Goal: Task Accomplishment & Management: Use online tool/utility

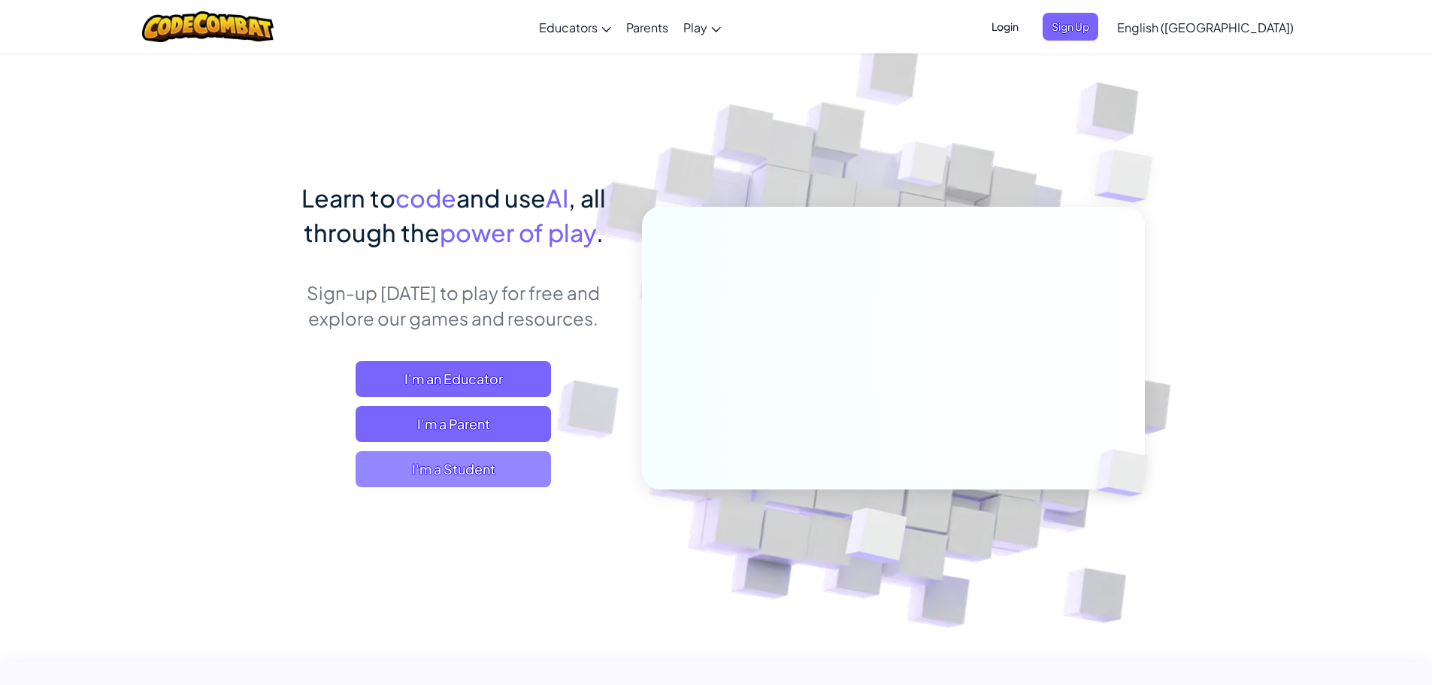
click at [389, 483] on span "I'm a Student" at bounding box center [453, 469] width 195 height 36
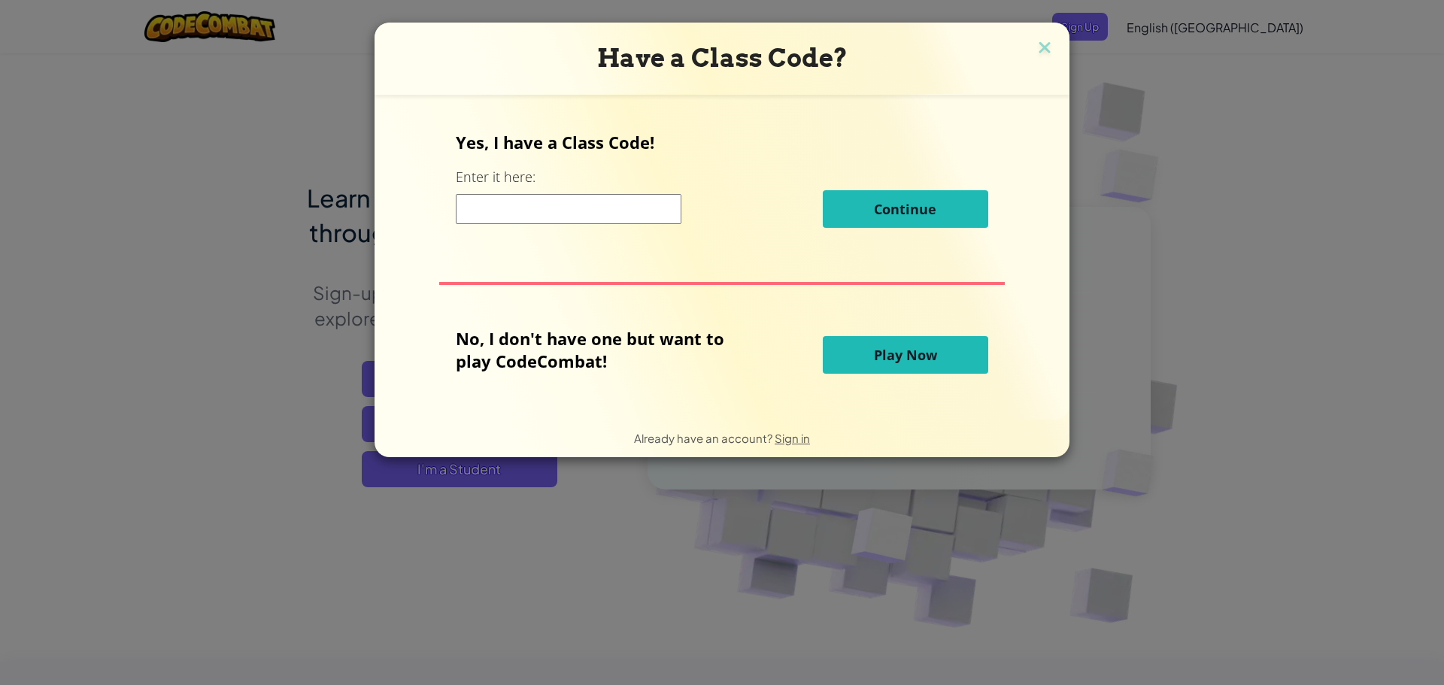
click at [903, 365] on button "Play Now" at bounding box center [905, 355] width 165 height 38
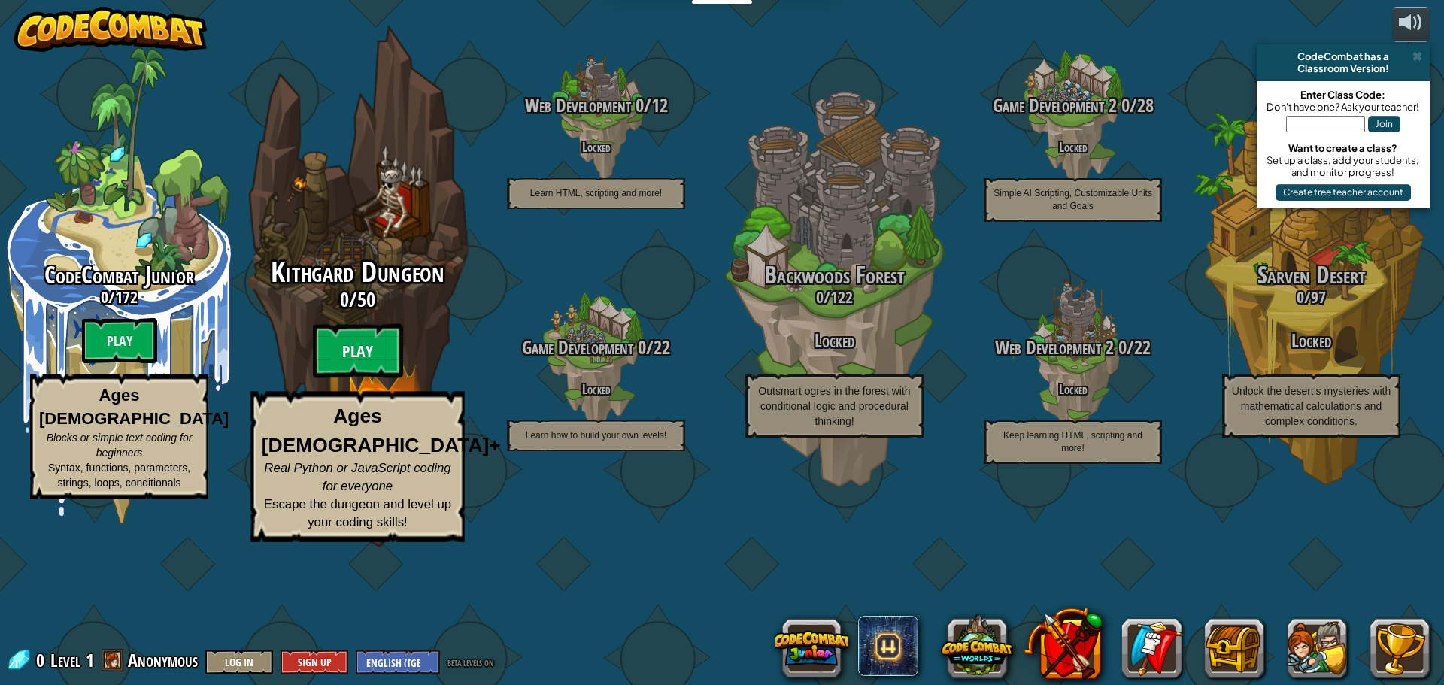
drag, startPoint x: 371, startPoint y: 424, endPoint x: 368, endPoint y: 432, distance: 8.6
click at [368, 378] on btn "Play" at bounding box center [358, 351] width 90 height 54
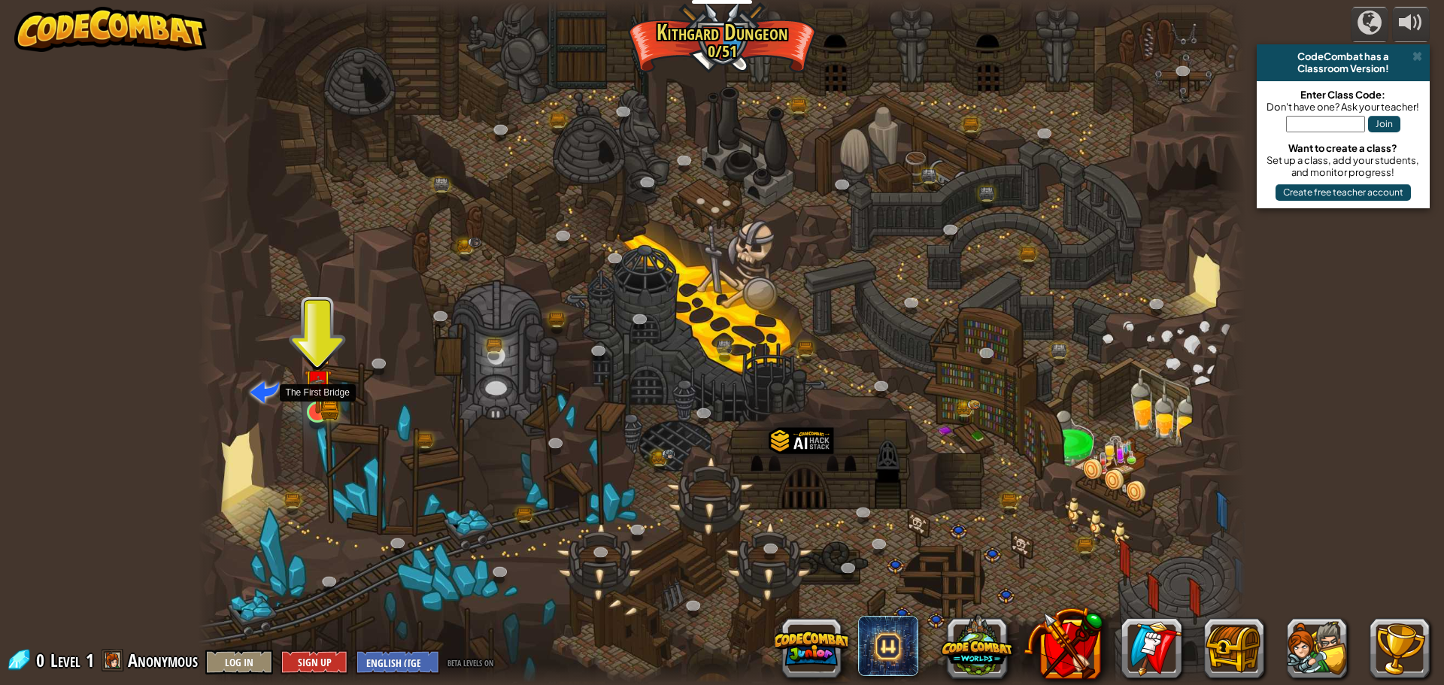
click at [319, 398] on img at bounding box center [318, 384] width 28 height 62
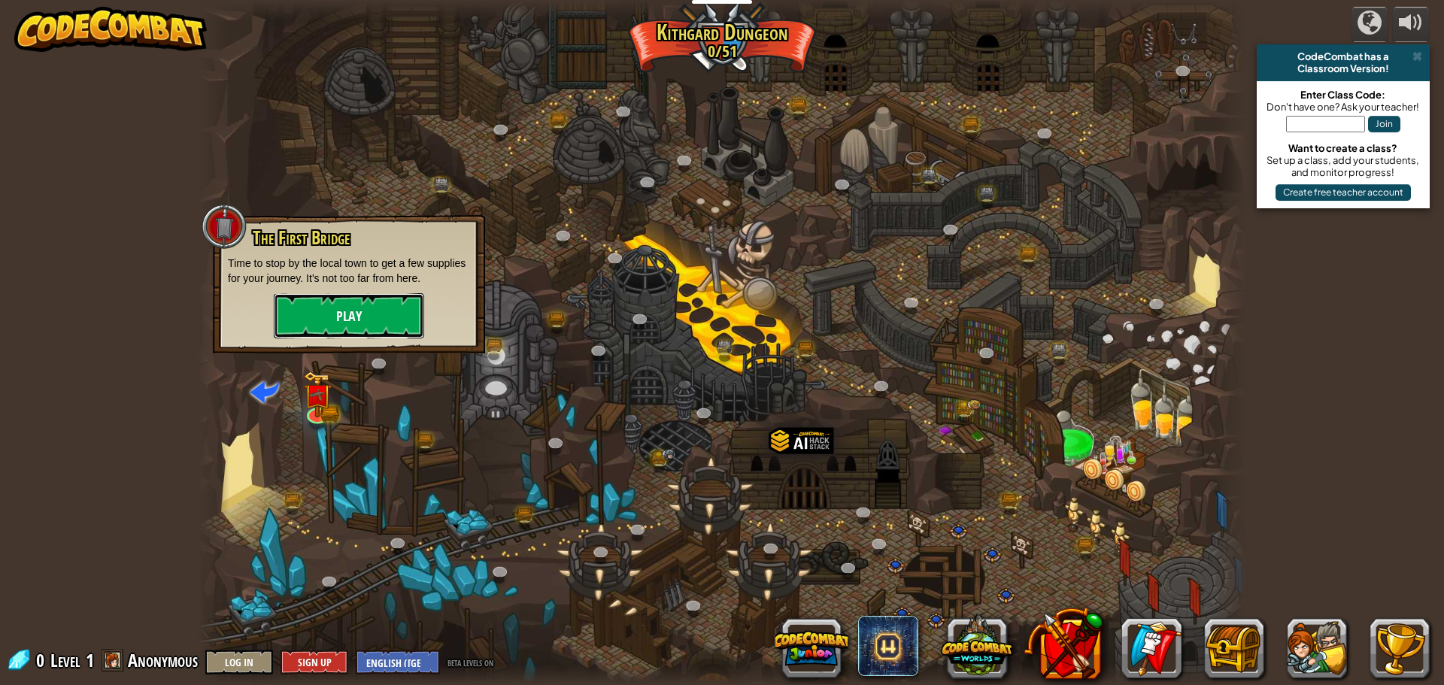
click at [377, 305] on button "Play" at bounding box center [349, 315] width 150 height 45
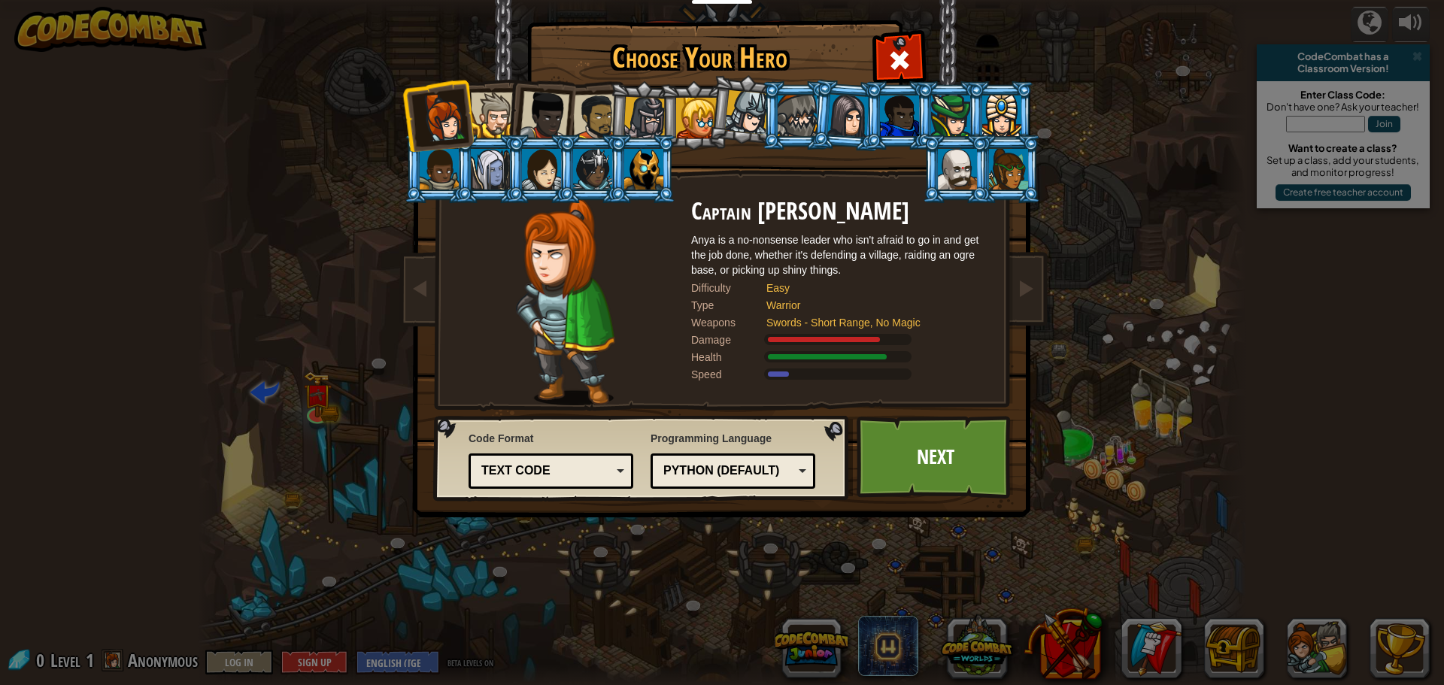
click at [801, 469] on div "Python (Default)" at bounding box center [732, 470] width 145 height 23
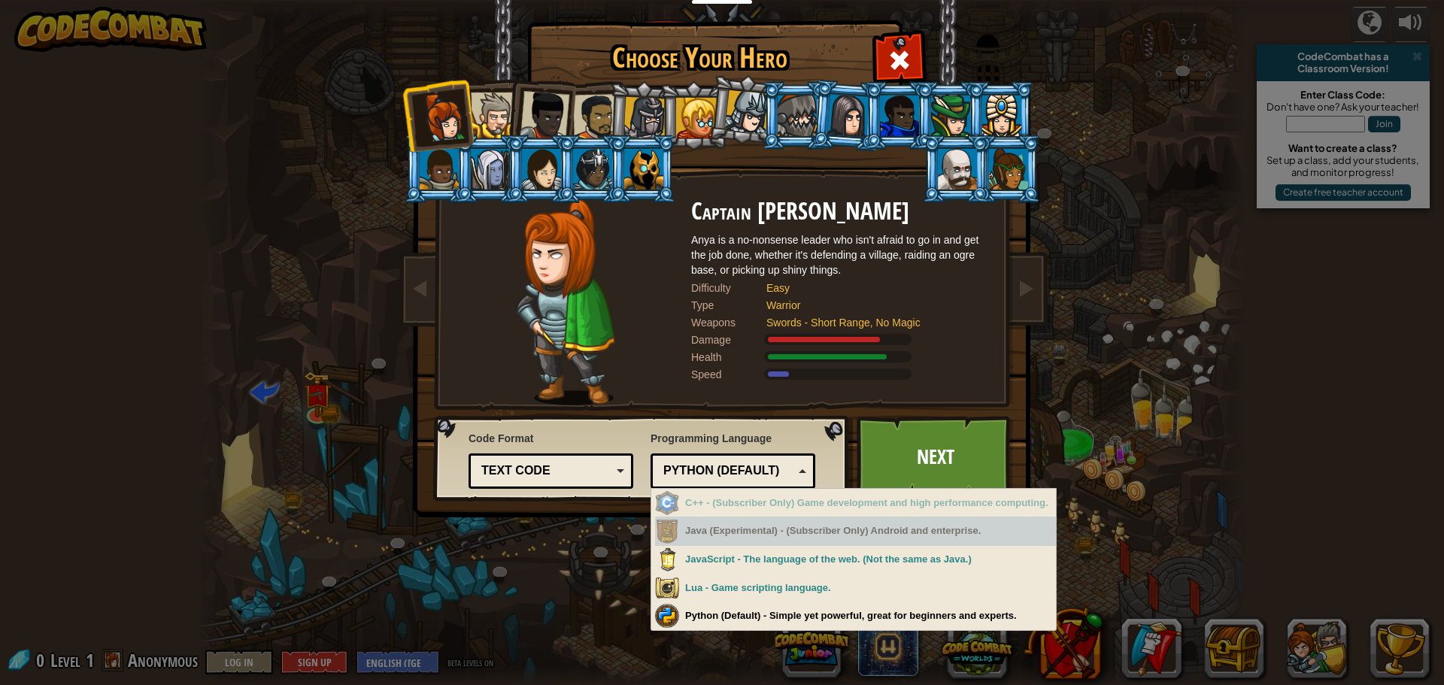
click at [543, 483] on div "Text code Blocks and code Blocks Blocks (Icons) Text code" at bounding box center [550, 470] width 165 height 35
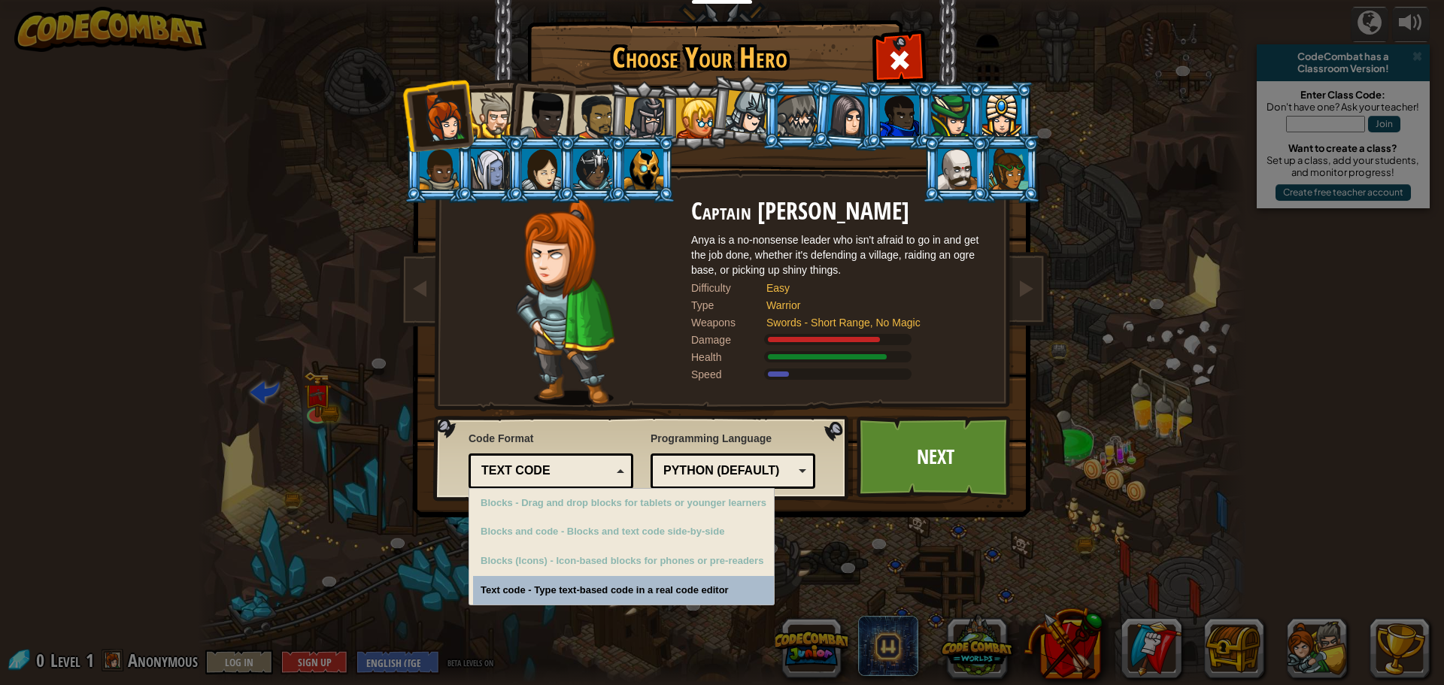
click at [543, 483] on div "Text code Blocks and code Blocks Blocks (Icons) Text code" at bounding box center [550, 470] width 165 height 35
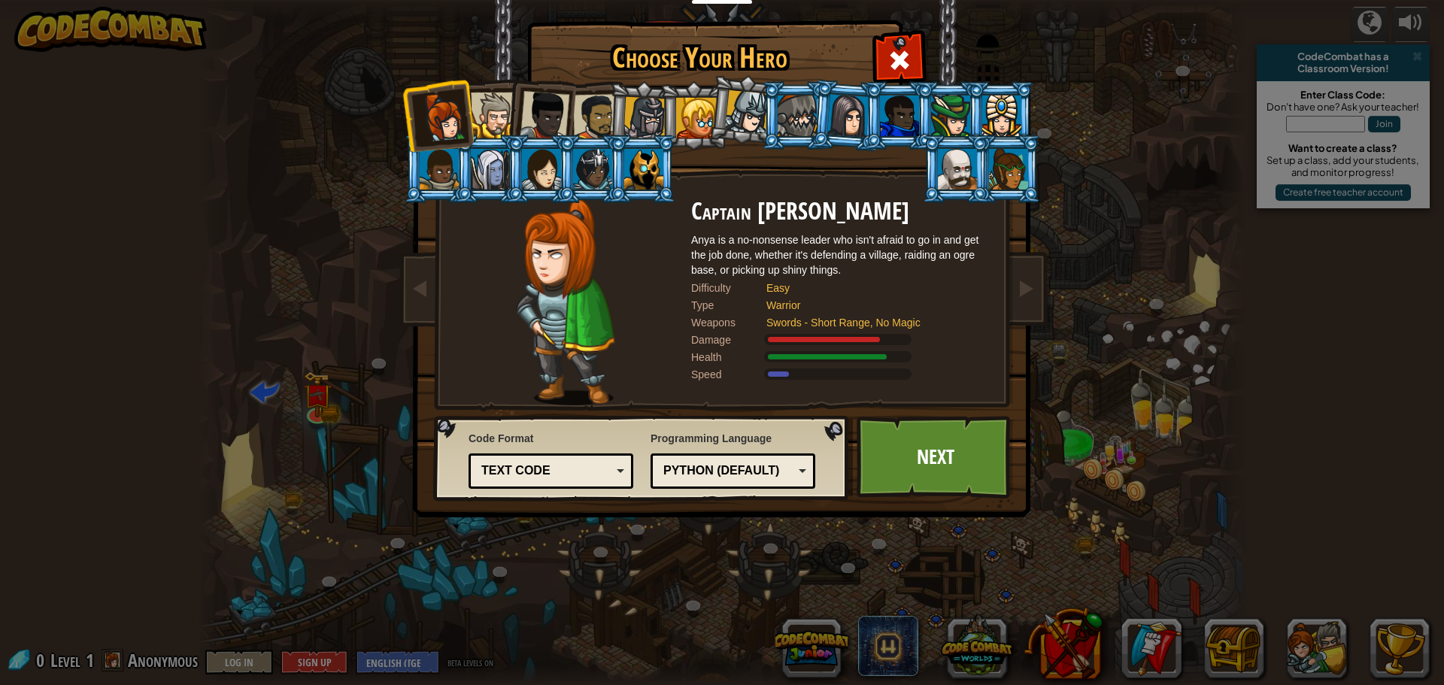
click at [505, 129] on li at bounding box center [540, 113] width 74 height 74
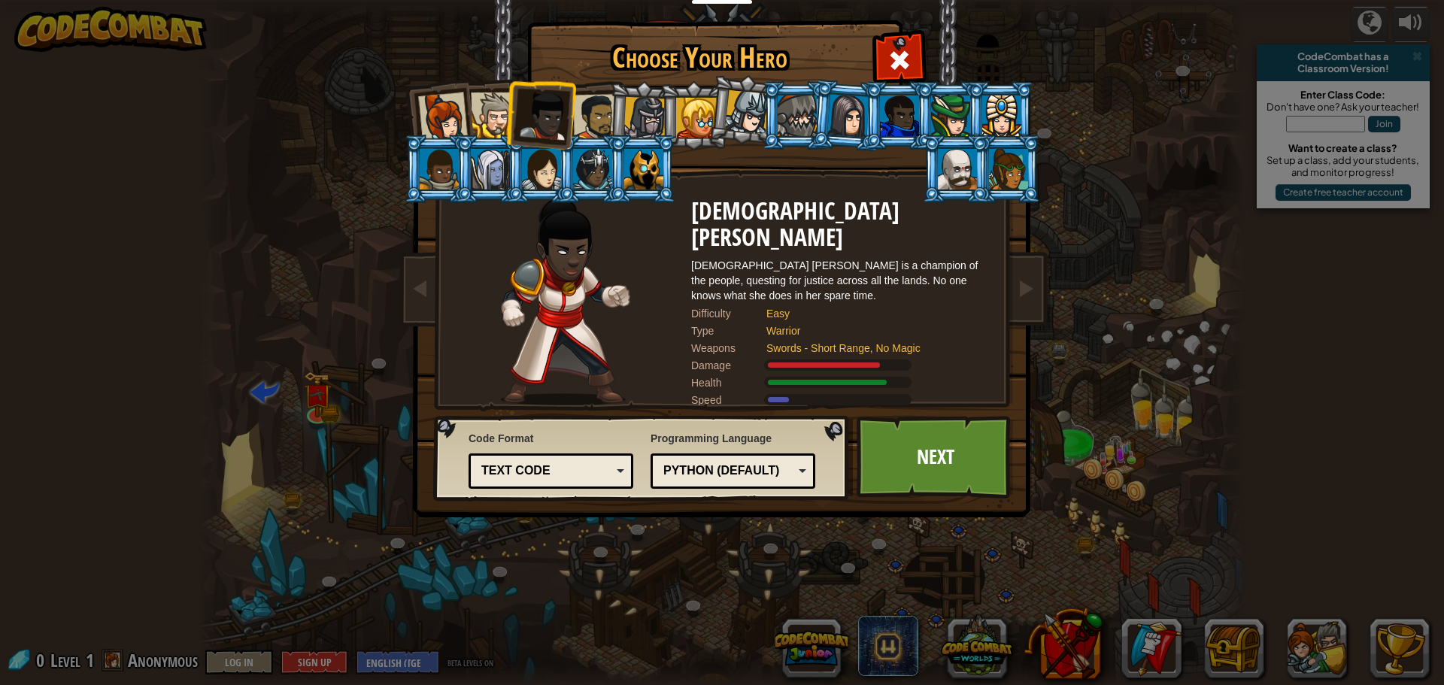
click at [432, 109] on div at bounding box center [443, 117] width 50 height 50
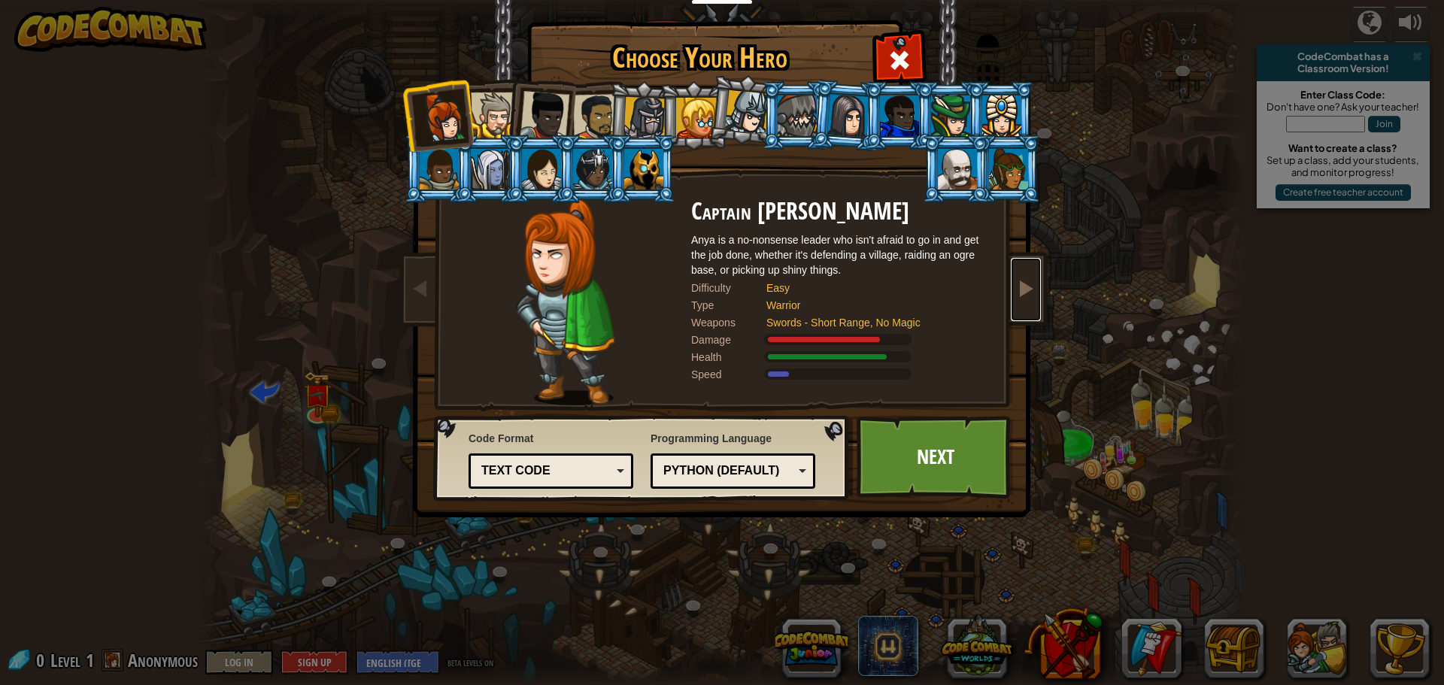
click at [1030, 283] on span at bounding box center [1026, 288] width 18 height 18
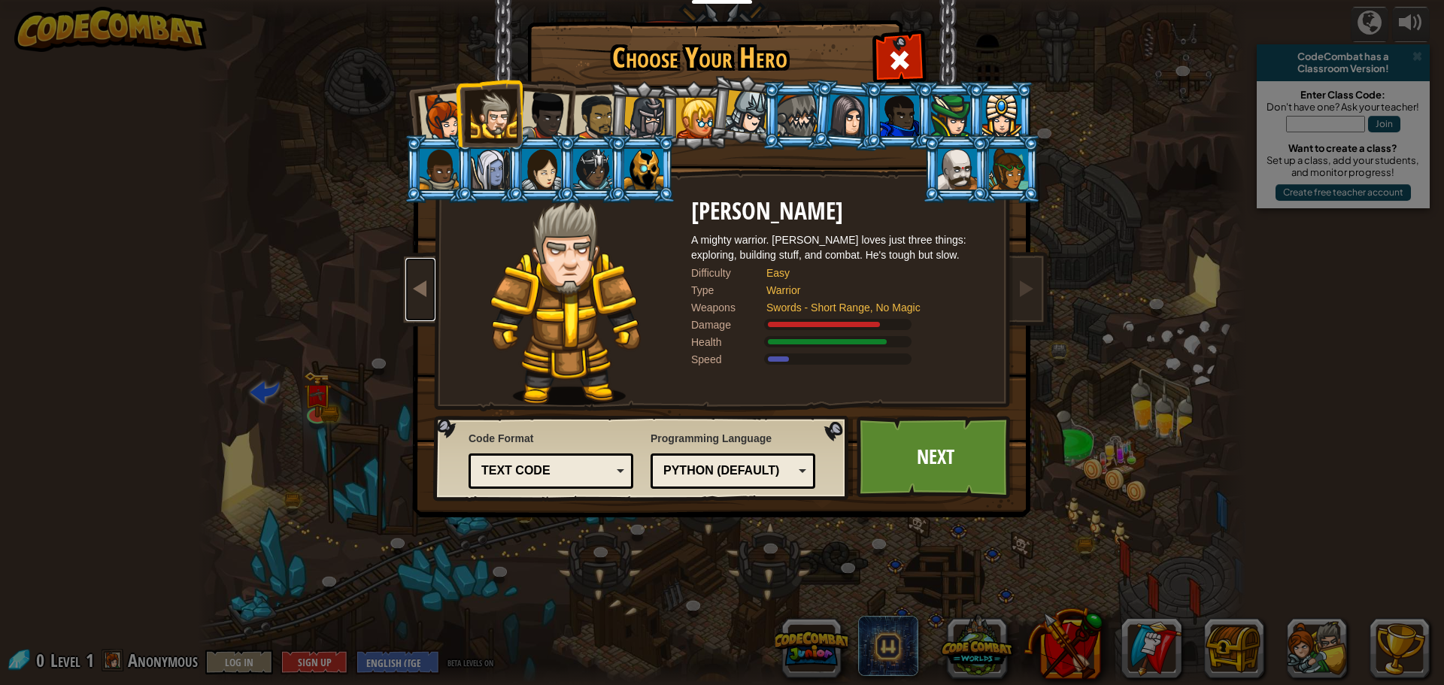
click at [423, 280] on span at bounding box center [420, 288] width 18 height 18
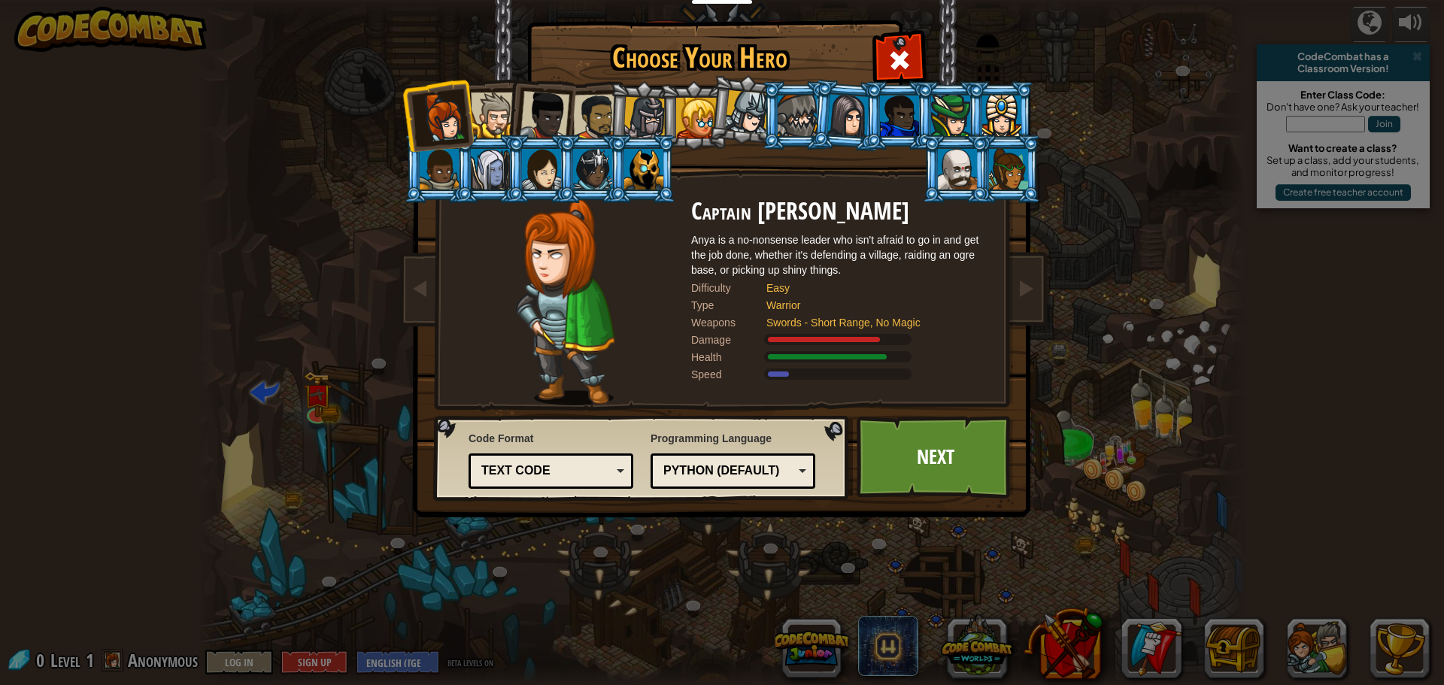
click at [643, 171] on div at bounding box center [643, 169] width 39 height 41
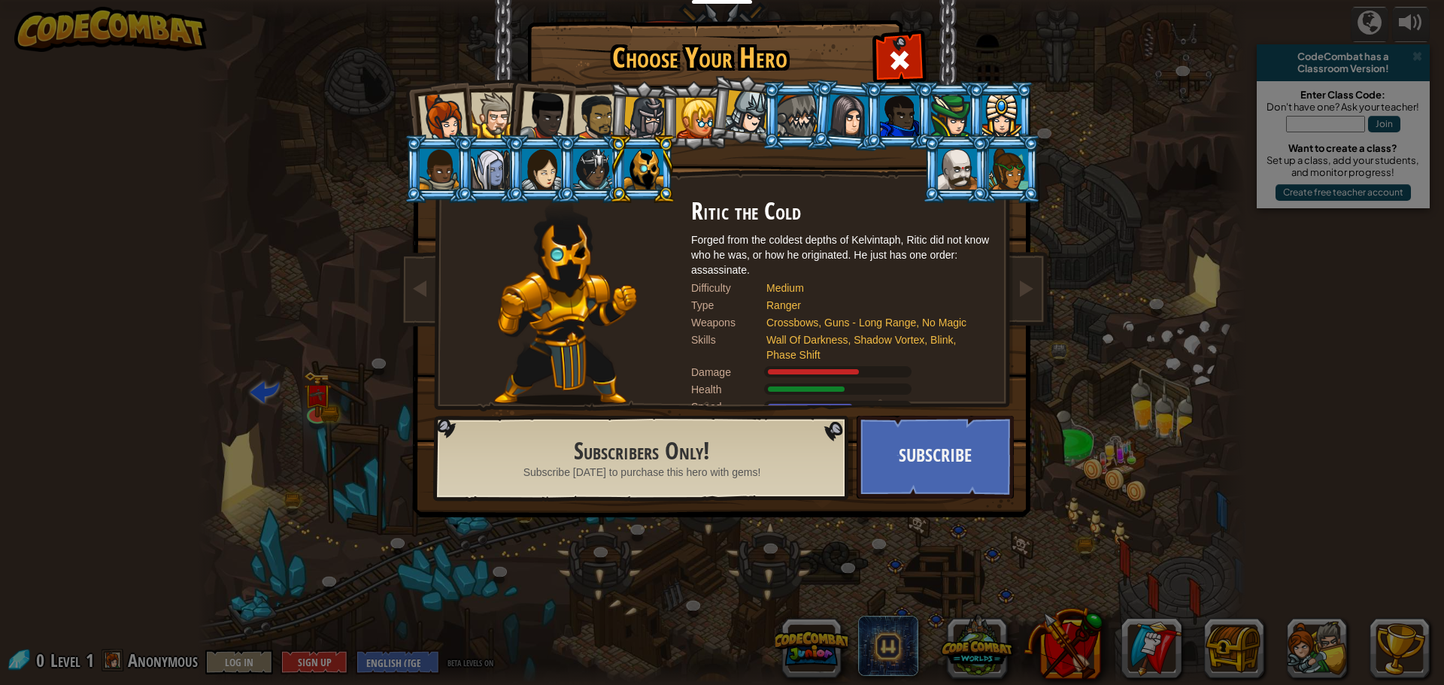
click at [439, 108] on div at bounding box center [443, 117] width 50 height 50
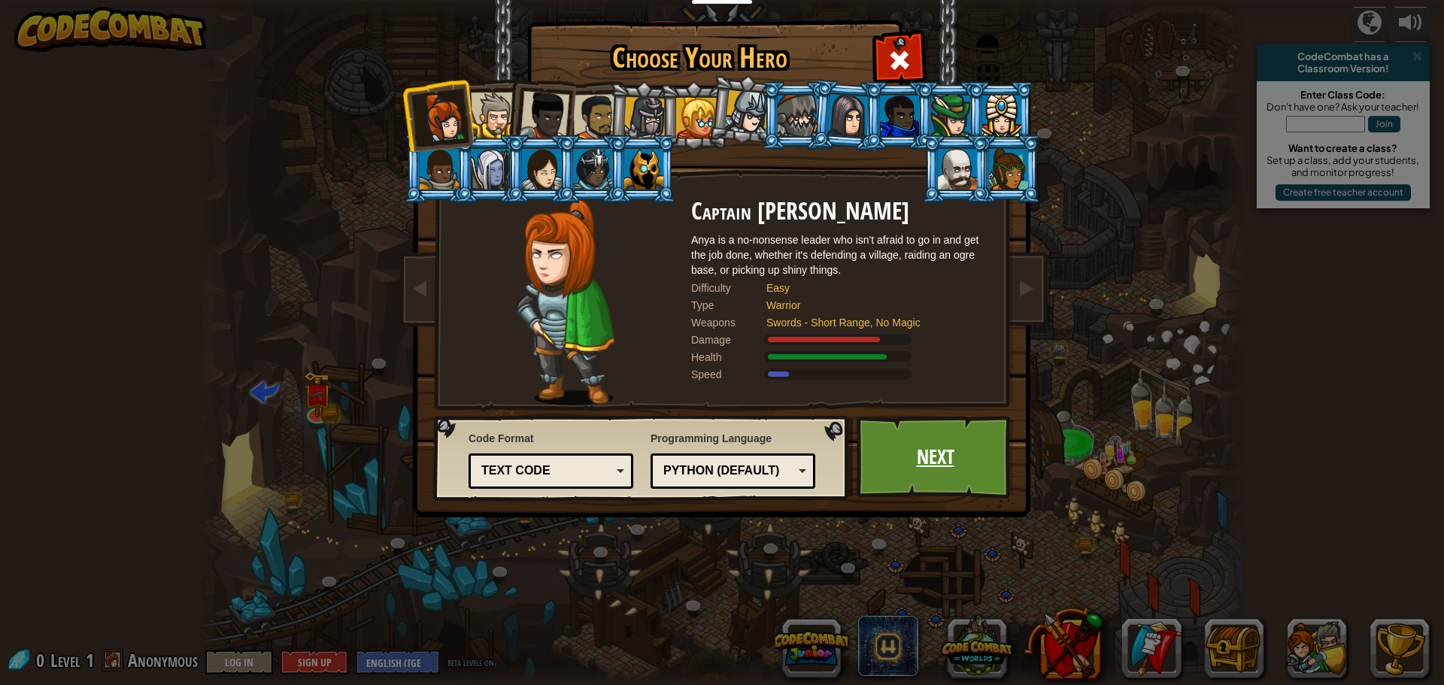
click at [971, 443] on link "Next" at bounding box center [934, 457] width 157 height 83
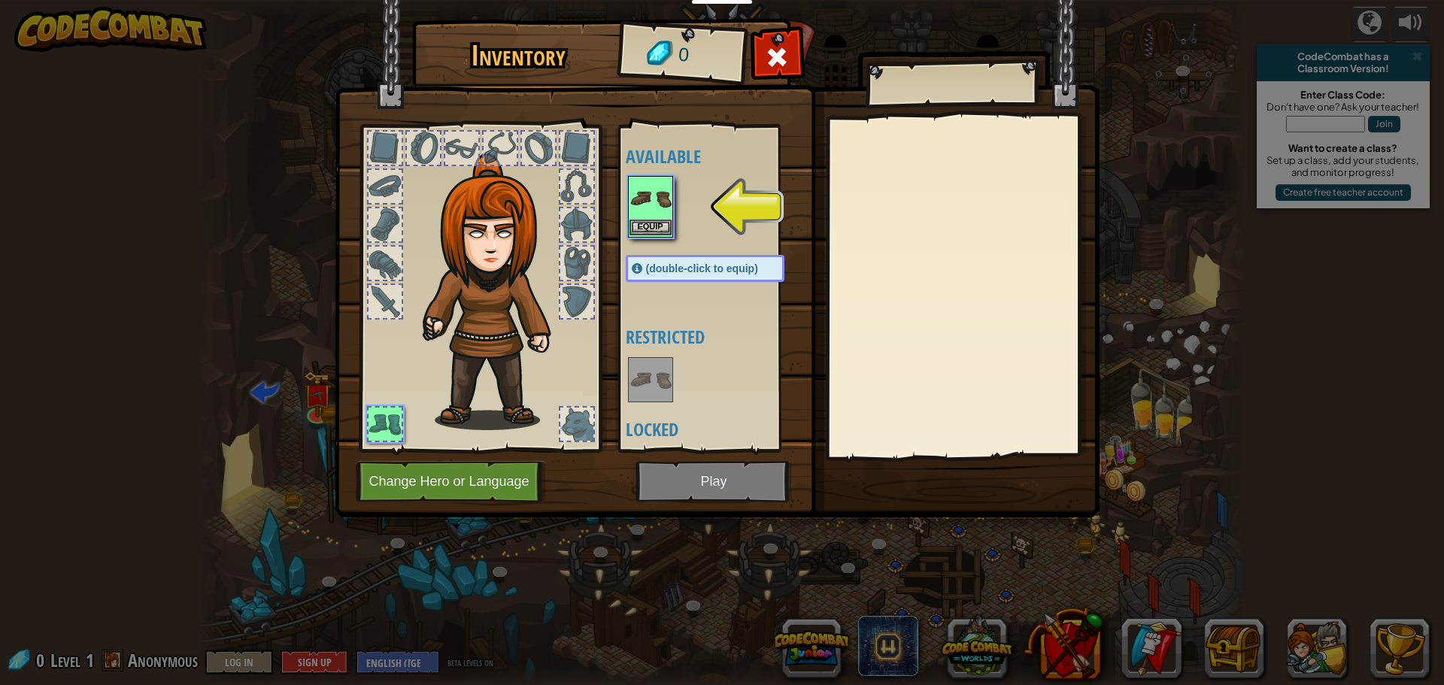
click at [651, 200] on img at bounding box center [650, 198] width 42 height 42
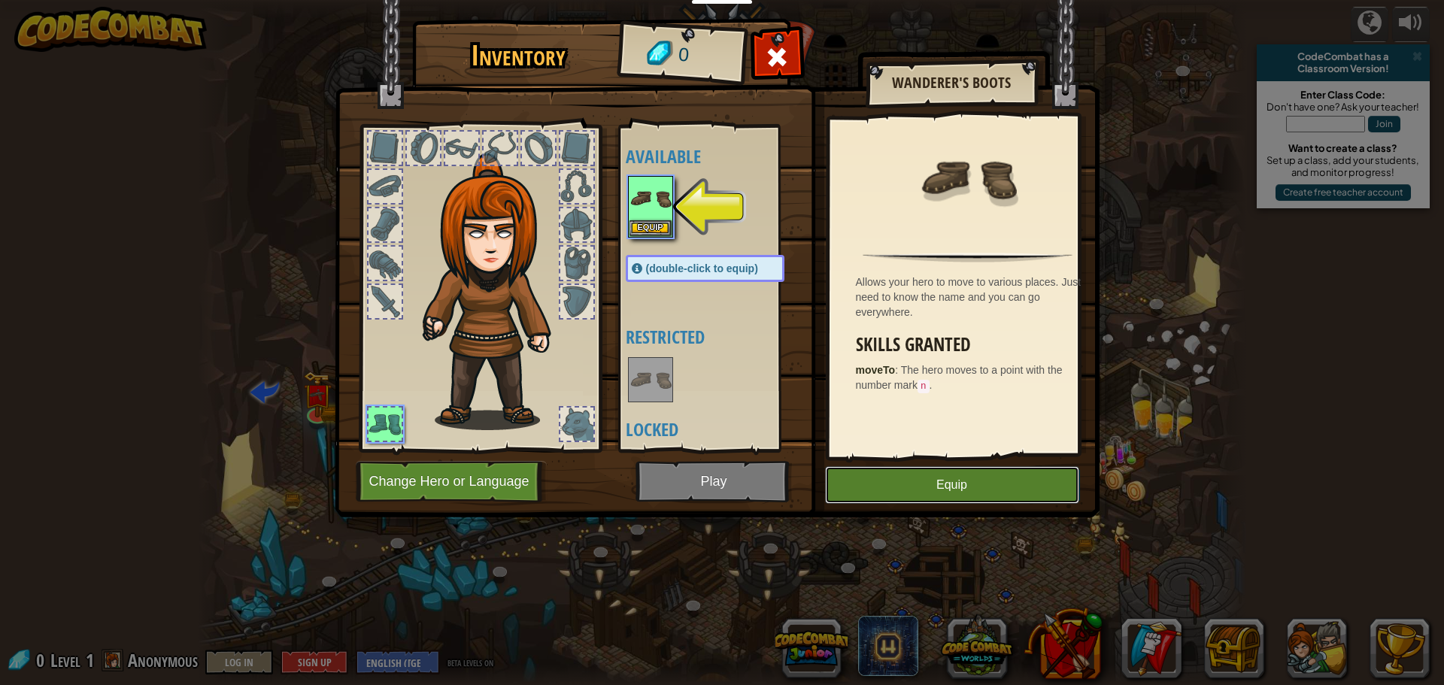
click at [924, 480] on button "Equip" at bounding box center [952, 485] width 254 height 38
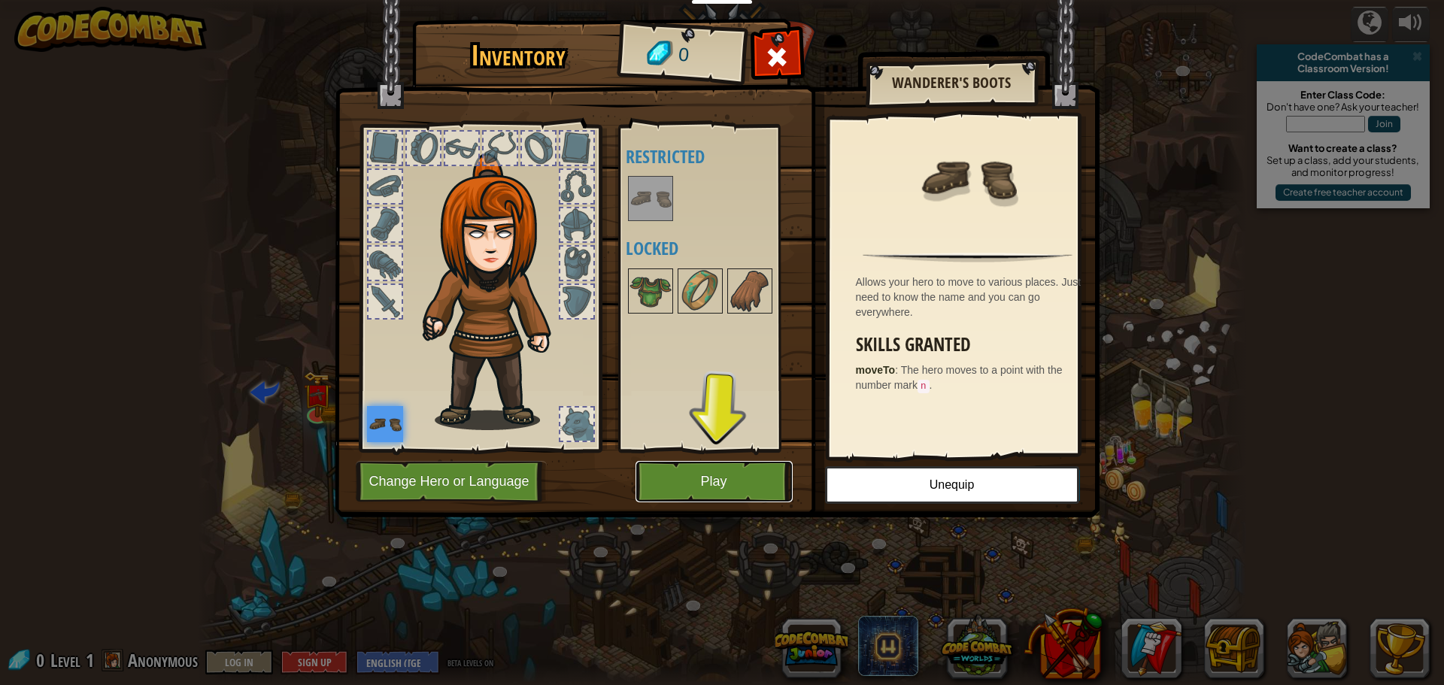
click at [723, 474] on button "Play" at bounding box center [713, 481] width 157 height 41
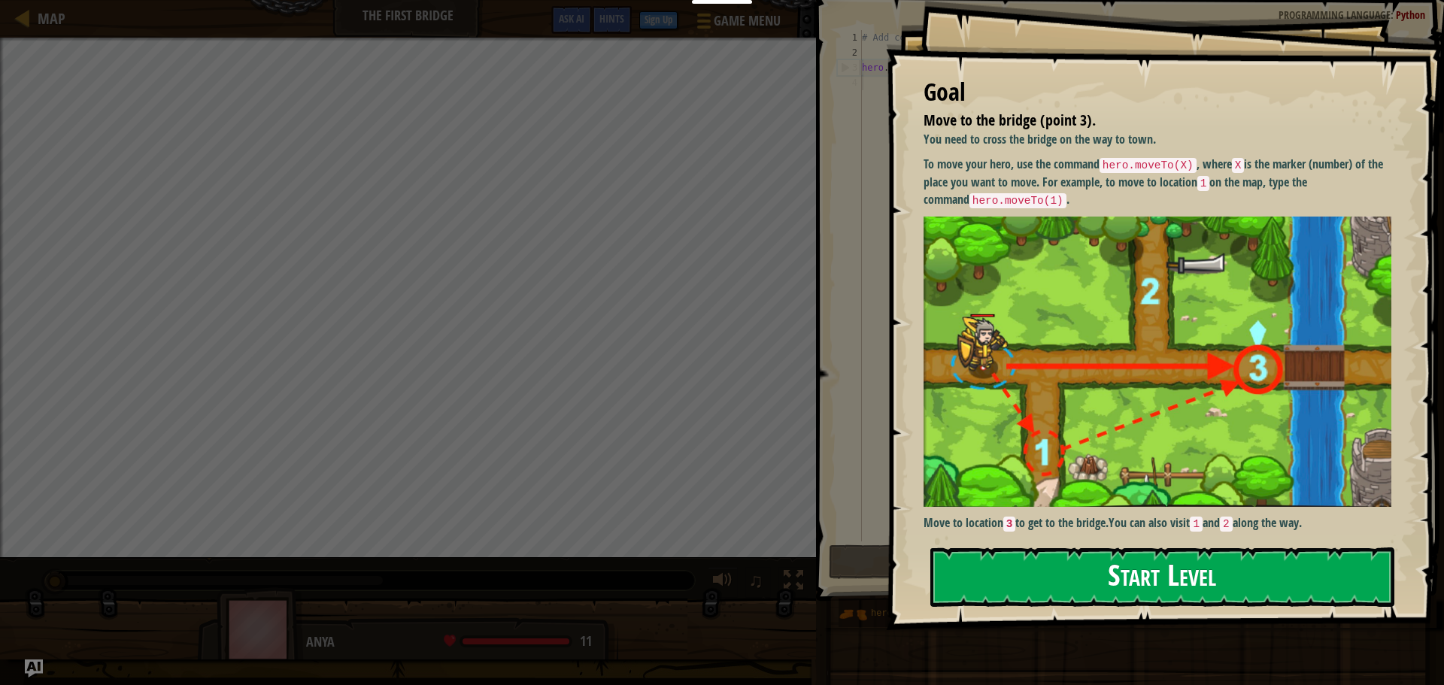
click at [1095, 576] on button "Start Level" at bounding box center [1162, 576] width 464 height 59
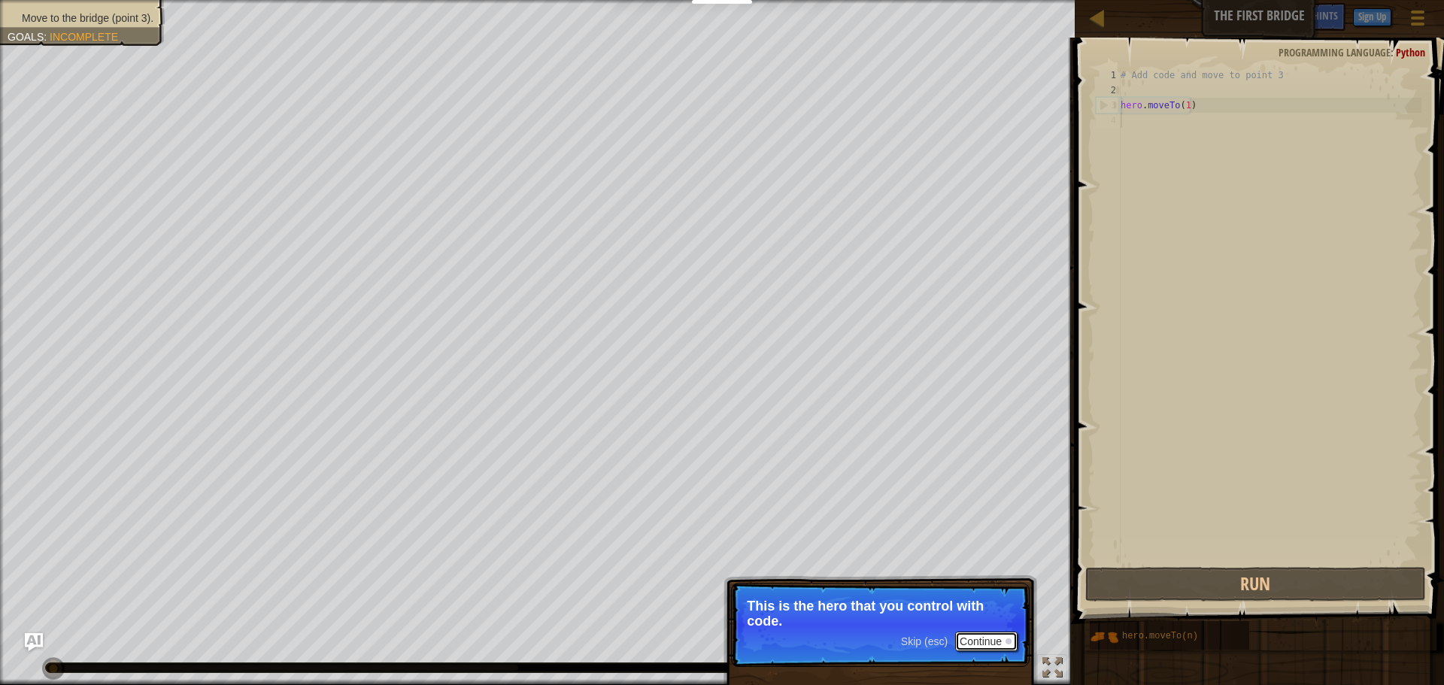
click at [983, 633] on button "Continue" at bounding box center [986, 642] width 62 height 20
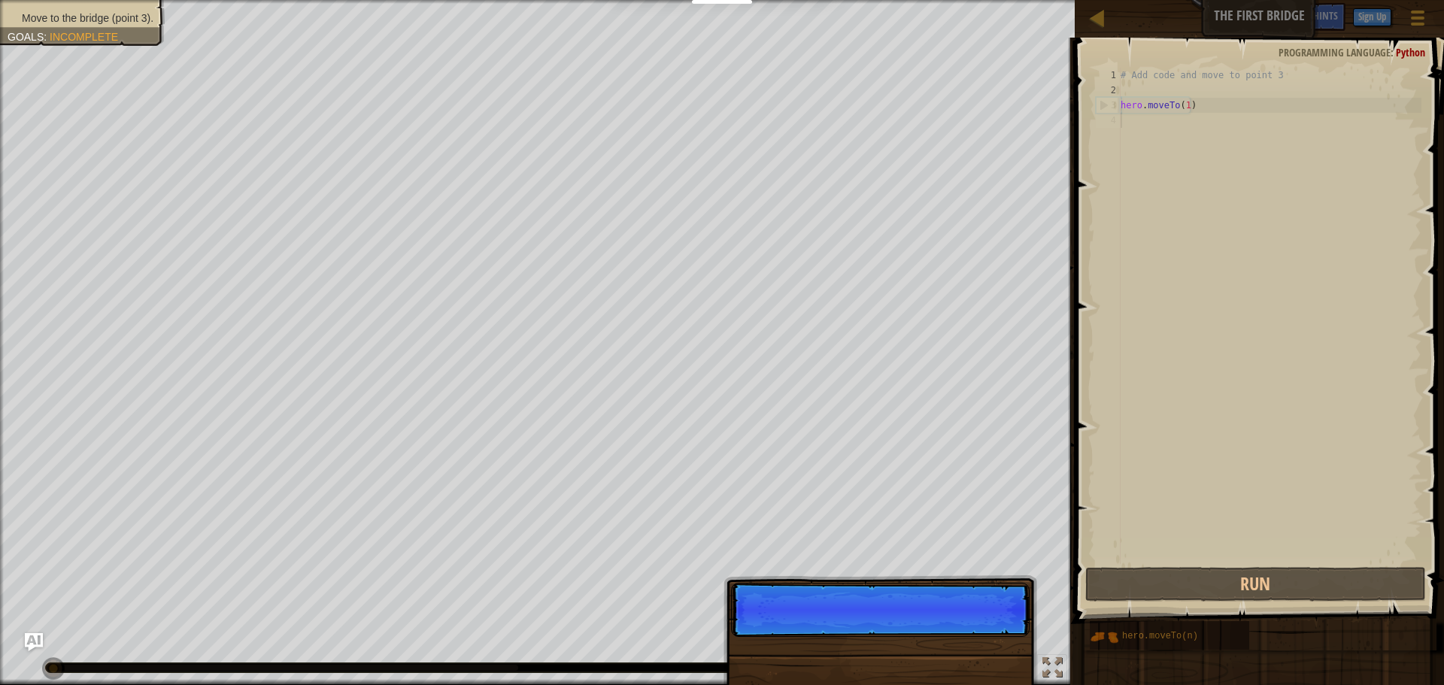
scroll to position [7, 0]
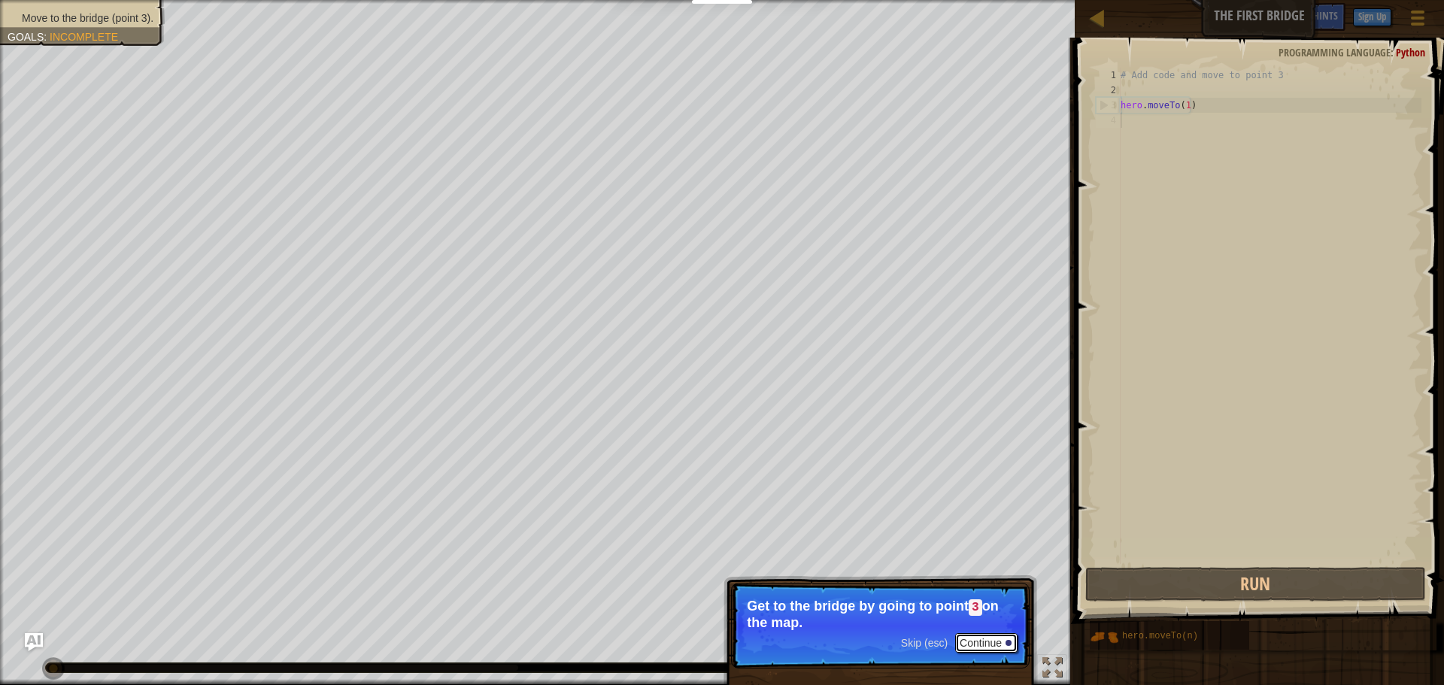
click at [985, 641] on button "Continue" at bounding box center [986, 643] width 62 height 20
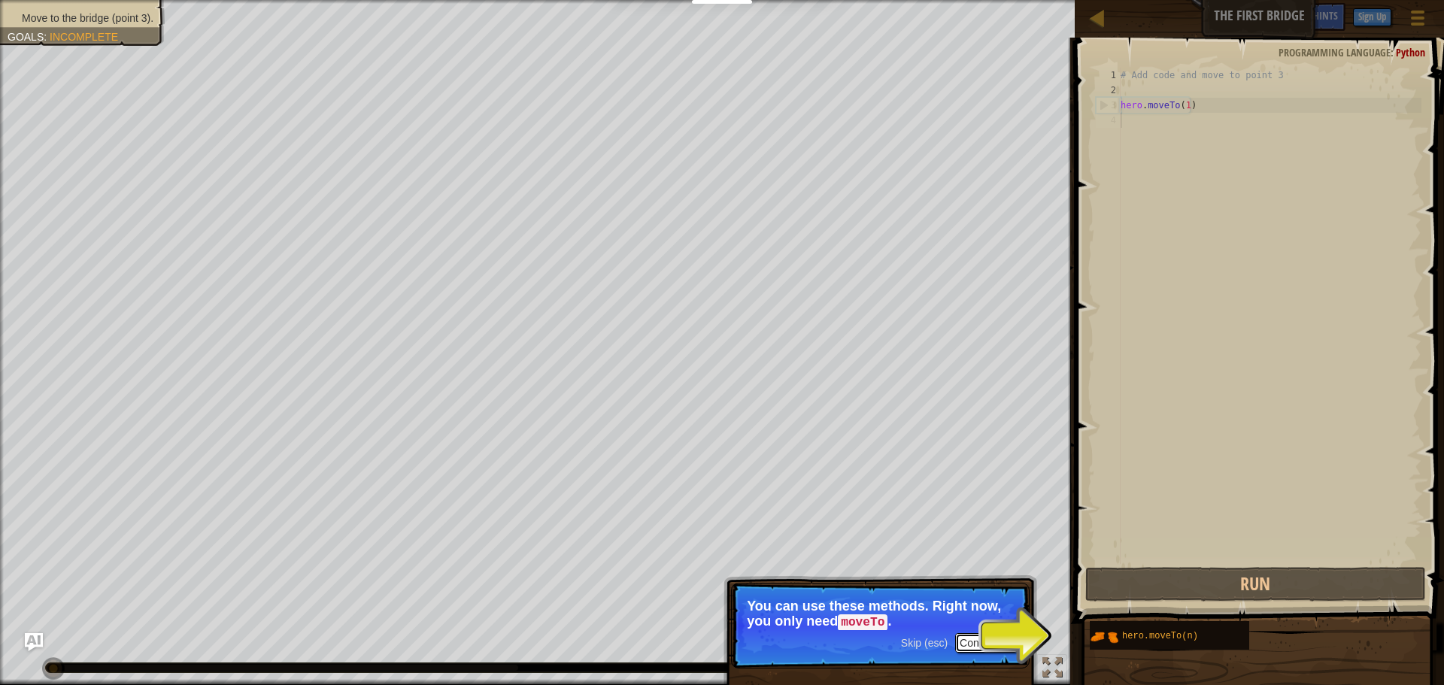
click at [995, 638] on button "Continue" at bounding box center [986, 643] width 62 height 20
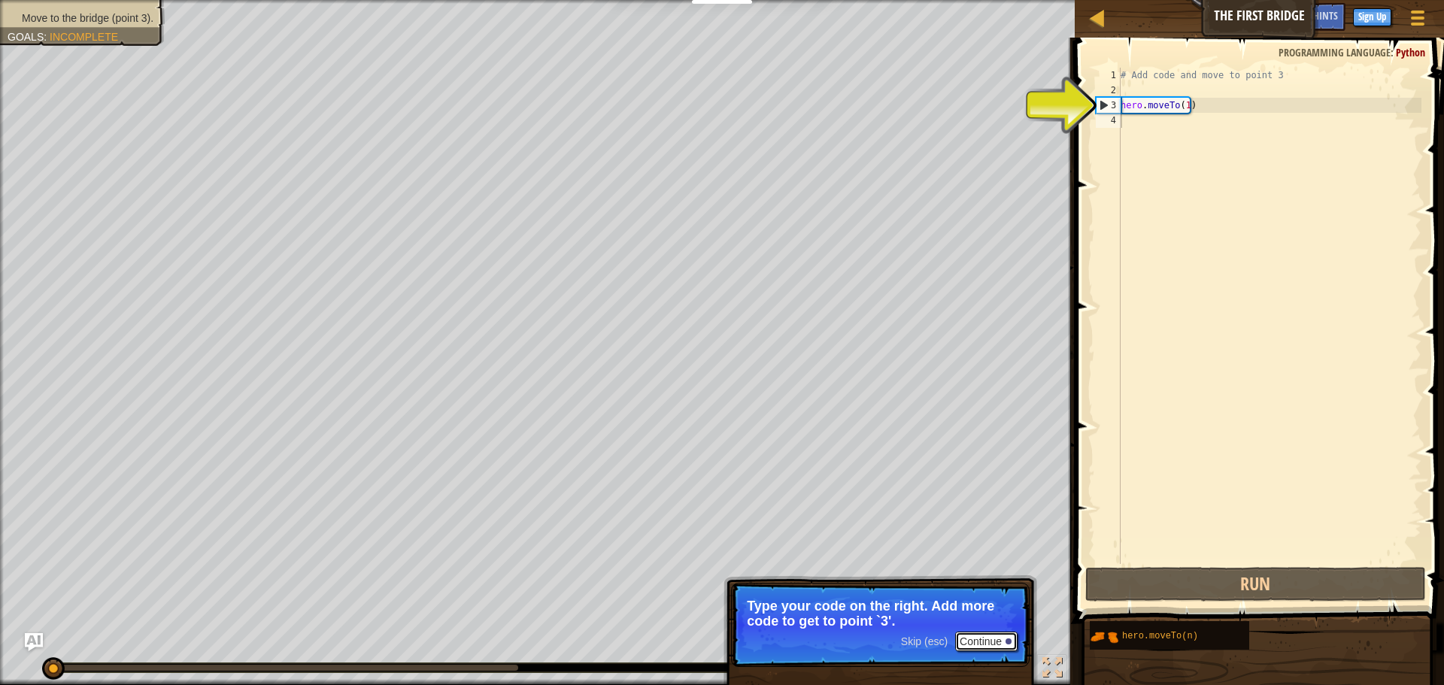
click at [978, 644] on button "Continue" at bounding box center [986, 642] width 62 height 20
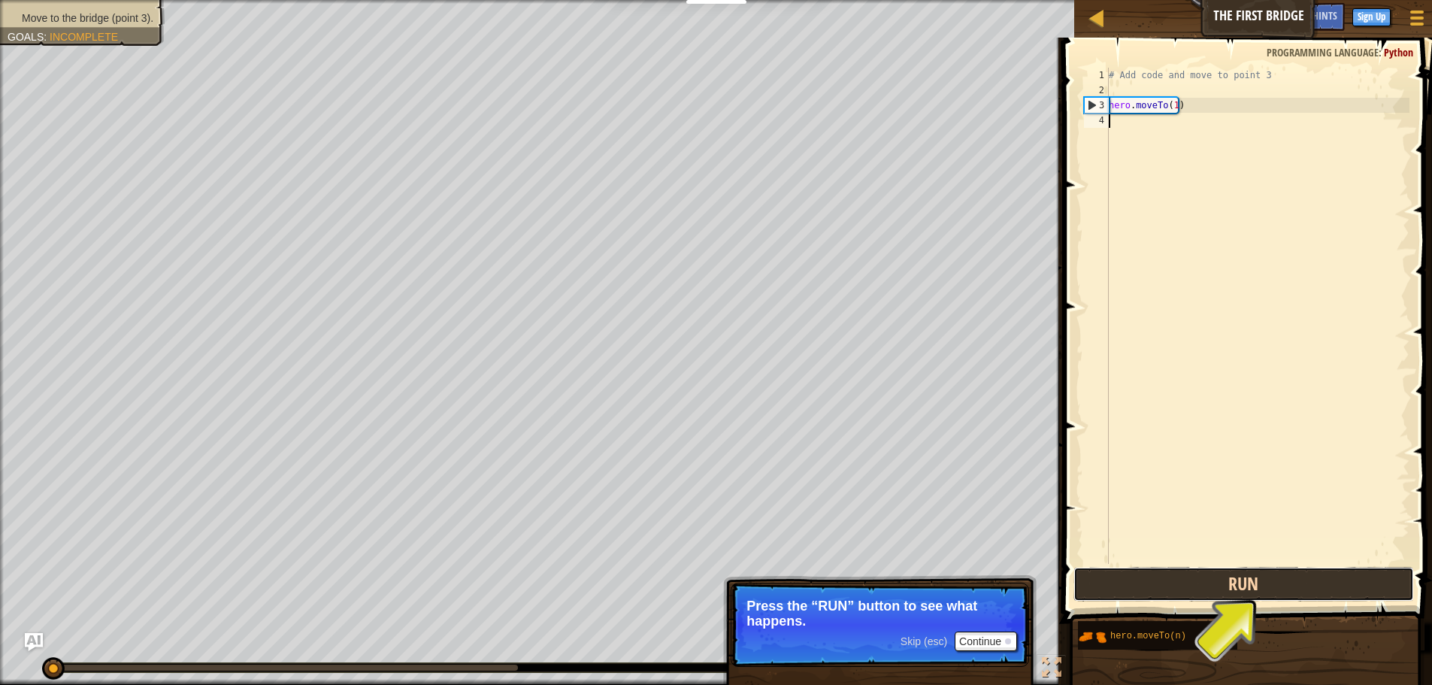
click at [1208, 579] on button "Run" at bounding box center [1244, 584] width 341 height 35
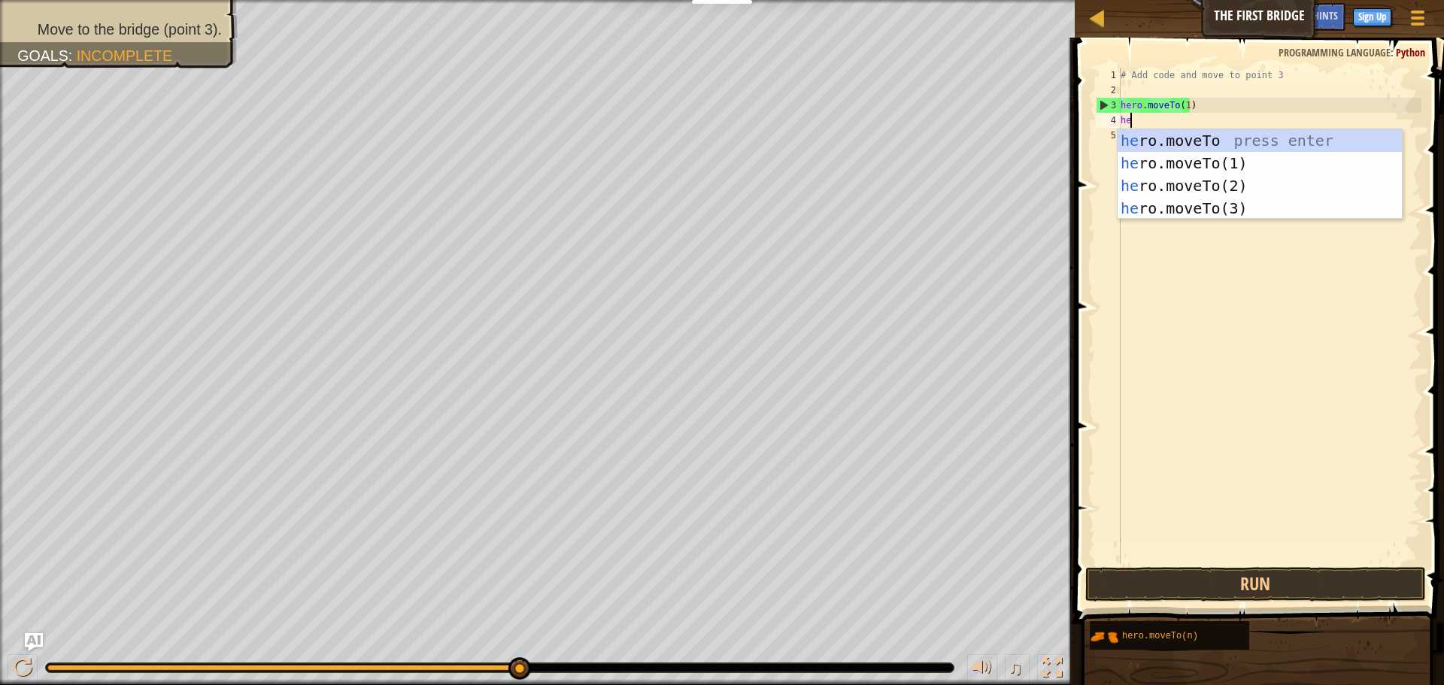
scroll to position [7, 1]
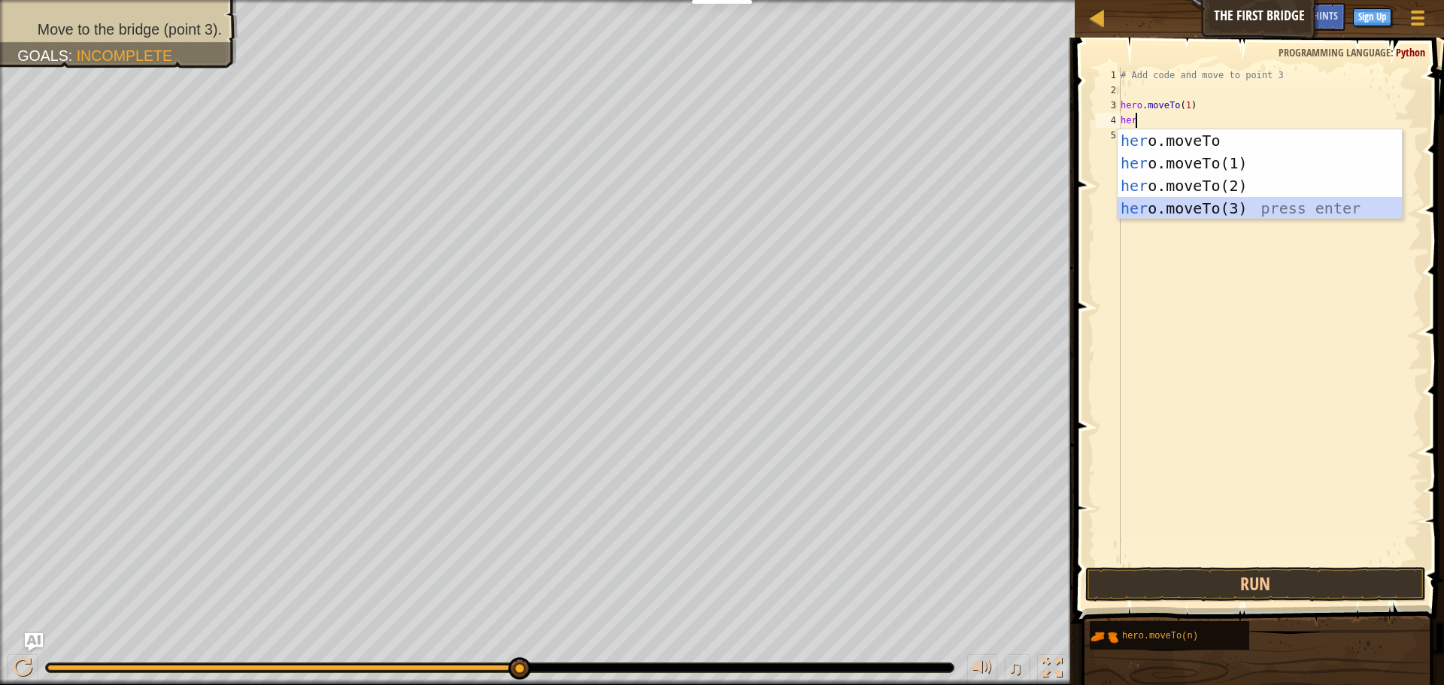
click at [1201, 203] on div "her o.moveTo press enter her o.moveTo(1) press enter her o.moveTo(2) press ente…" at bounding box center [1259, 196] width 284 height 135
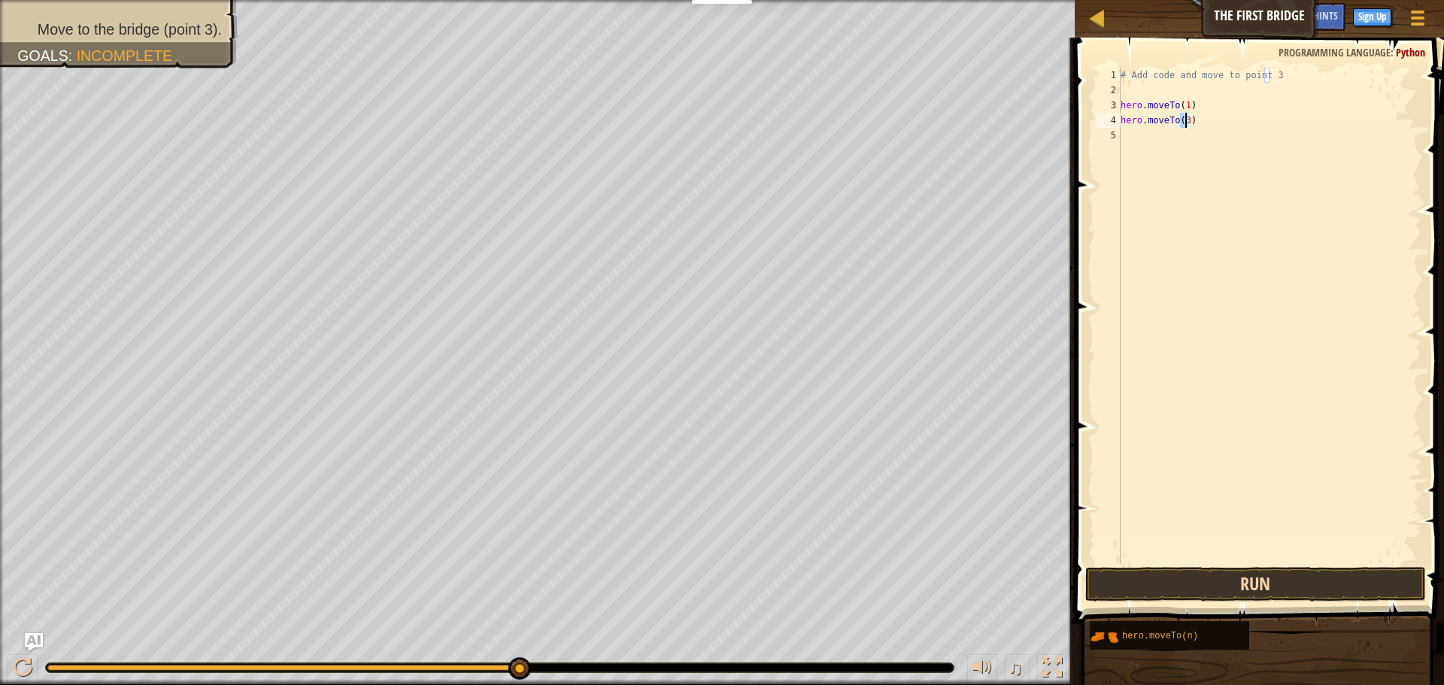
type textarea "hero.moveTo(3)"
click at [1194, 588] on button "Run" at bounding box center [1255, 584] width 341 height 35
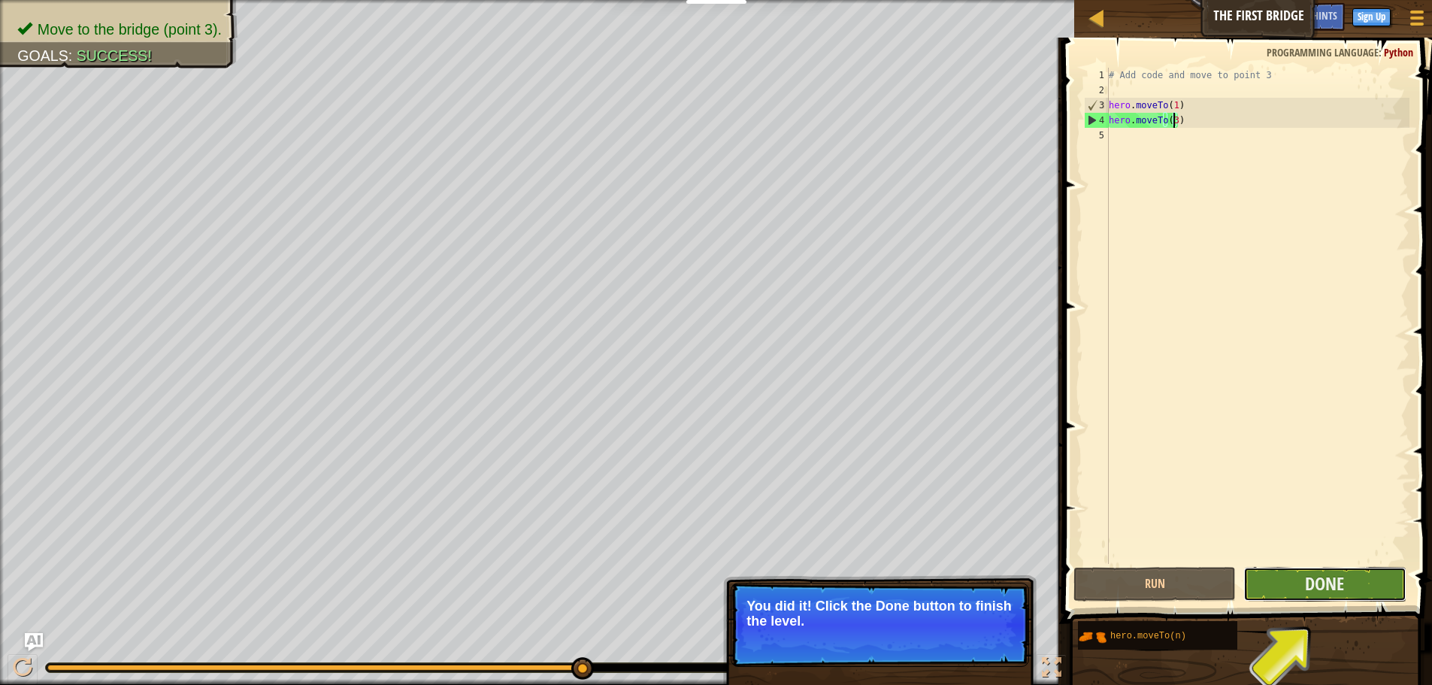
click at [1289, 582] on button "Done" at bounding box center [1325, 584] width 162 height 35
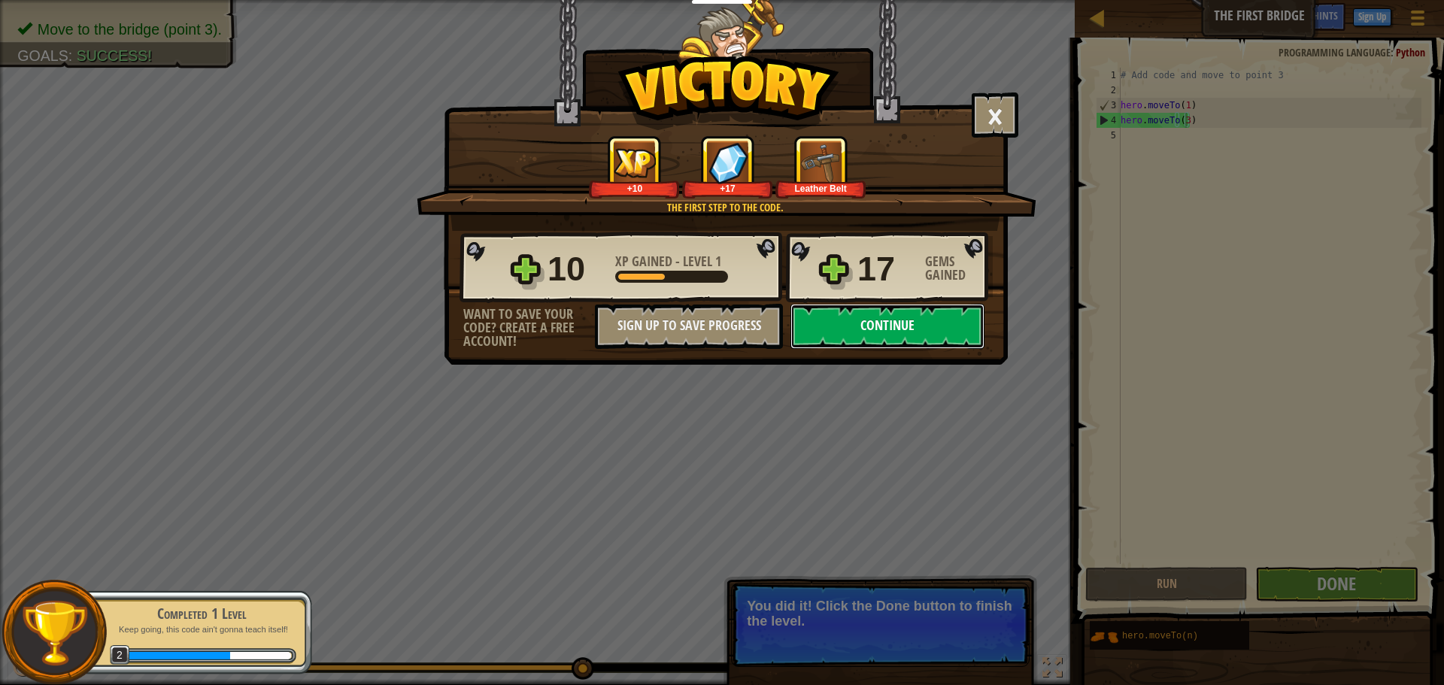
click at [816, 319] on button "Continue" at bounding box center [887, 326] width 194 height 45
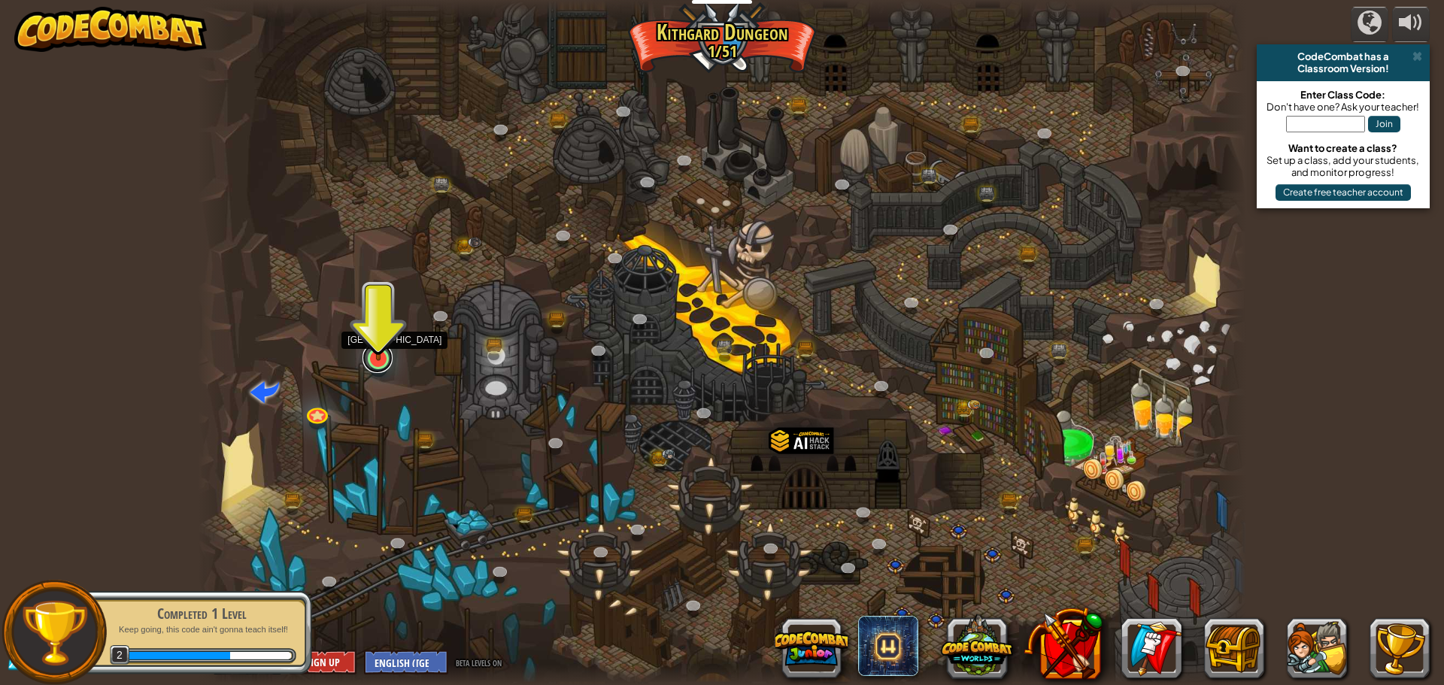
click at [371, 362] on link at bounding box center [377, 358] width 30 height 30
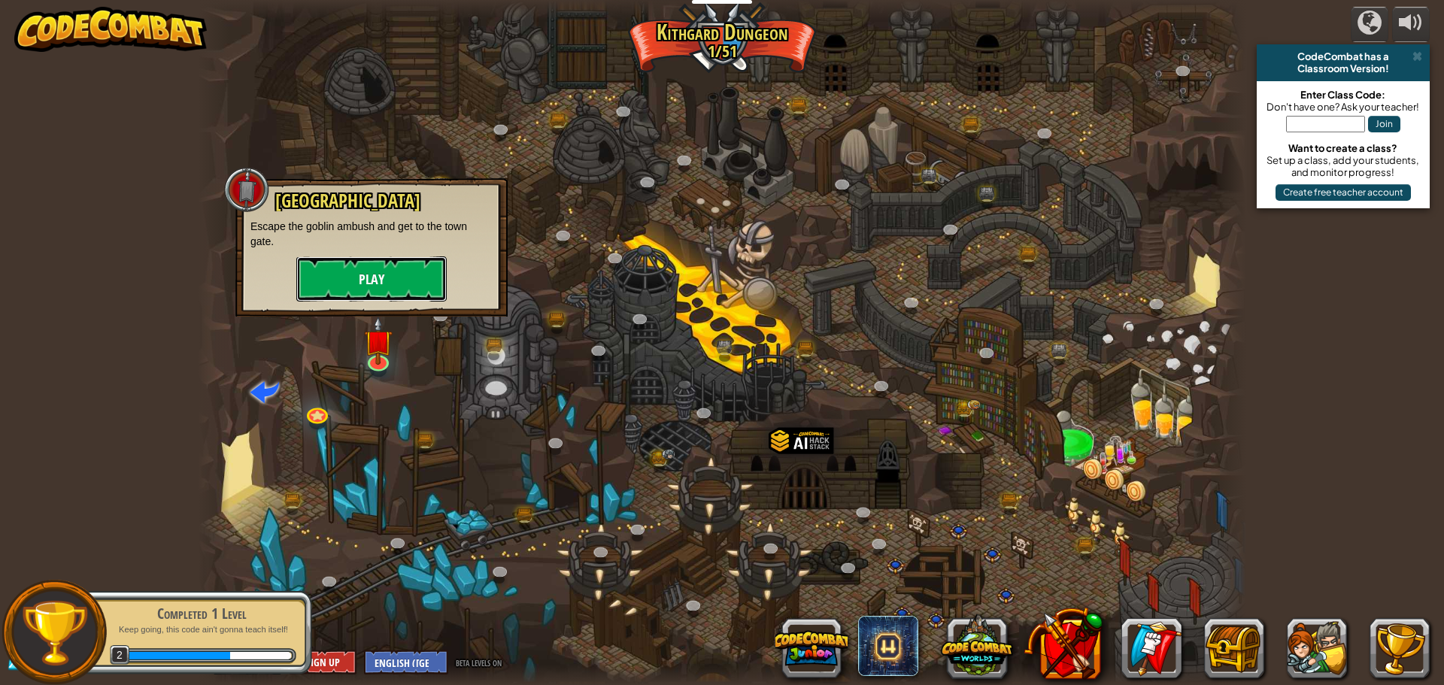
click at [389, 274] on button "Play" at bounding box center [371, 278] width 150 height 45
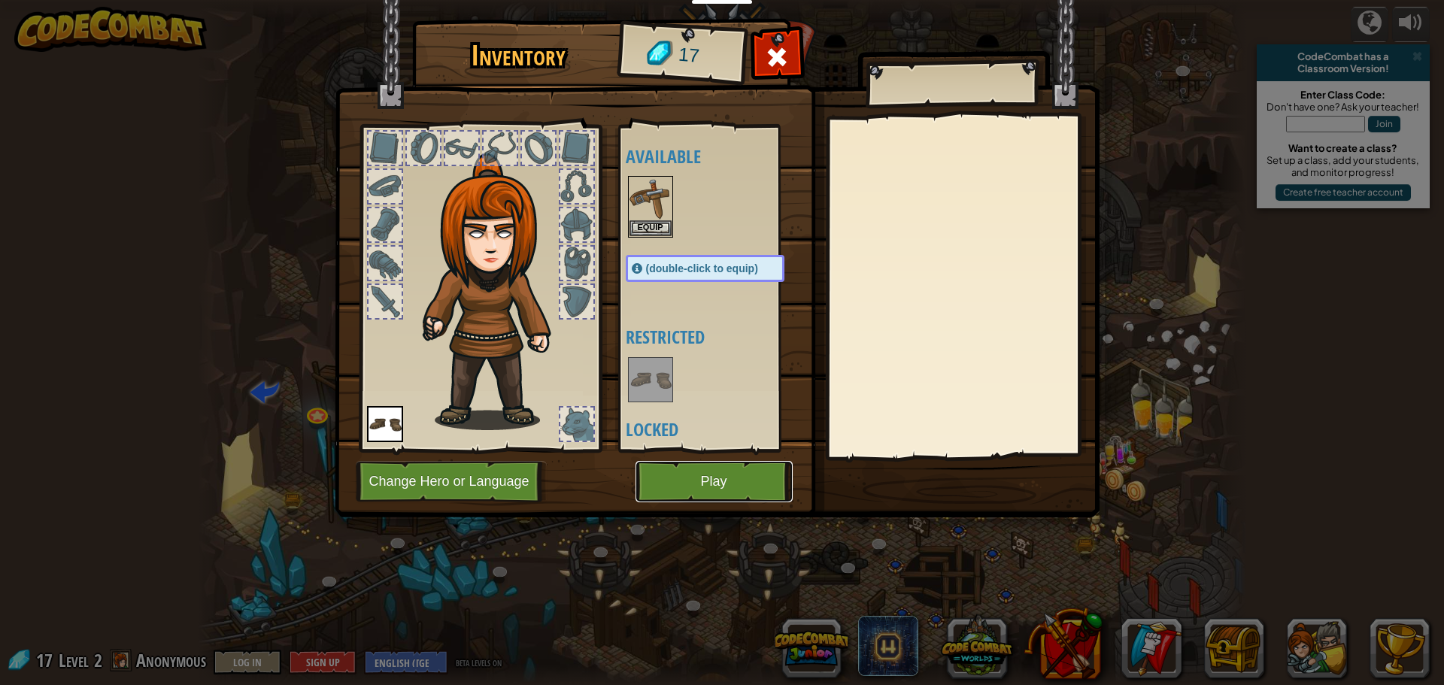
click at [694, 471] on button "Play" at bounding box center [713, 481] width 157 height 41
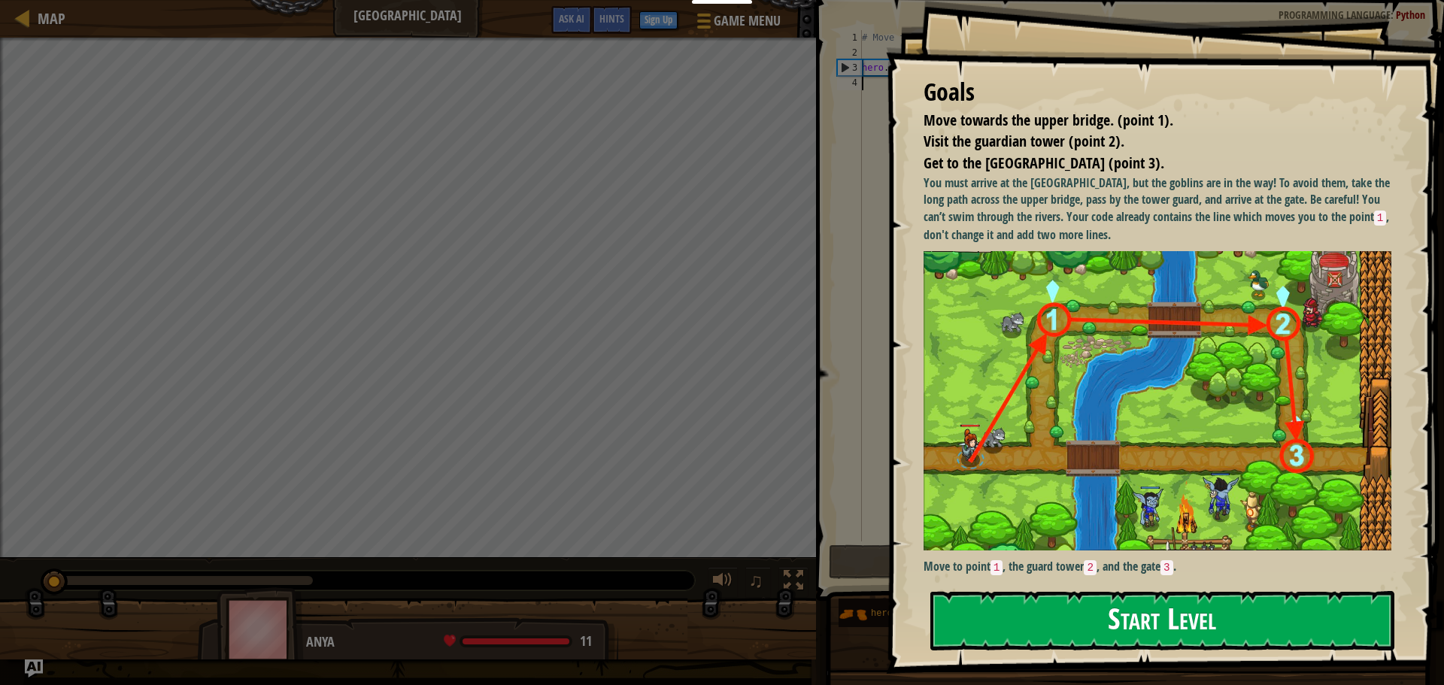
click at [1079, 616] on button "Start Level" at bounding box center [1162, 620] width 464 height 59
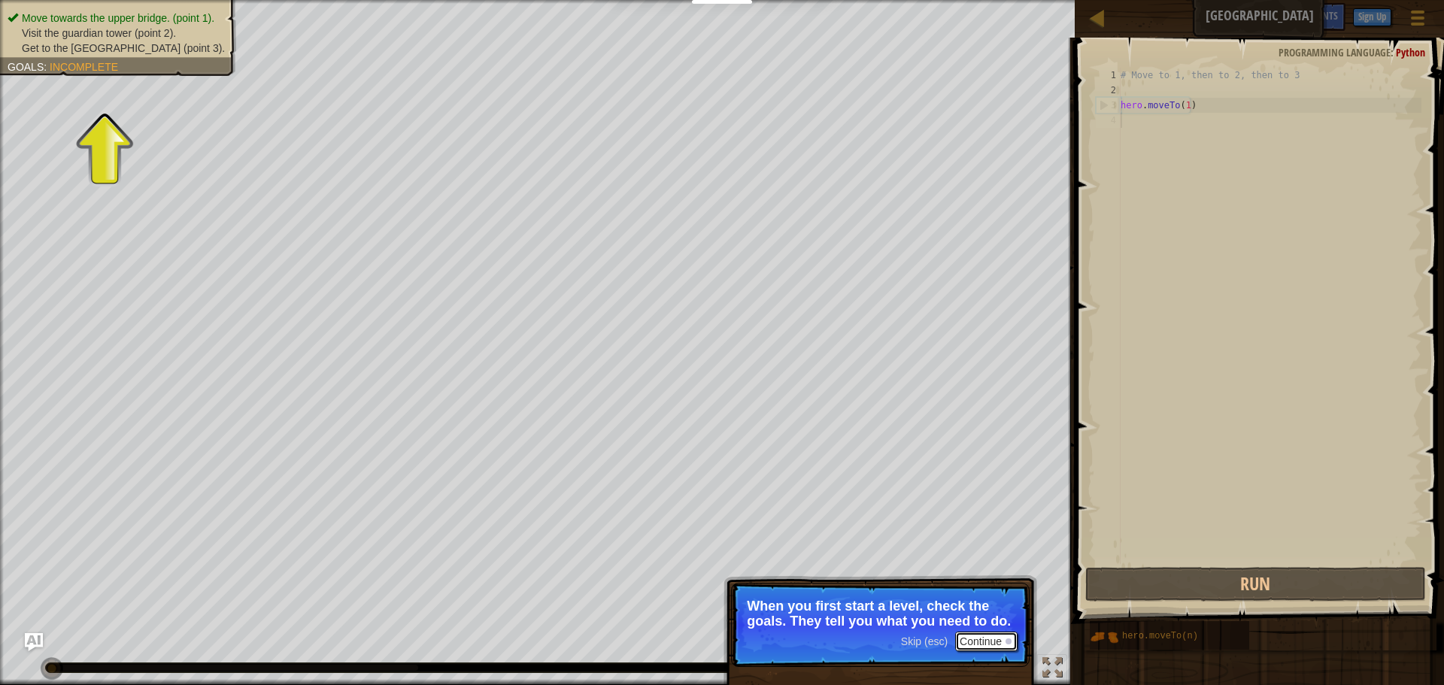
click at [982, 644] on button "Continue" at bounding box center [986, 642] width 62 height 20
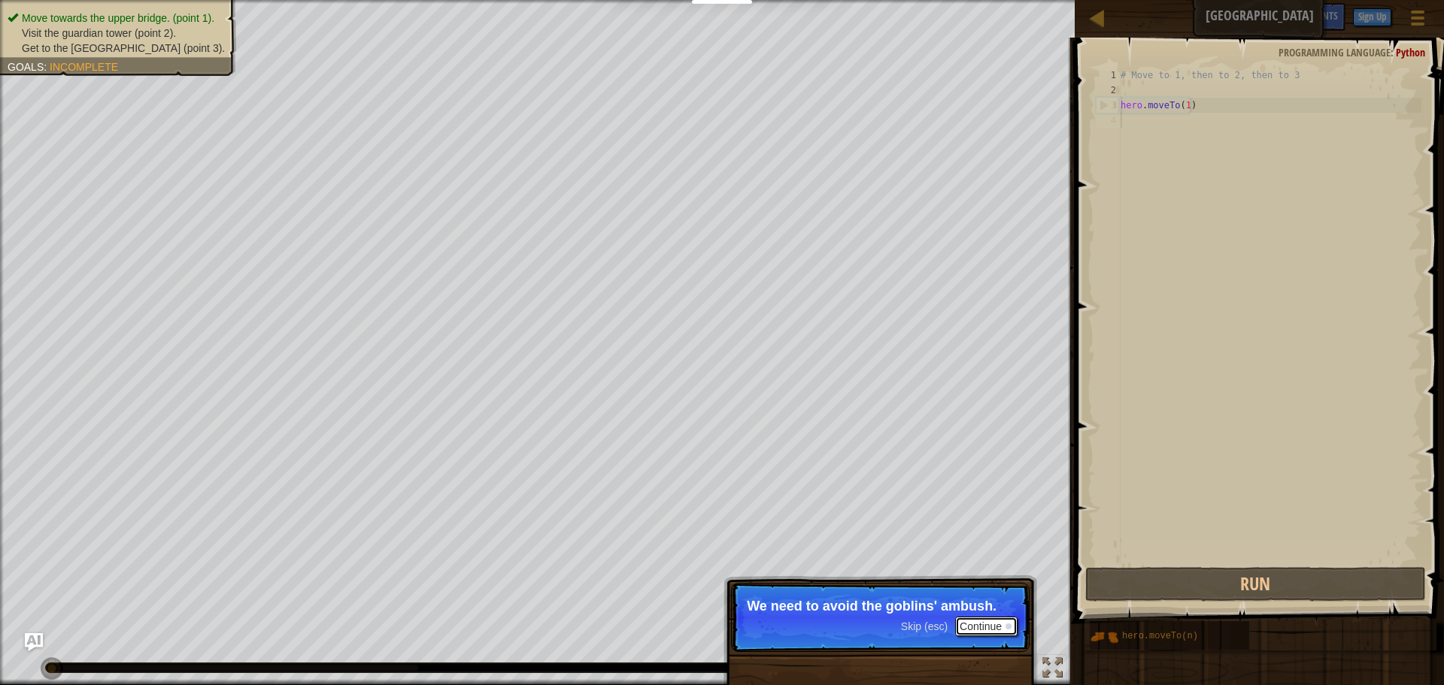
click at [986, 624] on button "Continue" at bounding box center [986, 627] width 62 height 20
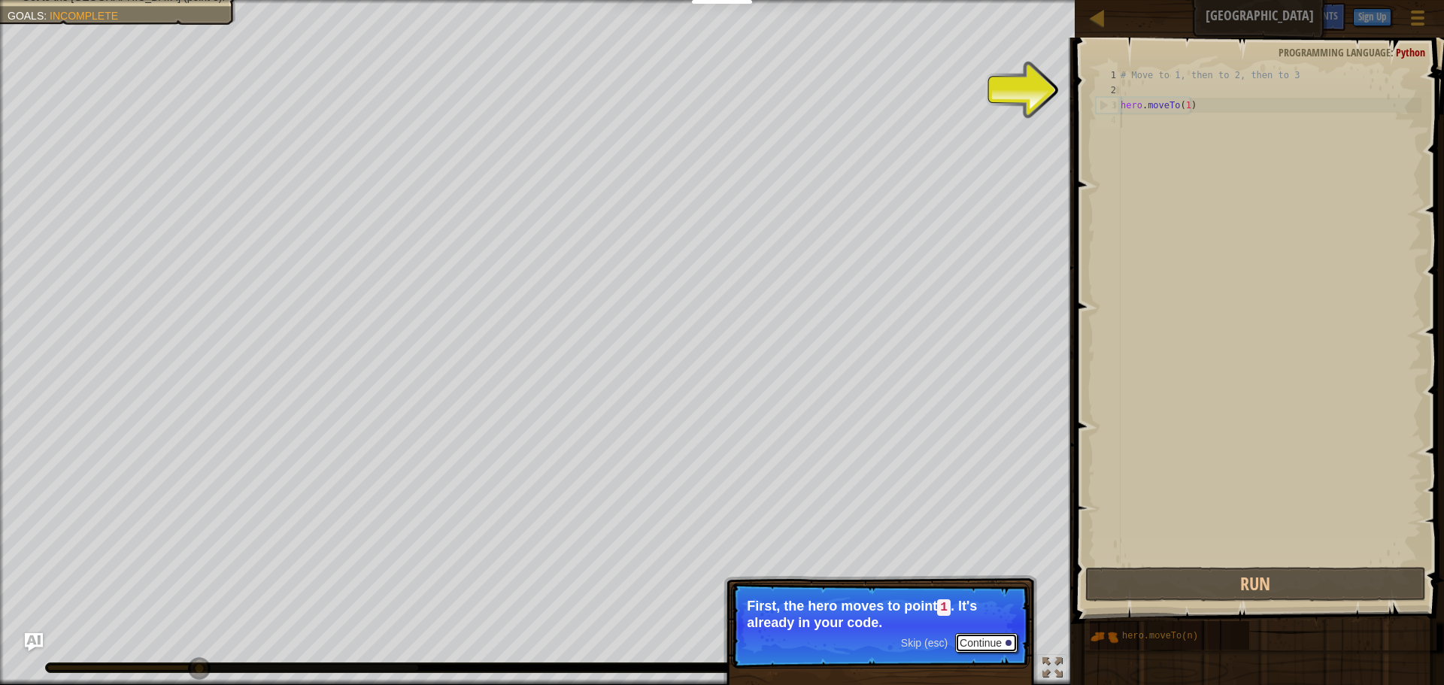
click at [992, 638] on button "Continue" at bounding box center [986, 643] width 62 height 20
click at [989, 643] on button "Continue" at bounding box center [986, 642] width 62 height 20
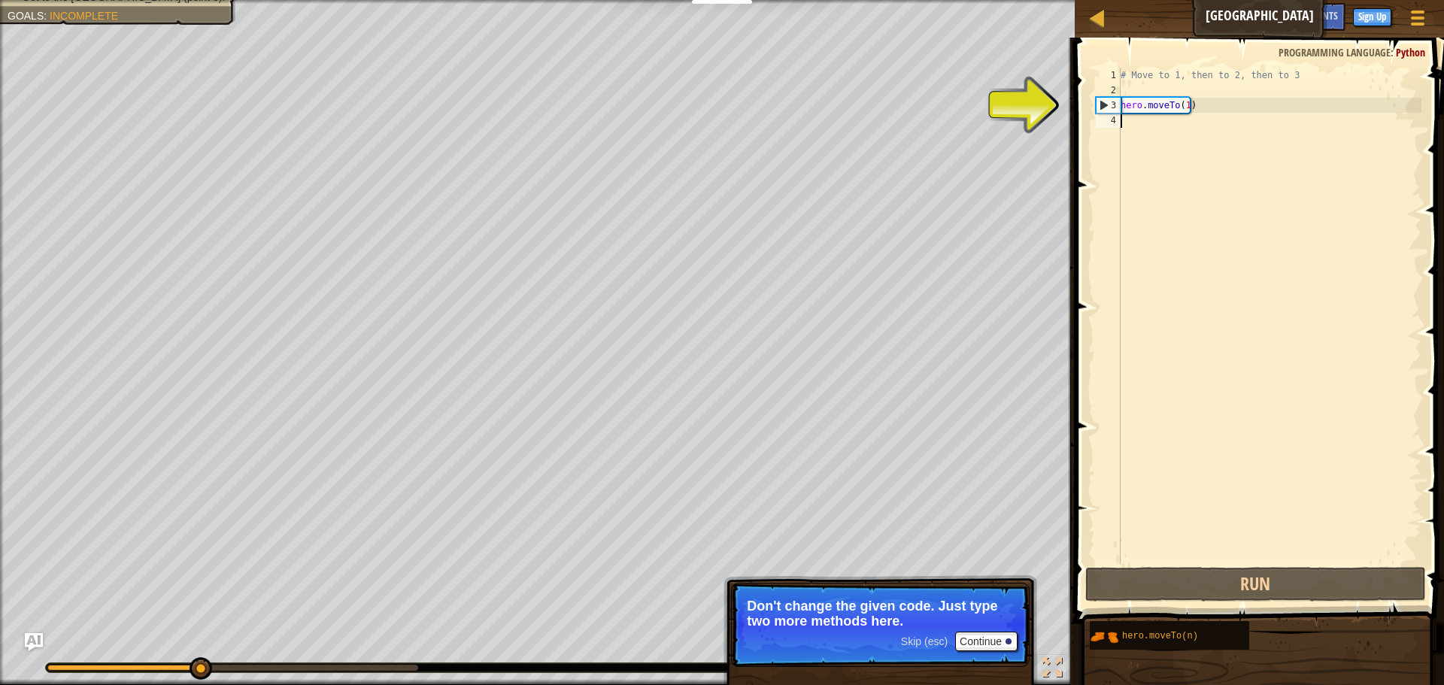
click at [922, 637] on span "Skip (esc)" at bounding box center [924, 641] width 47 height 12
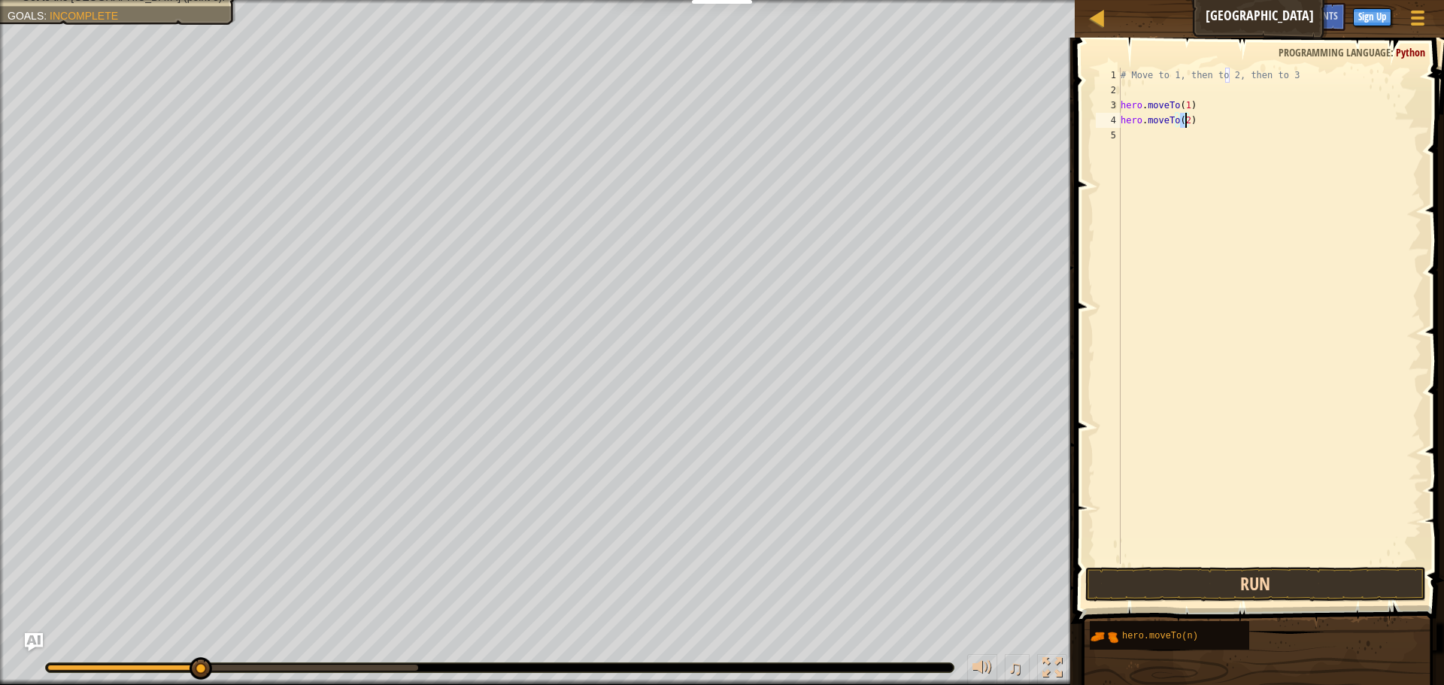
type textarea "hero.moveTo(2)"
click at [1323, 577] on button "Run" at bounding box center [1255, 584] width 341 height 35
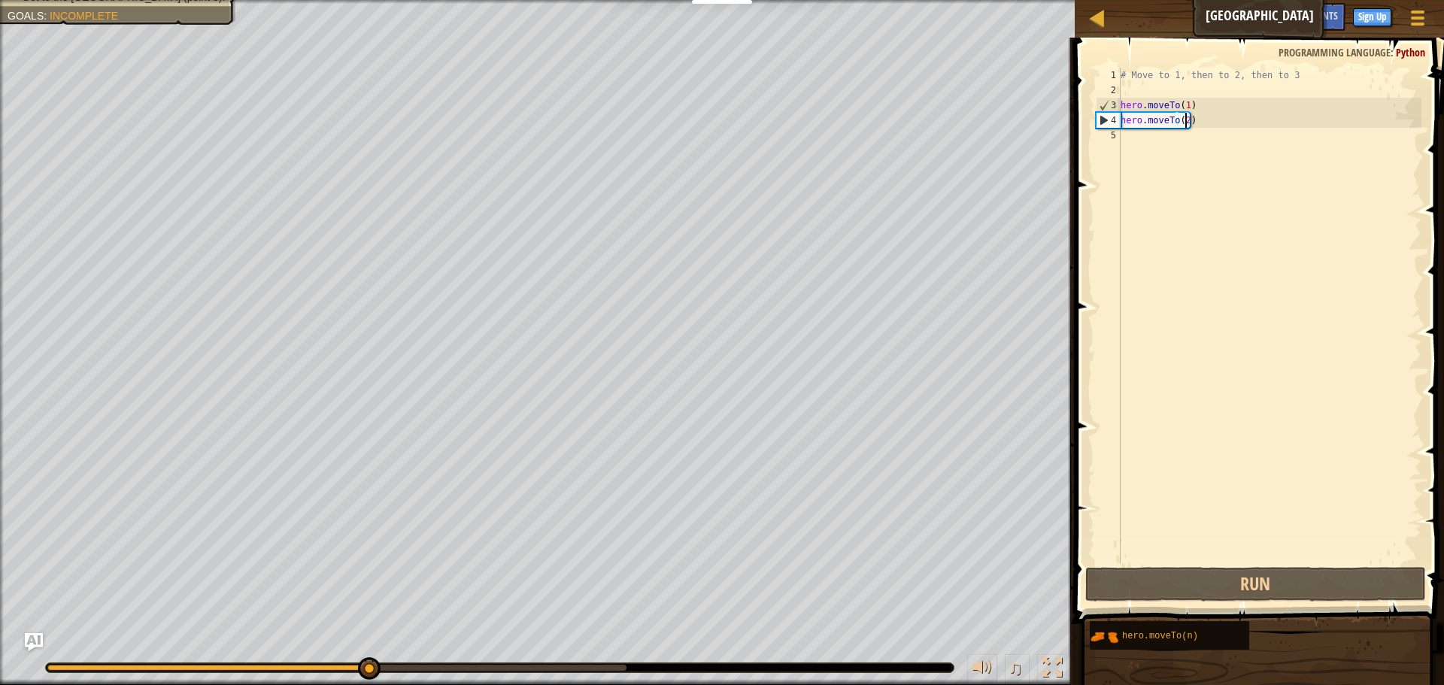
click at [1139, 134] on div "# Move to 1, then to 2, then to 3 hero . moveTo ( 1 ) hero . moveTo ( 2 )" at bounding box center [1269, 331] width 304 height 526
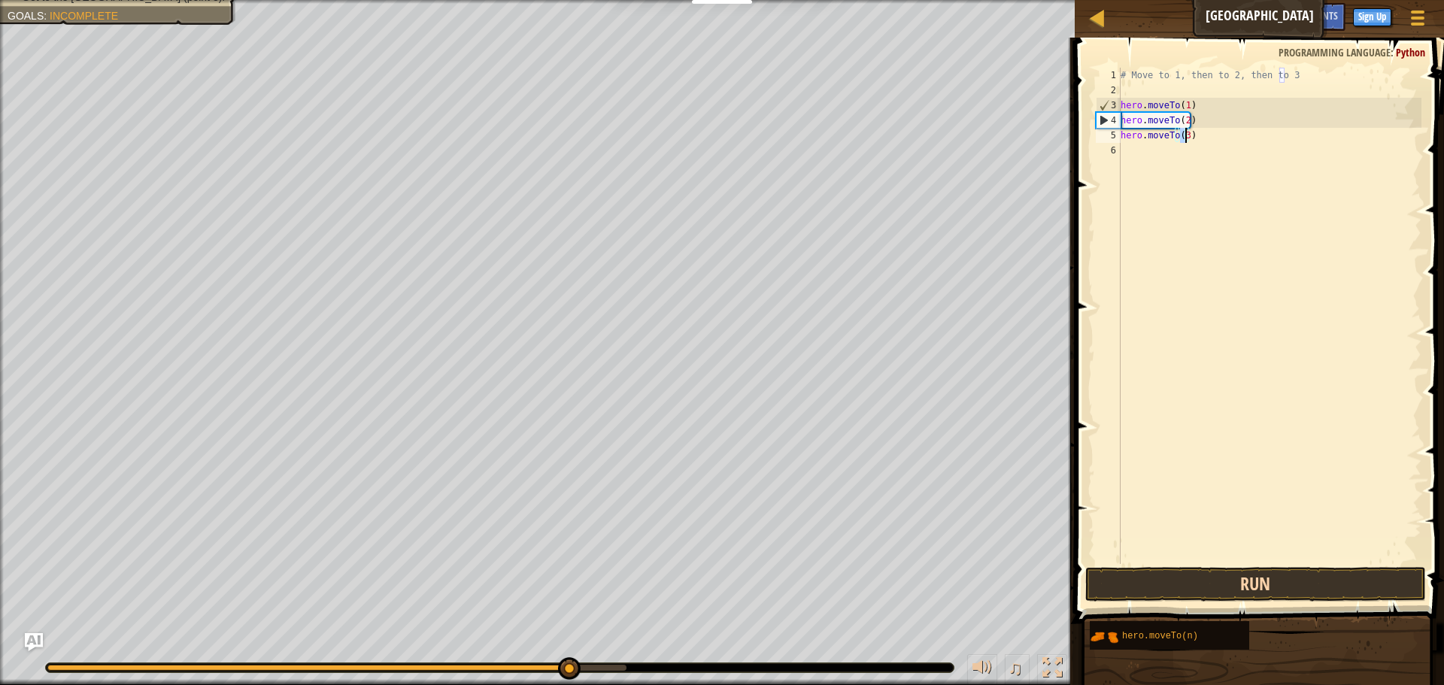
type textarea "hero.moveTo(3)"
click at [1332, 573] on button "Run" at bounding box center [1255, 584] width 341 height 35
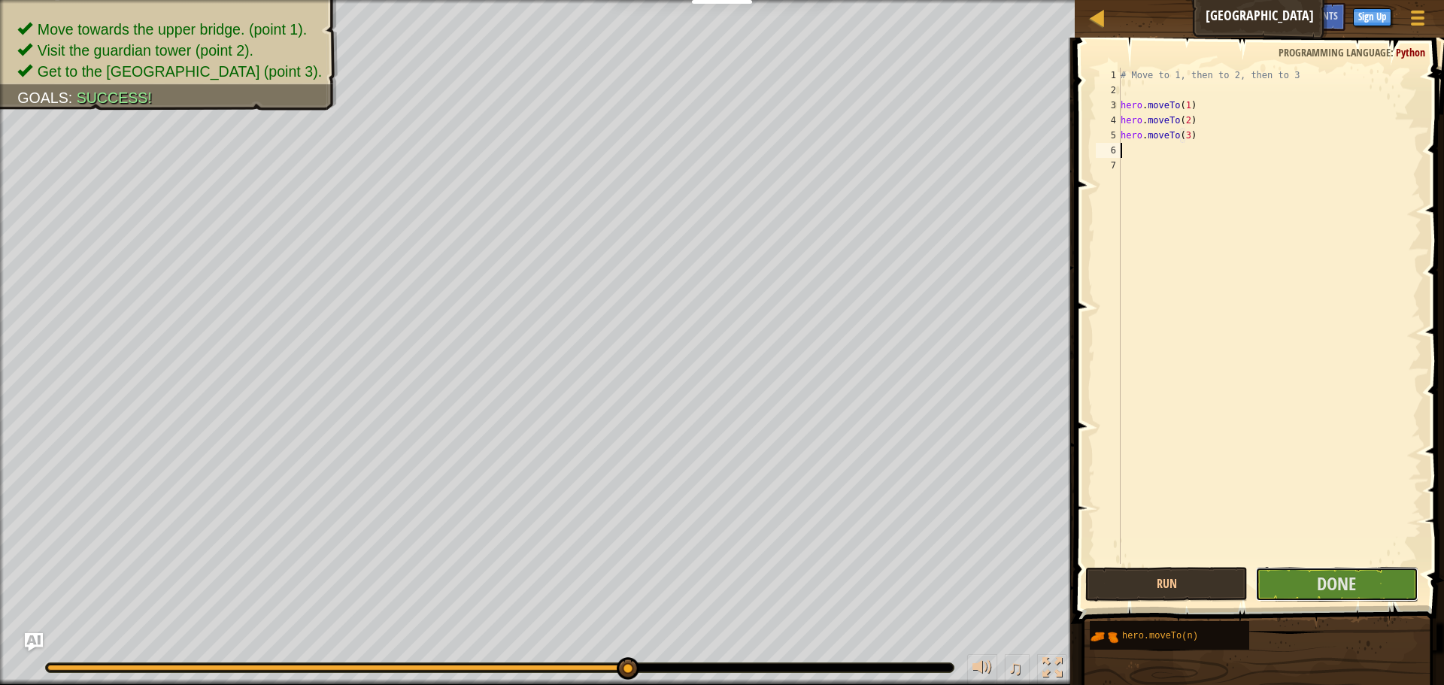
drag, startPoint x: 1332, startPoint y: 573, endPoint x: 1329, endPoint y: 656, distance: 83.5
click at [1329, 656] on div "Hints 1 2 3 4 5 6 7 # Move to 1, then to 2, then to 3 hero . moveTo ( 1 ) hero …" at bounding box center [1257, 358] width 374 height 640
click at [1309, 571] on button "Done" at bounding box center [1336, 584] width 162 height 35
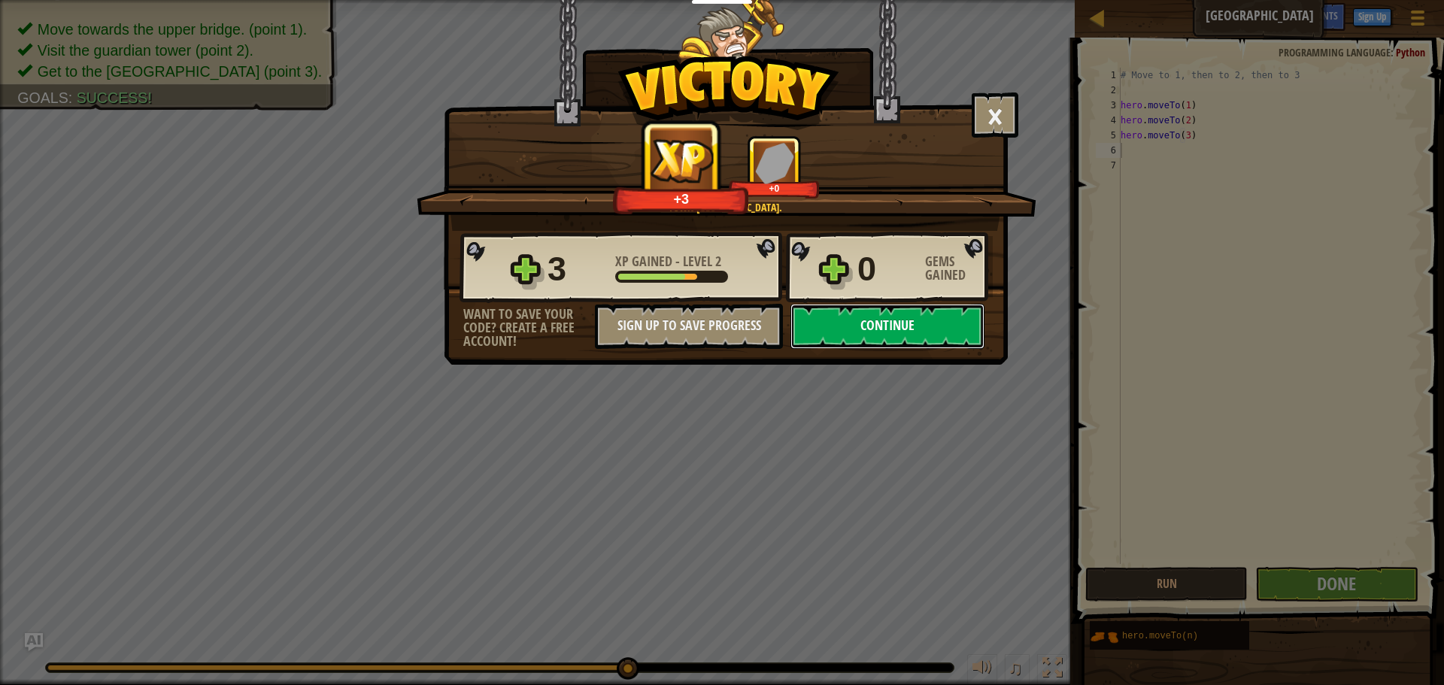
click at [826, 310] on button "Continue" at bounding box center [887, 326] width 194 height 45
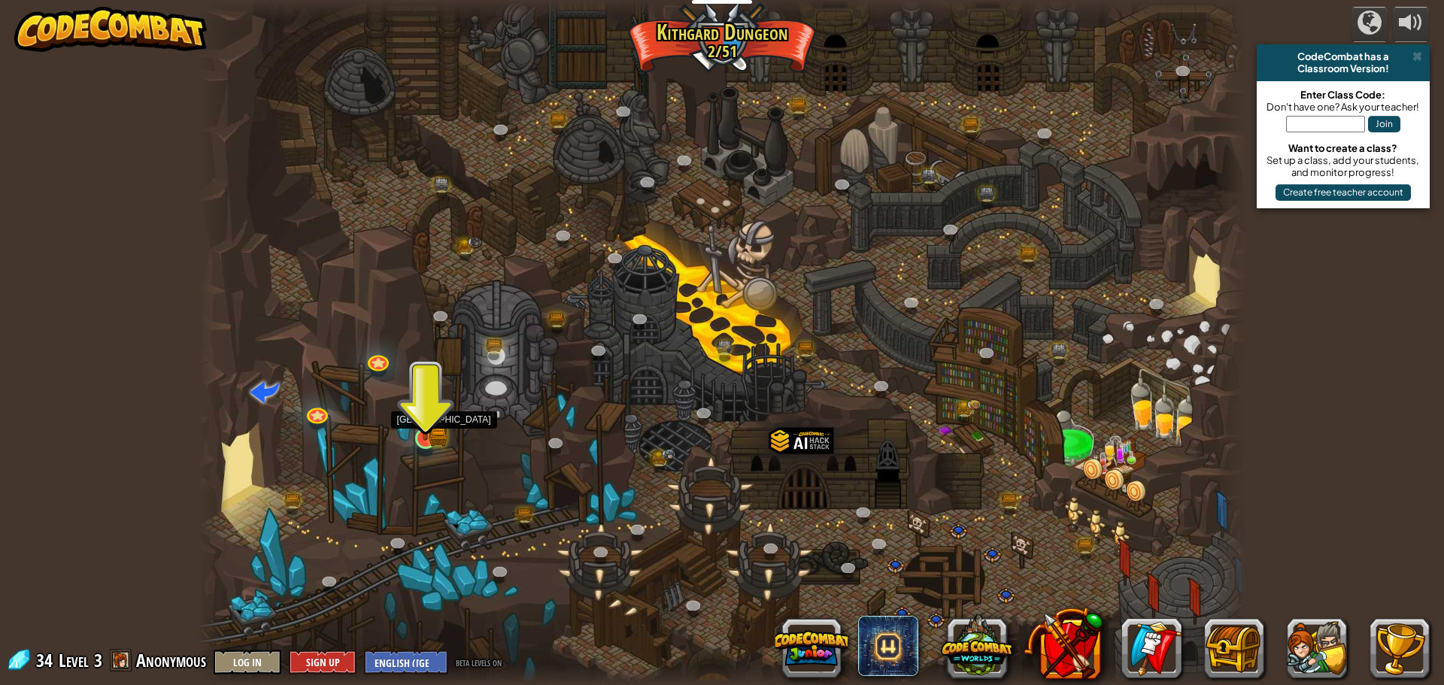
click at [421, 410] on img at bounding box center [425, 410] width 28 height 62
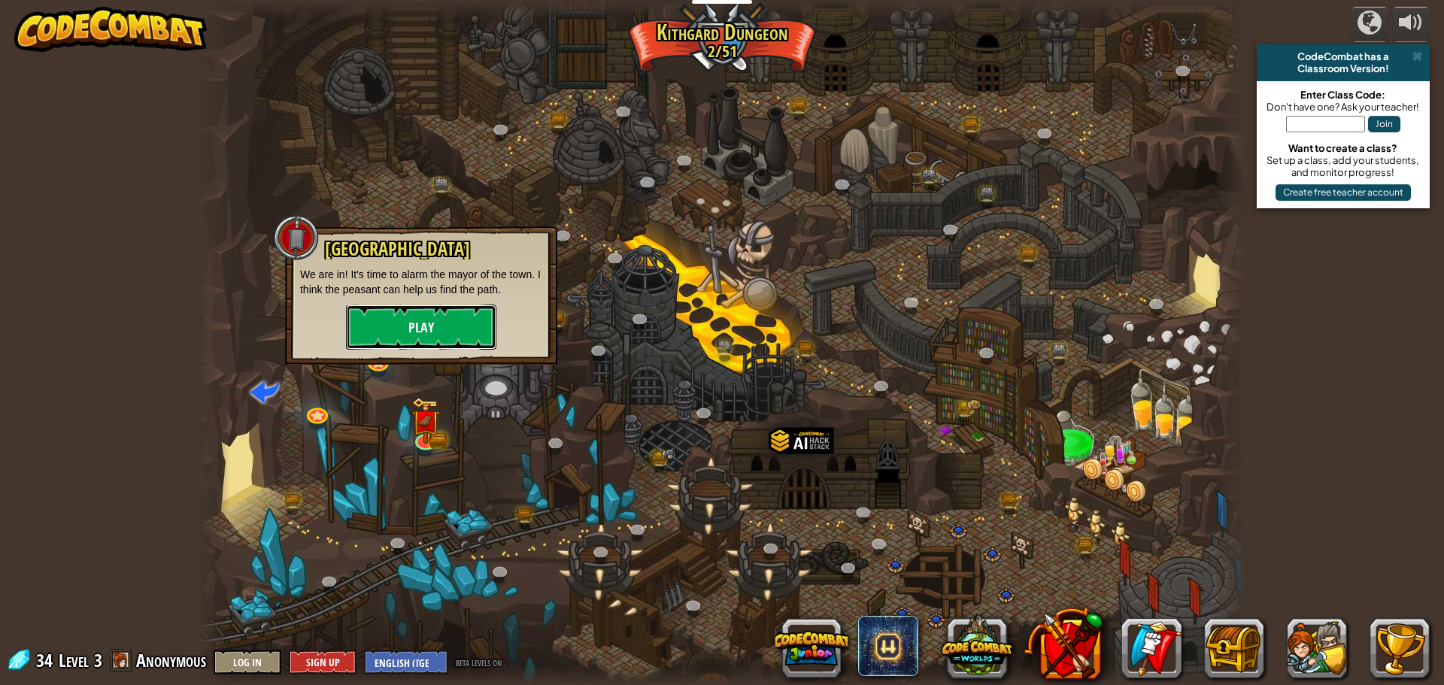
click at [431, 315] on button "Play" at bounding box center [421, 327] width 150 height 45
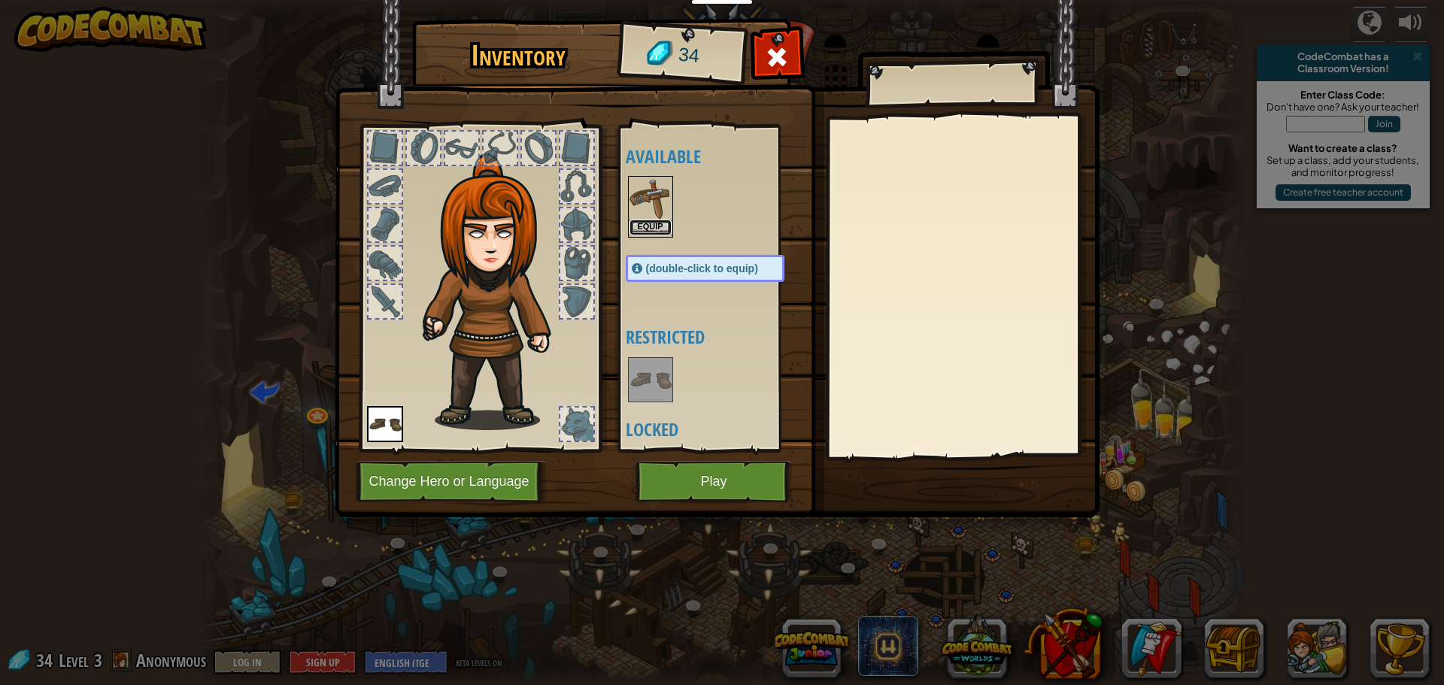
click at [631, 226] on button "Equip" at bounding box center [650, 228] width 42 height 16
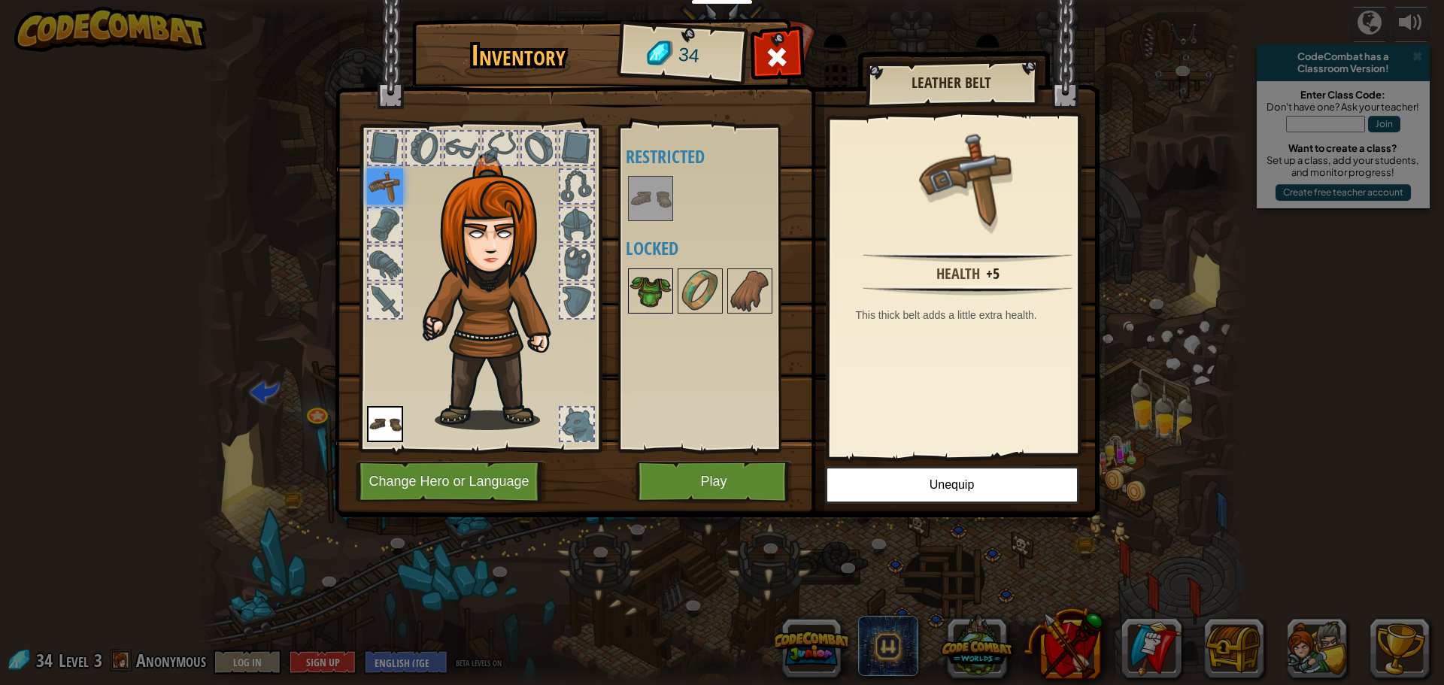
click at [635, 297] on img at bounding box center [650, 291] width 42 height 42
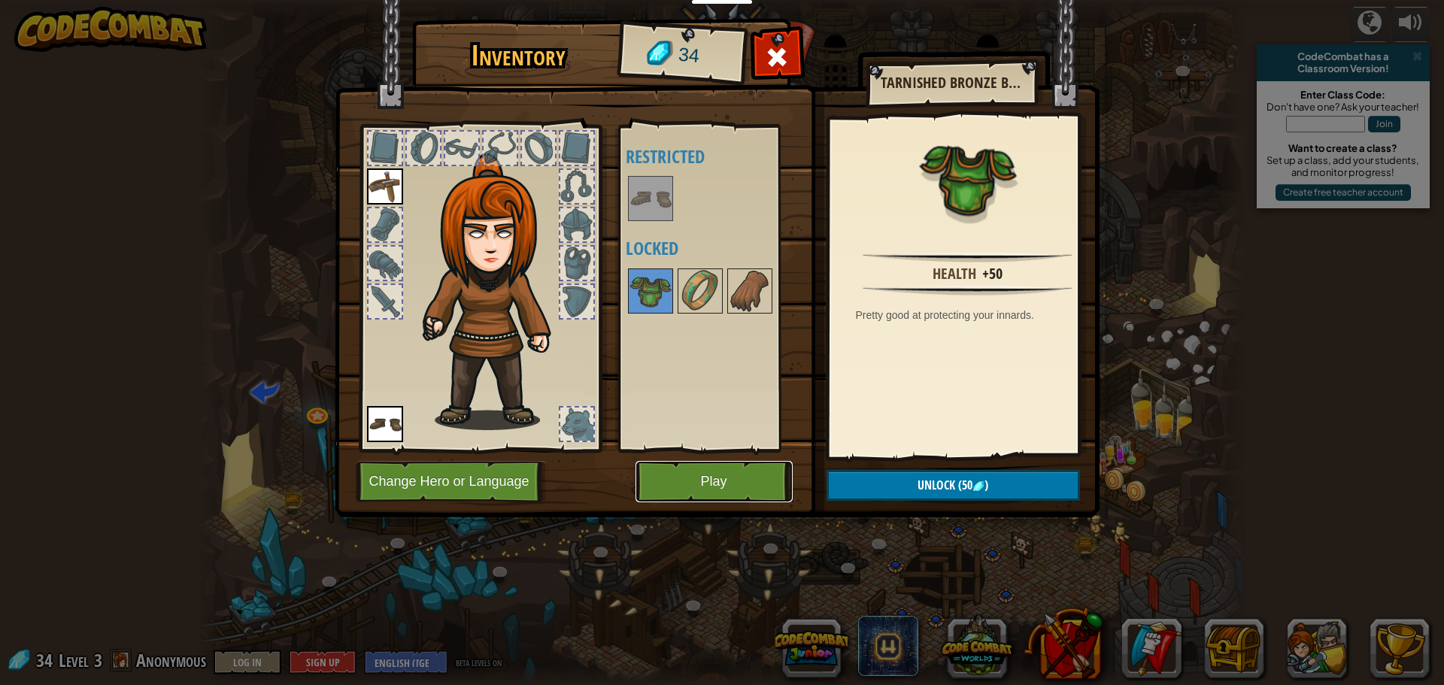
click at [729, 486] on button "Play" at bounding box center [713, 481] width 157 height 41
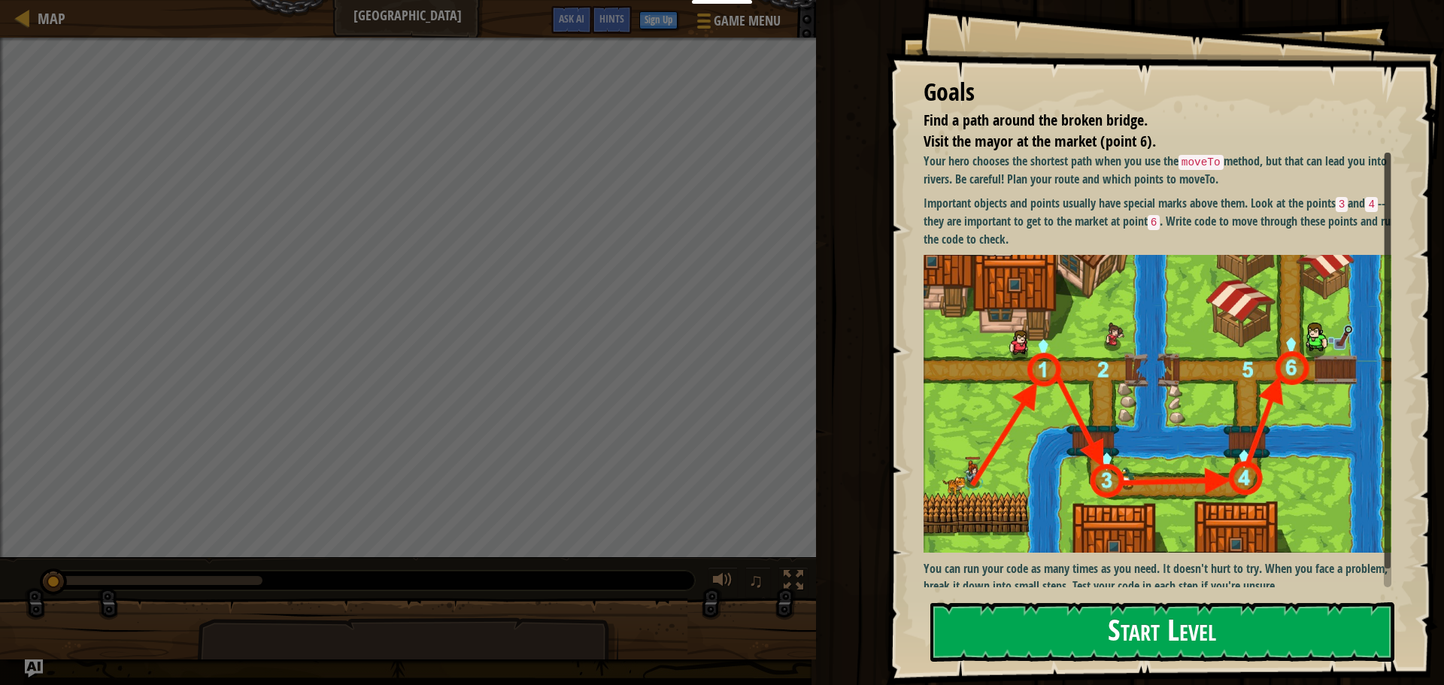
click at [1030, 629] on button "Start Level" at bounding box center [1162, 631] width 464 height 59
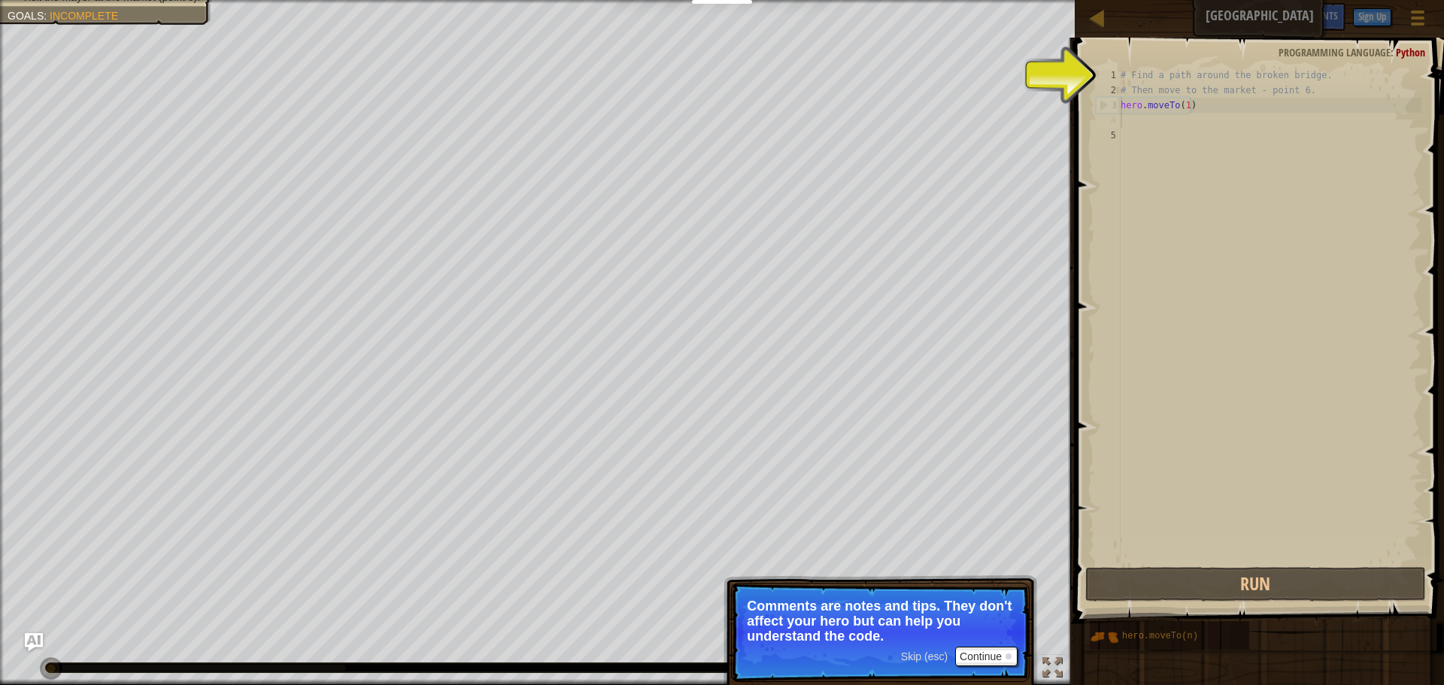
click at [936, 660] on span "Skip (esc)" at bounding box center [924, 656] width 47 height 12
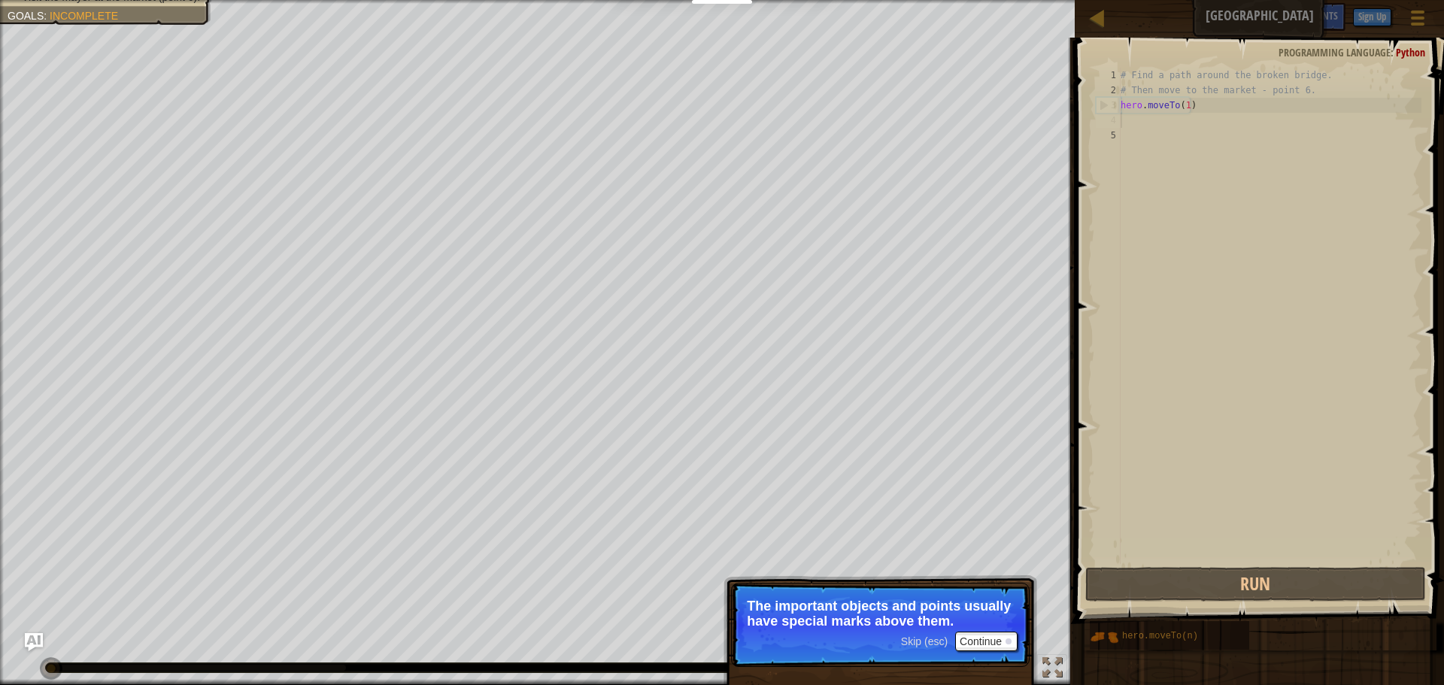
click at [917, 641] on span "Skip (esc)" at bounding box center [924, 641] width 47 height 12
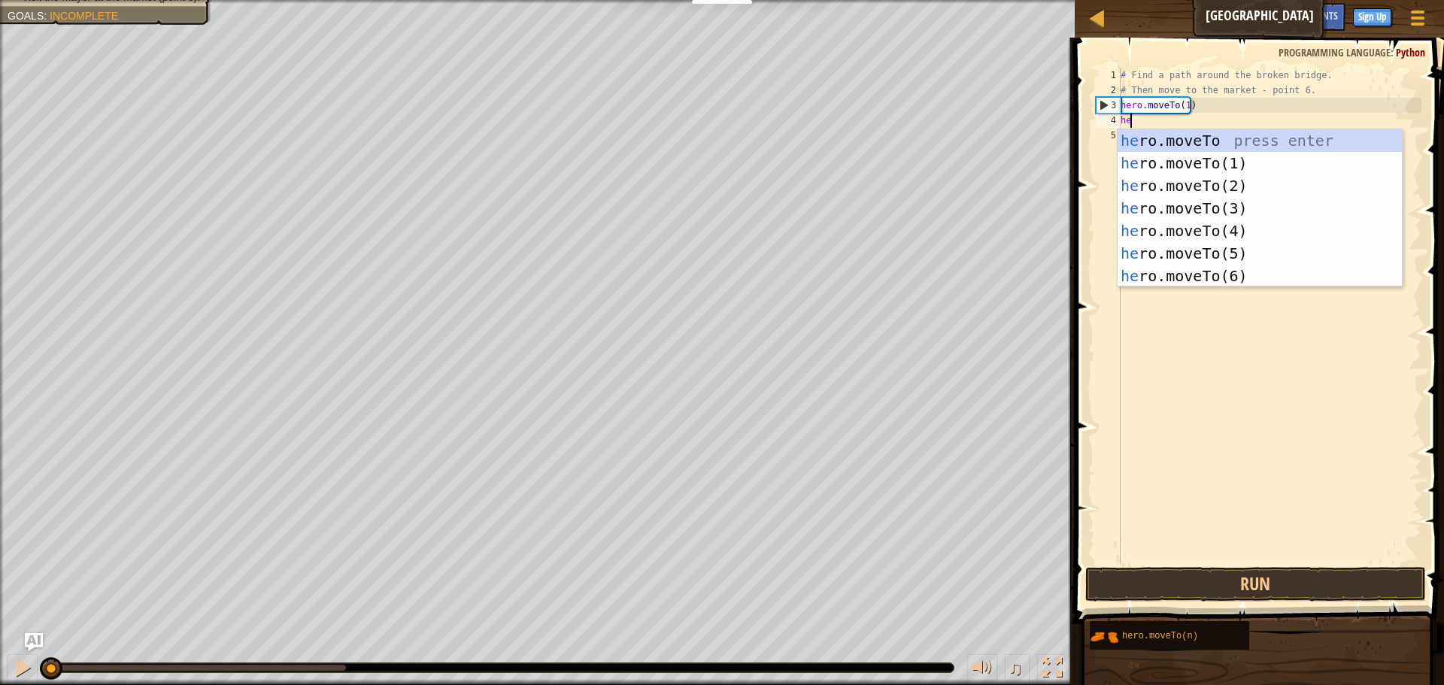
scroll to position [7, 1]
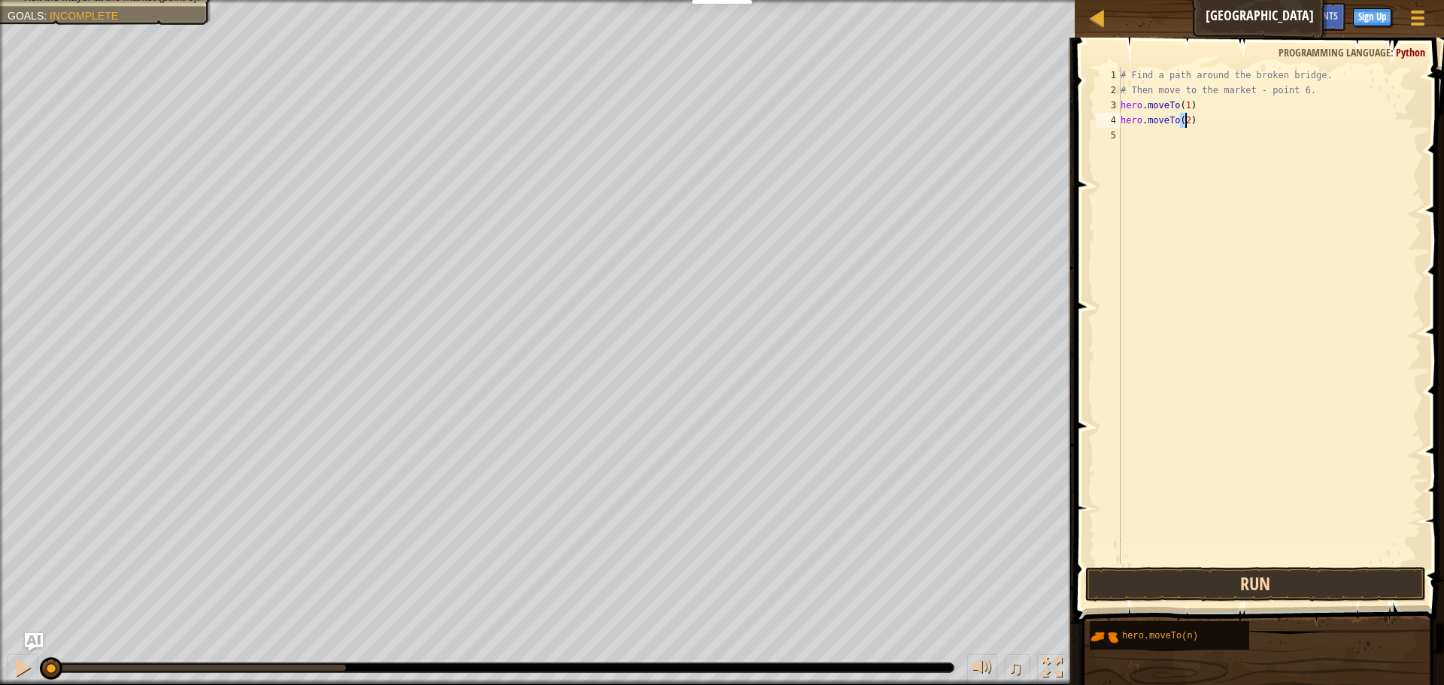
type textarea "hero.moveTo(2)"
click at [1204, 589] on button "Run" at bounding box center [1255, 584] width 341 height 35
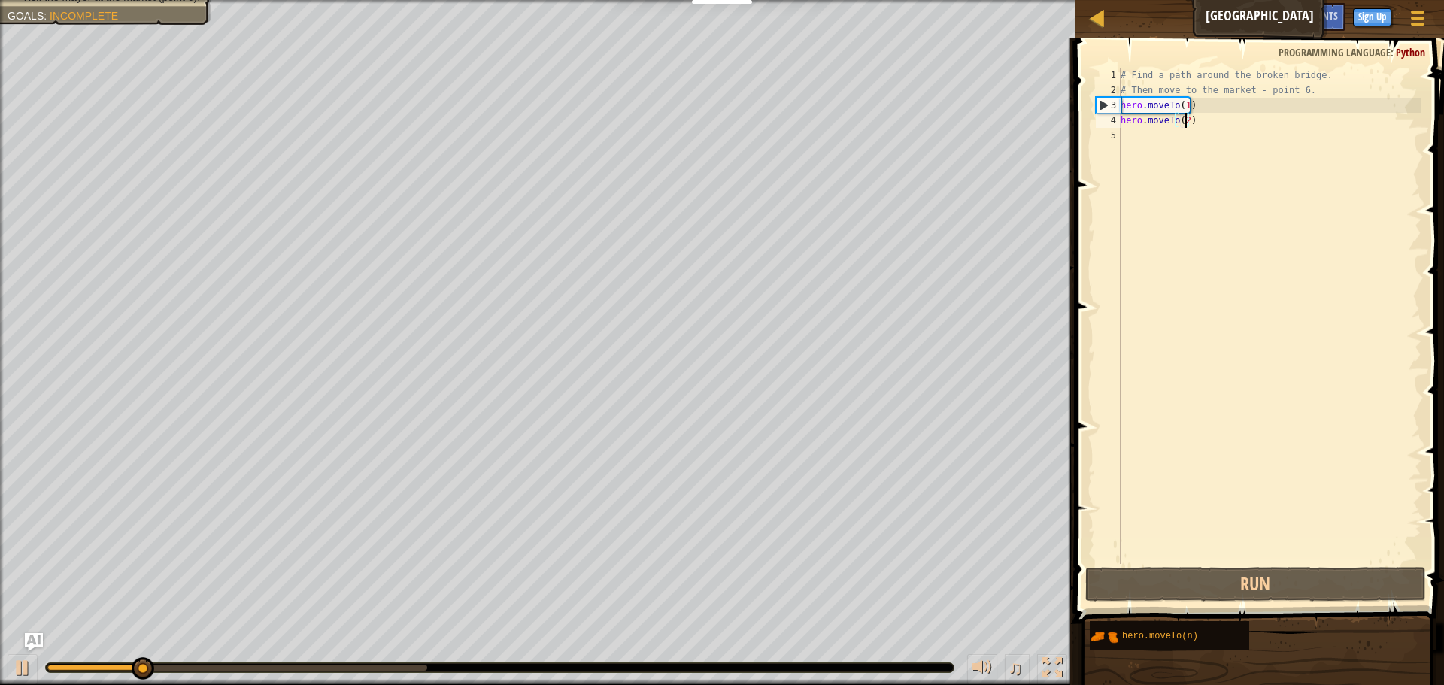
click at [1170, 133] on div "# Find a path around the broken bridge. # Then move to the market - point 6. he…" at bounding box center [1269, 331] width 304 height 526
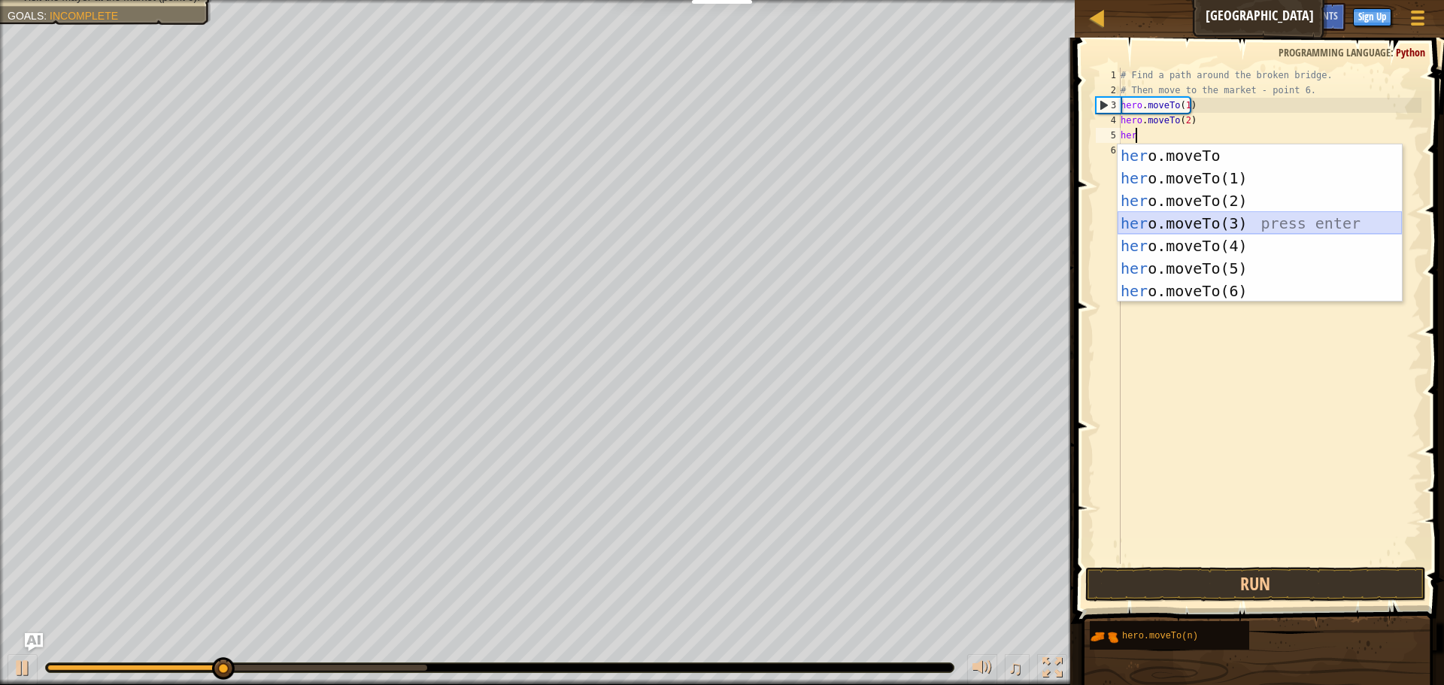
drag, startPoint x: 1188, startPoint y: 218, endPoint x: 1132, endPoint y: 176, distance: 69.8
click at [1186, 219] on div "her o.moveTo press enter her o.moveTo(1) press enter her o.moveTo(2) press ente…" at bounding box center [1259, 245] width 284 height 203
type textarea "hero.moveTo(3)"
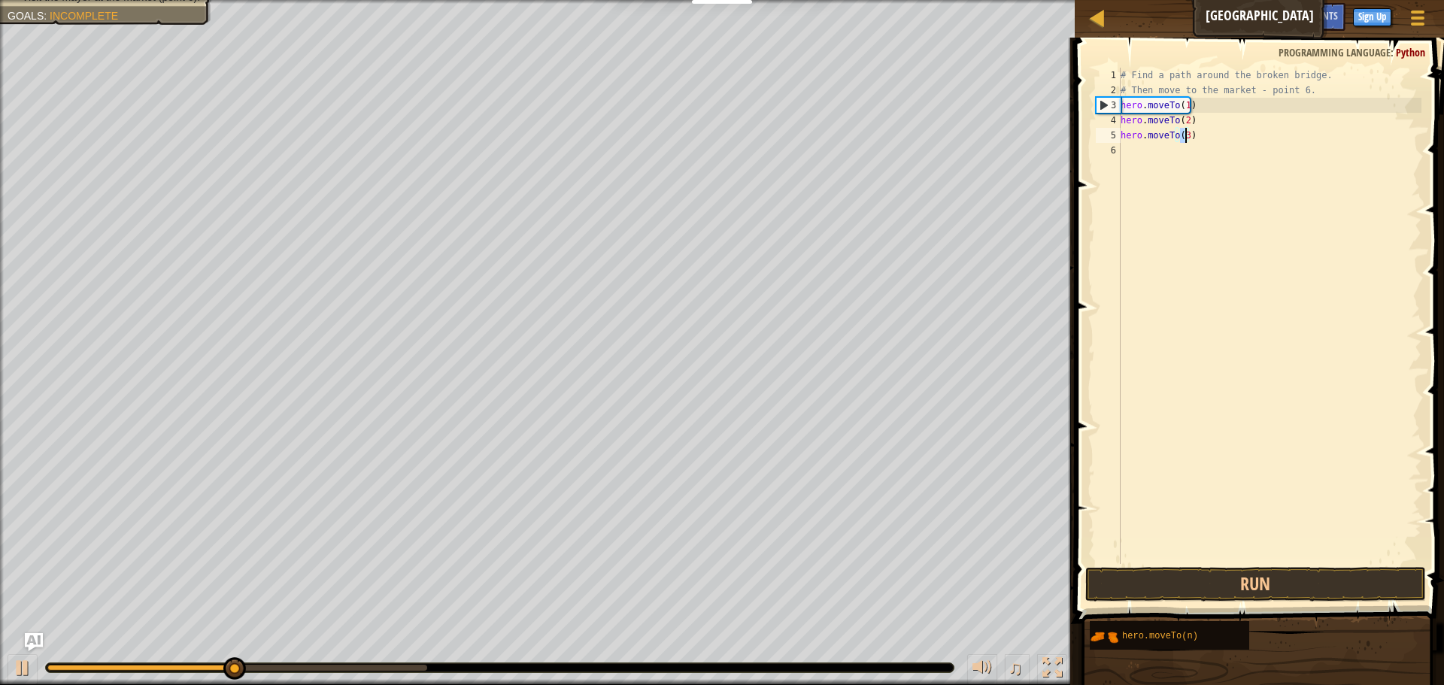
click at [1124, 147] on div "# Find a path around the broken bridge. # Then move to the market - point 6. he…" at bounding box center [1269, 331] width 304 height 526
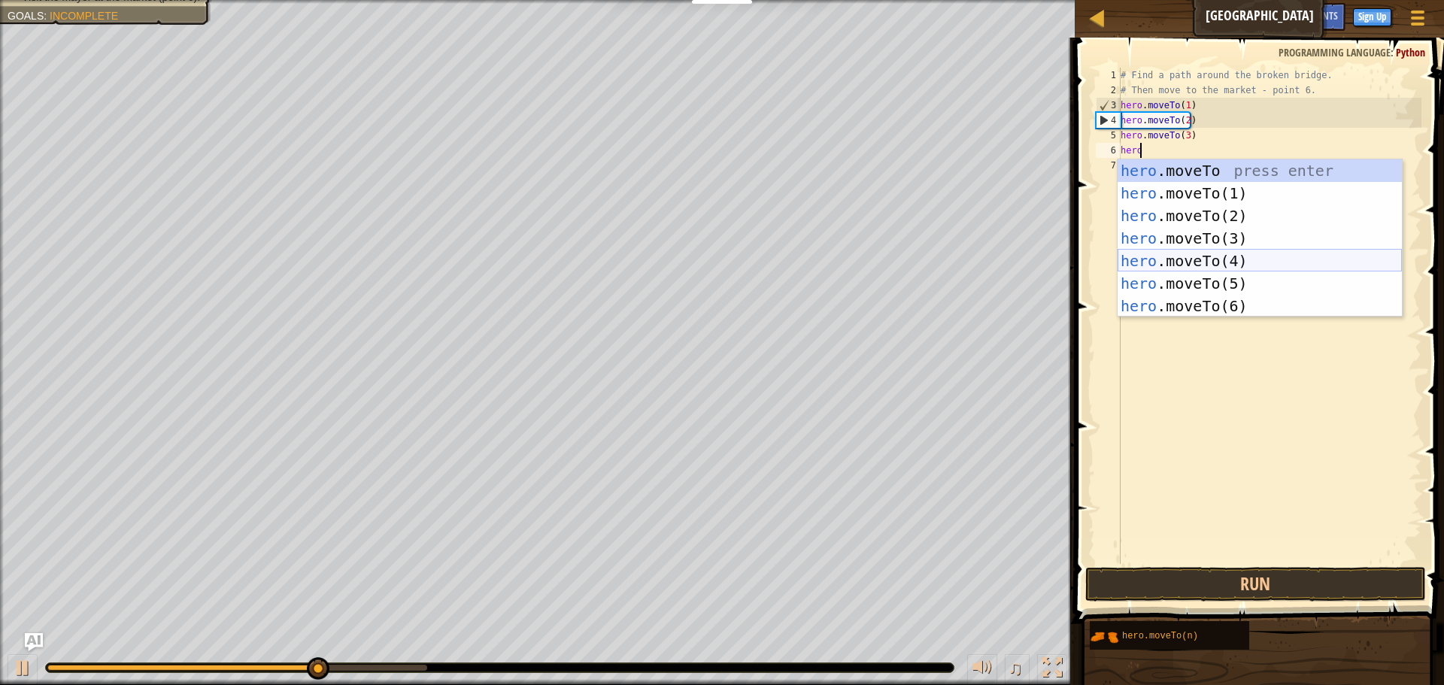
click at [1141, 262] on div "hero .moveTo press enter hero .moveTo(1) press enter hero .moveTo(2) press ente…" at bounding box center [1259, 260] width 284 height 203
type textarea "hero.moveTo(4)"
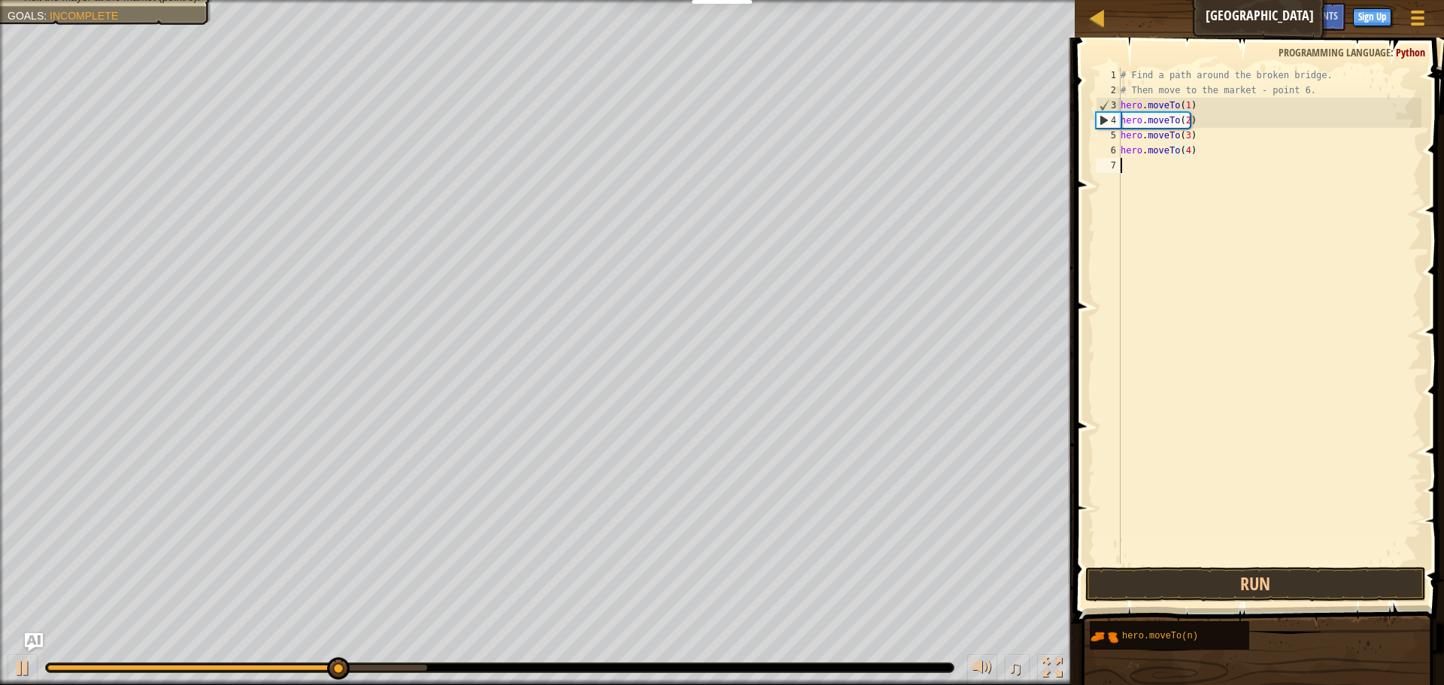
click at [1147, 161] on div "# Find a path around the broken bridge. # Then move to the market - point 6. he…" at bounding box center [1269, 331] width 304 height 526
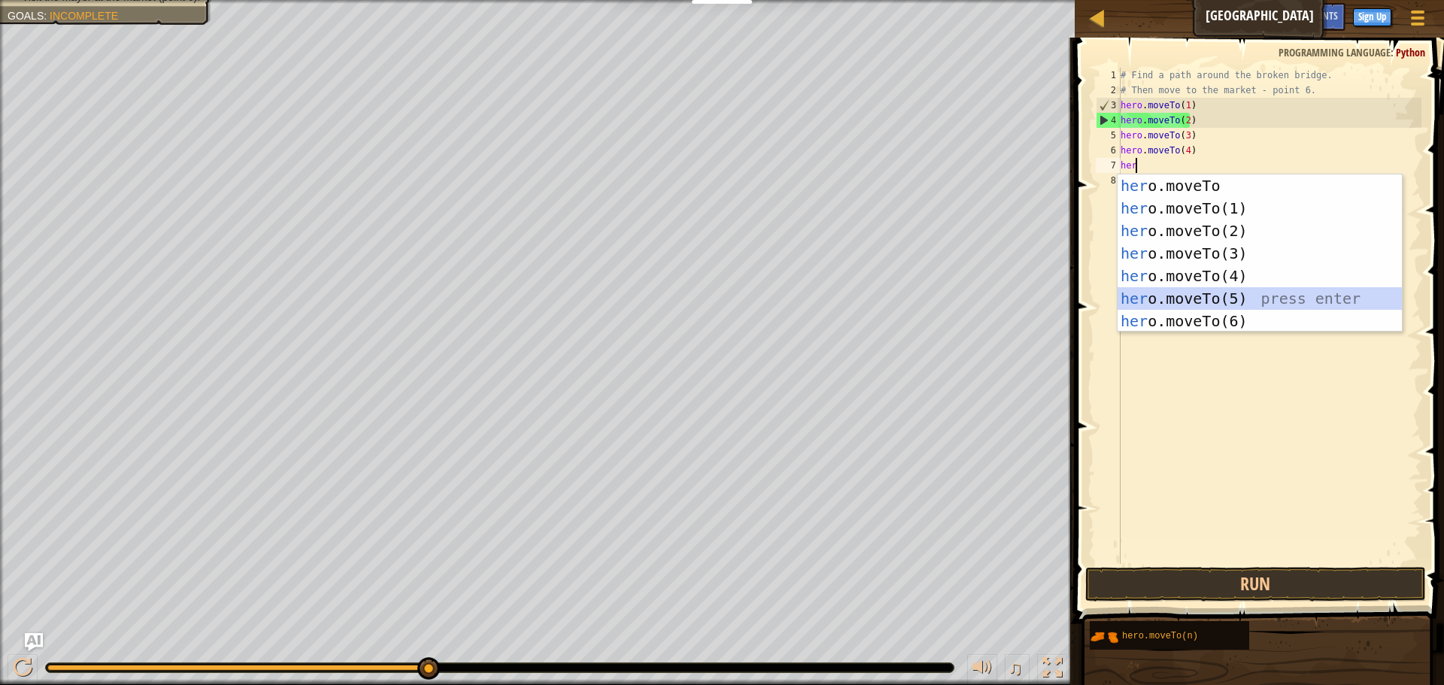
click at [1202, 293] on div "her o.moveTo press enter her o.moveTo(1) press enter her o.moveTo(2) press ente…" at bounding box center [1259, 275] width 284 height 203
type textarea "hero.moveTo(5)"
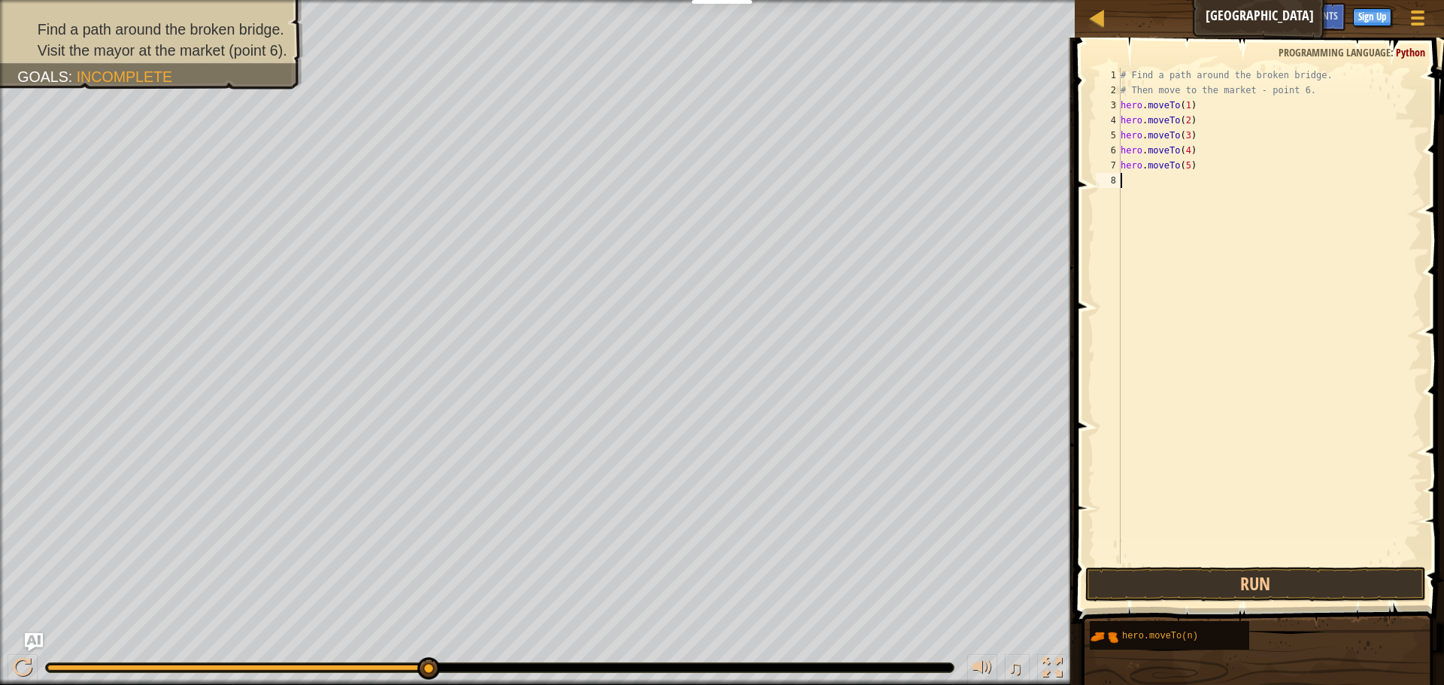
click at [1144, 181] on div "# Find a path around the broken bridge. # Then move to the market - point 6. he…" at bounding box center [1269, 331] width 304 height 526
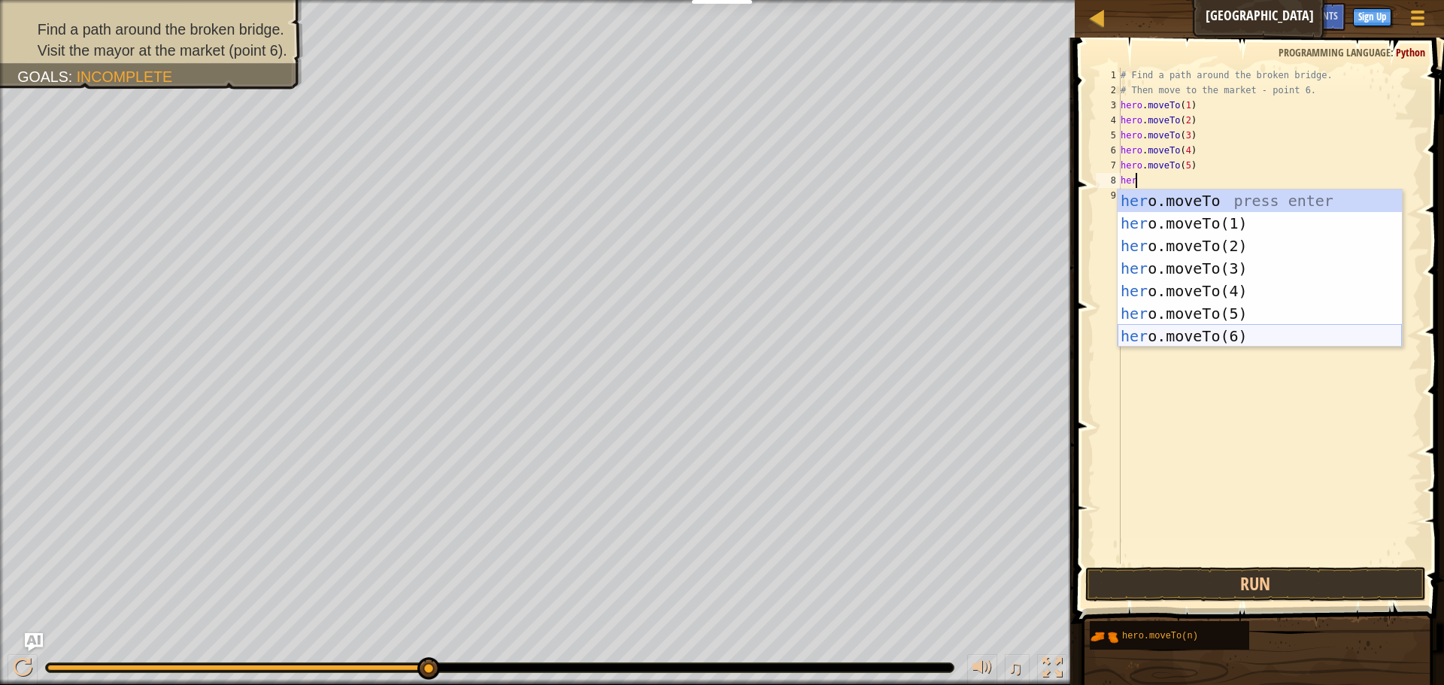
click at [1141, 340] on div "her o.moveTo press enter her o.moveTo(1) press enter her o.moveTo(2) press ente…" at bounding box center [1259, 290] width 284 height 203
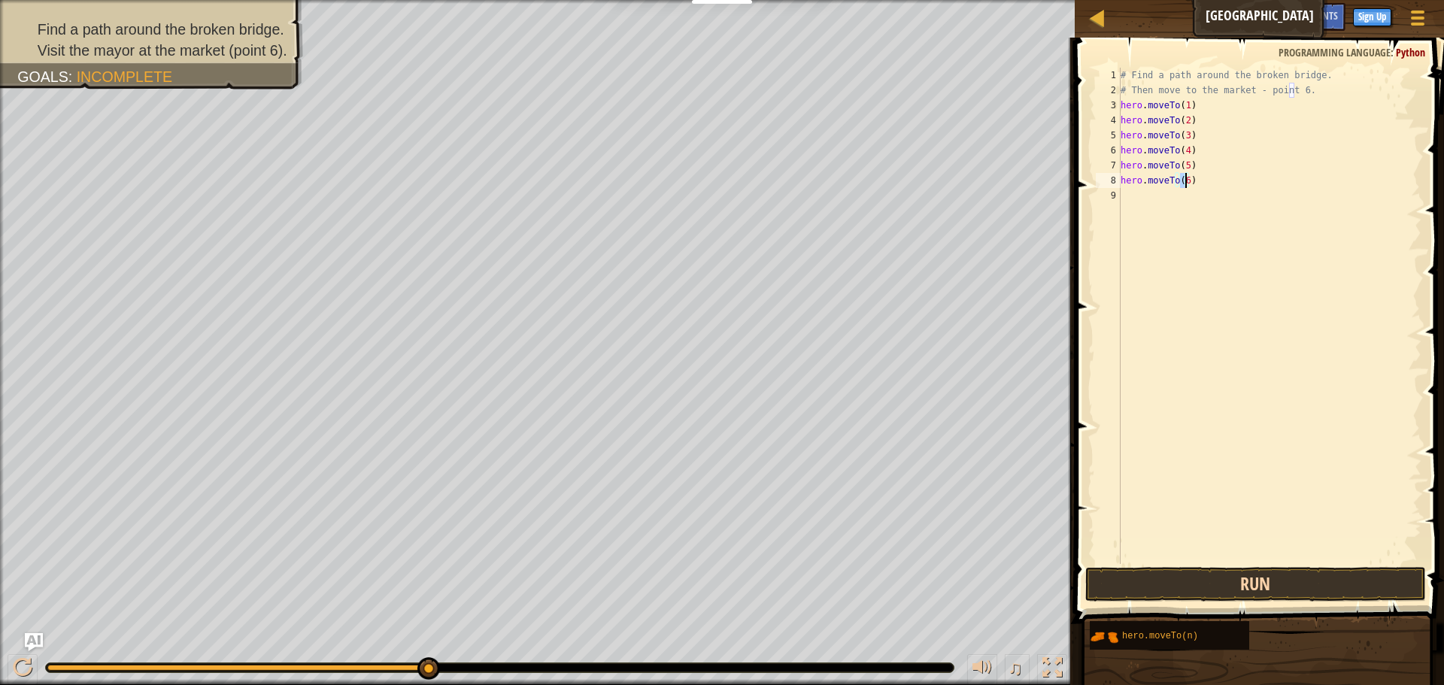
type textarea "hero.moveTo(6)"
click at [1241, 579] on button "Run" at bounding box center [1255, 584] width 341 height 35
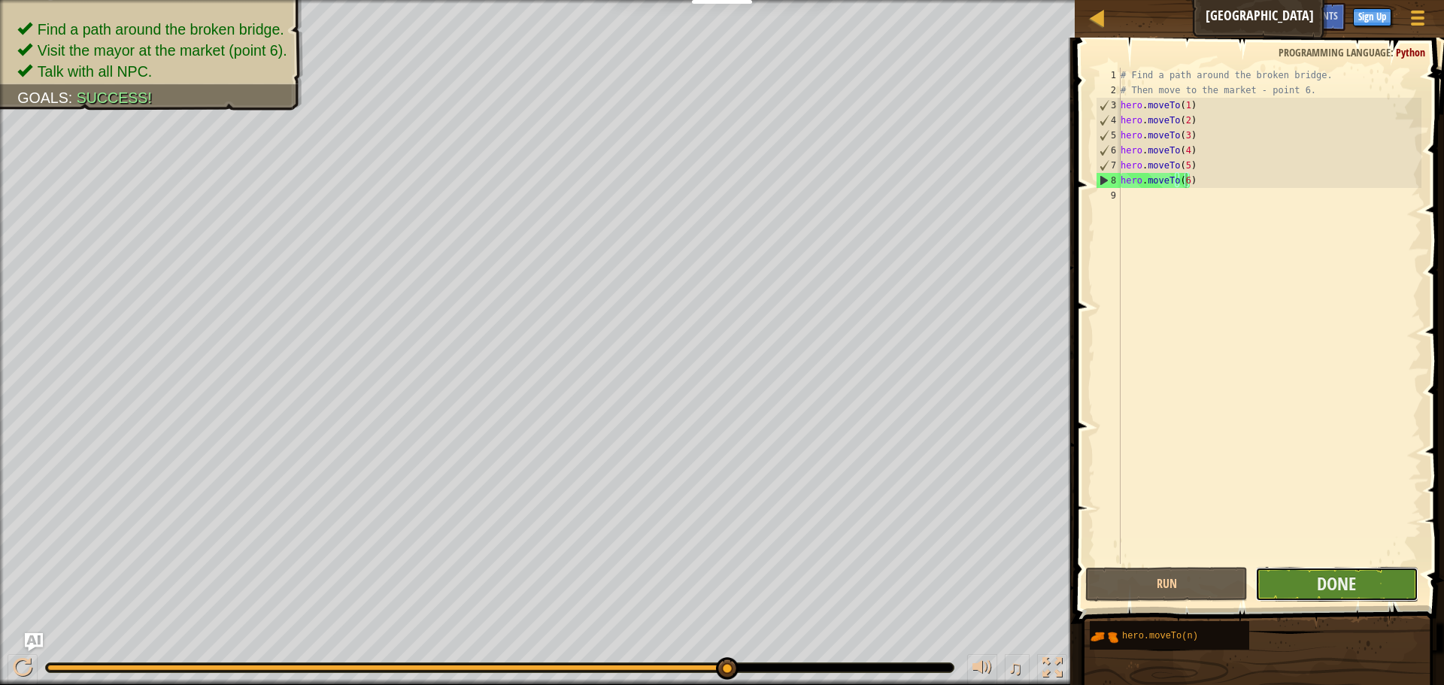
click at [1280, 586] on button "Done" at bounding box center [1336, 584] width 162 height 35
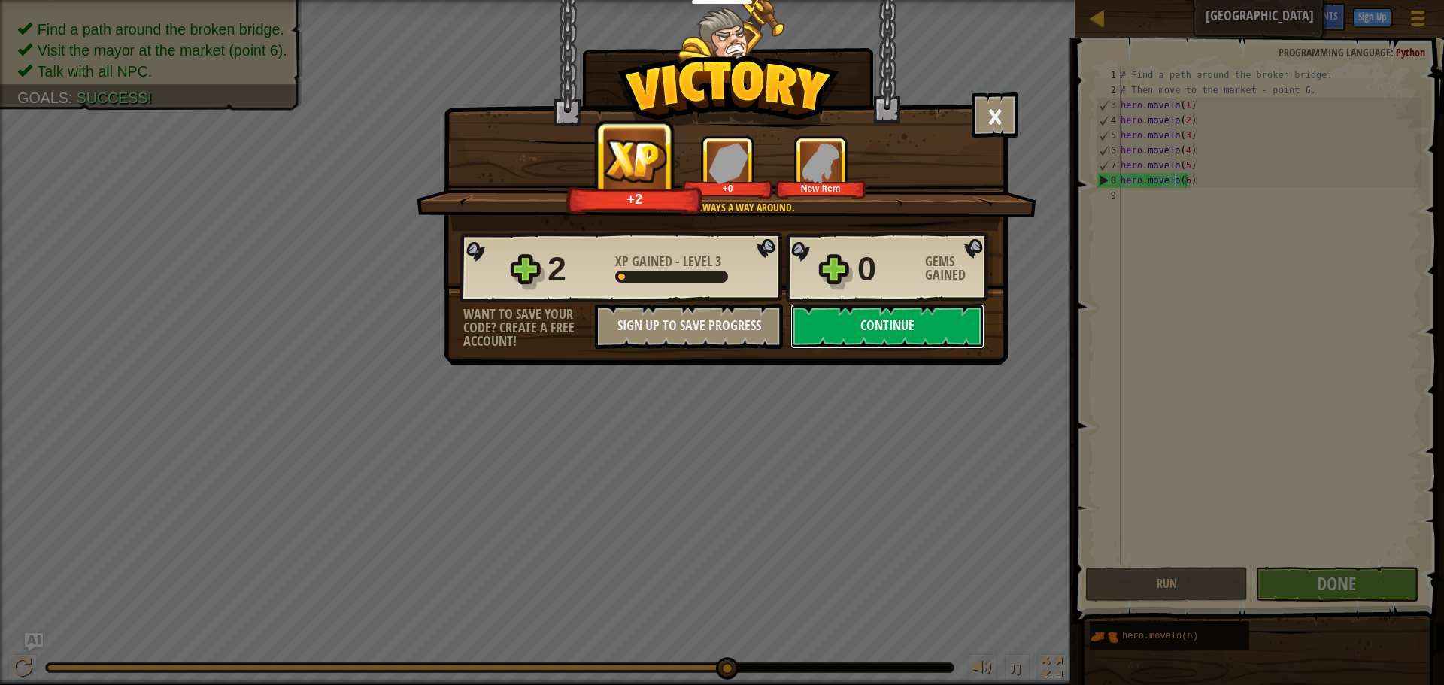
click at [822, 327] on button "Continue" at bounding box center [887, 326] width 194 height 45
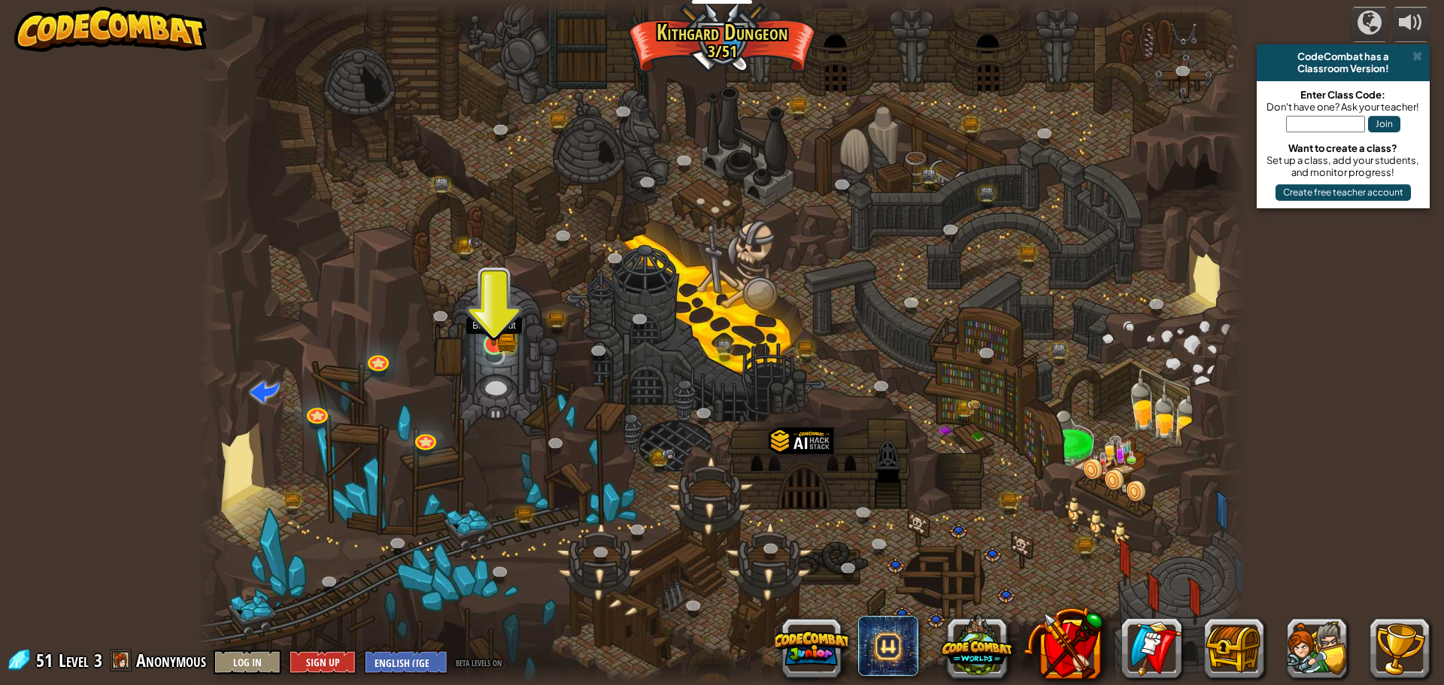
click at [505, 335] on img at bounding box center [494, 316] width 28 height 62
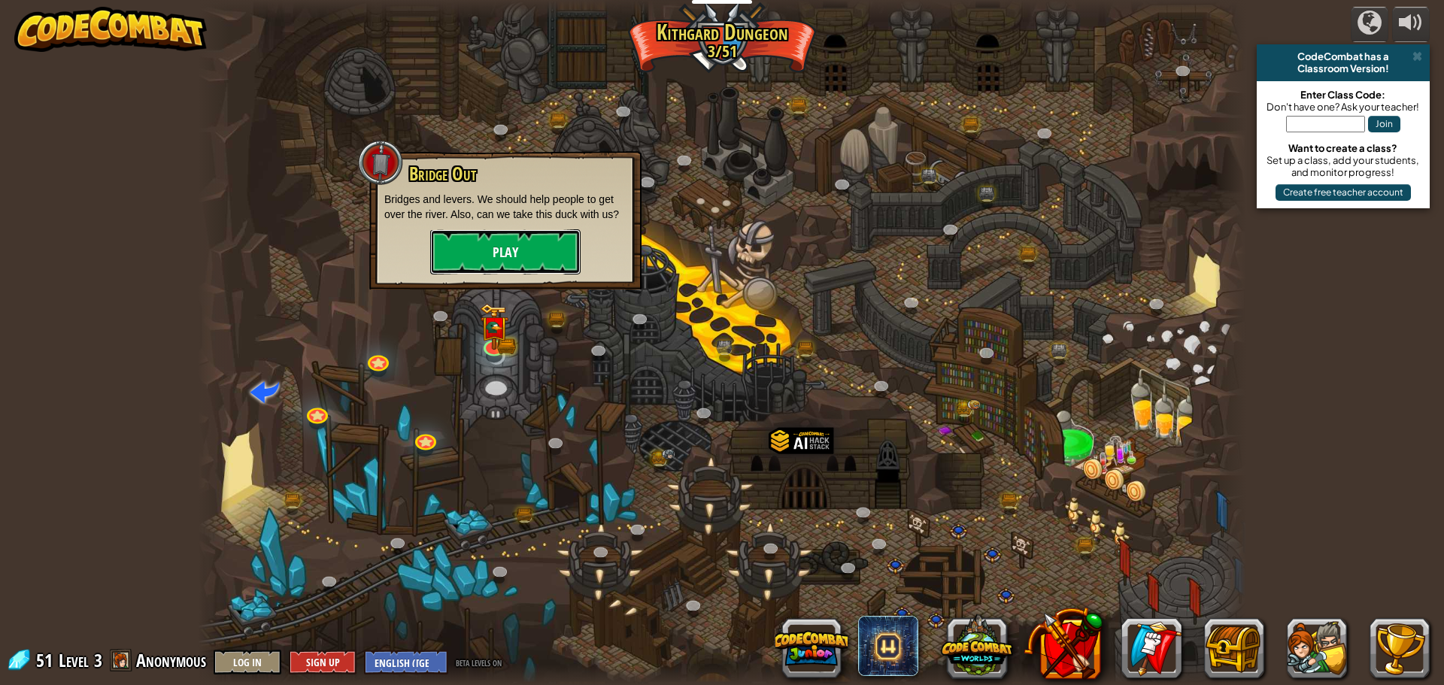
click at [526, 247] on button "Play" at bounding box center [505, 251] width 150 height 45
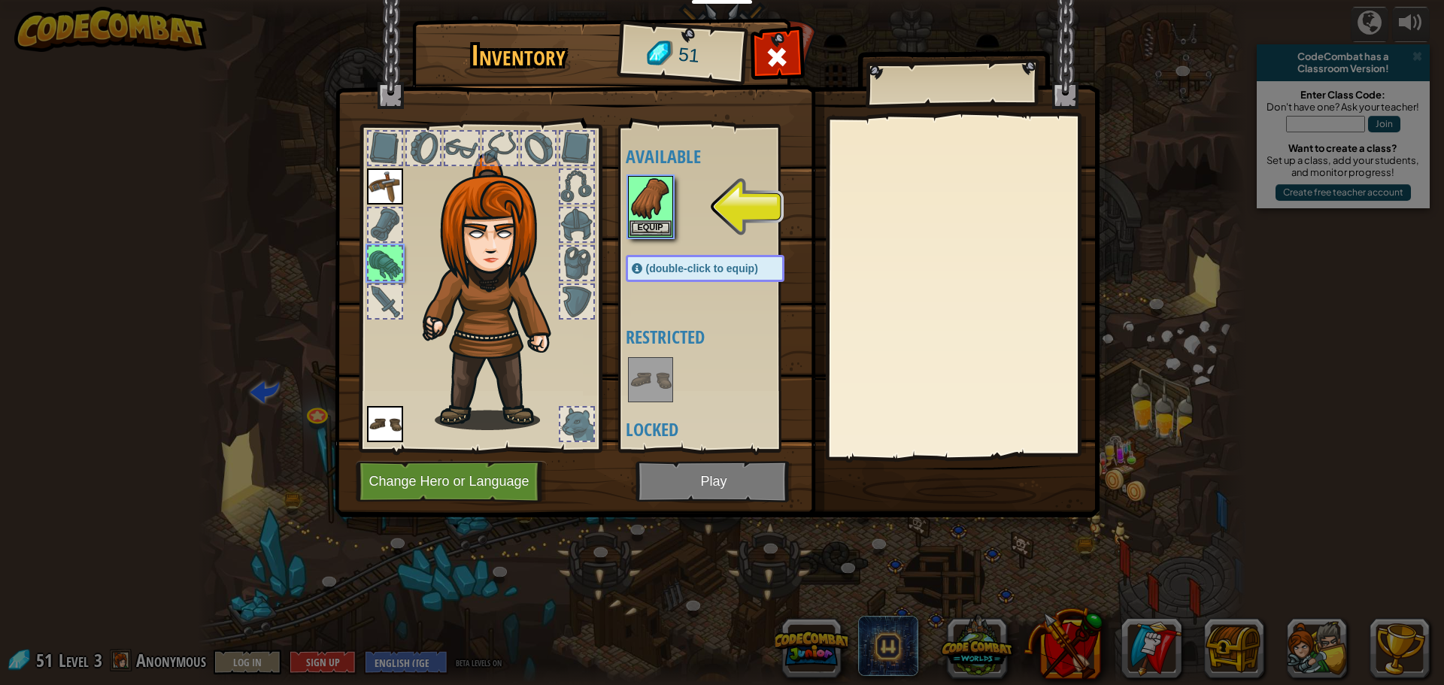
click at [626, 209] on div at bounding box center [720, 207] width 189 height 66
click at [641, 229] on button "Equip" at bounding box center [650, 228] width 42 height 16
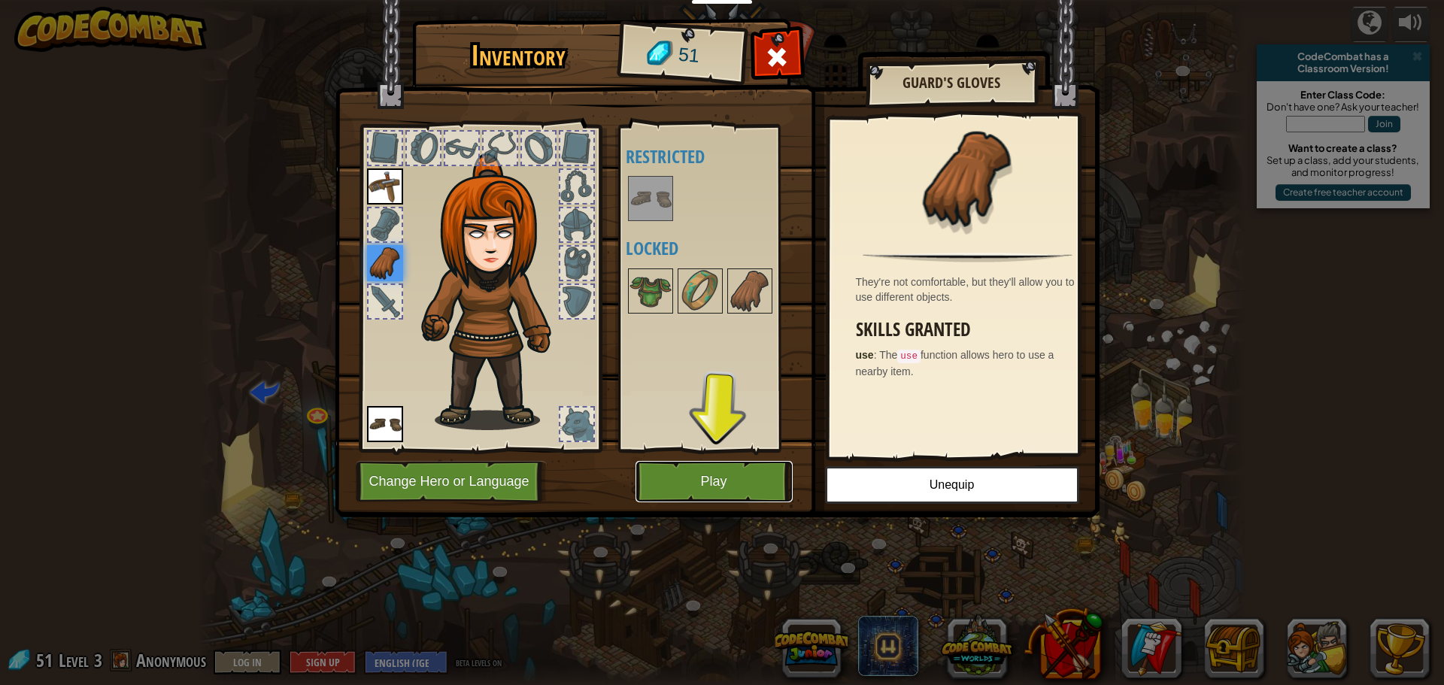
click at [726, 483] on button "Play" at bounding box center [713, 481] width 157 height 41
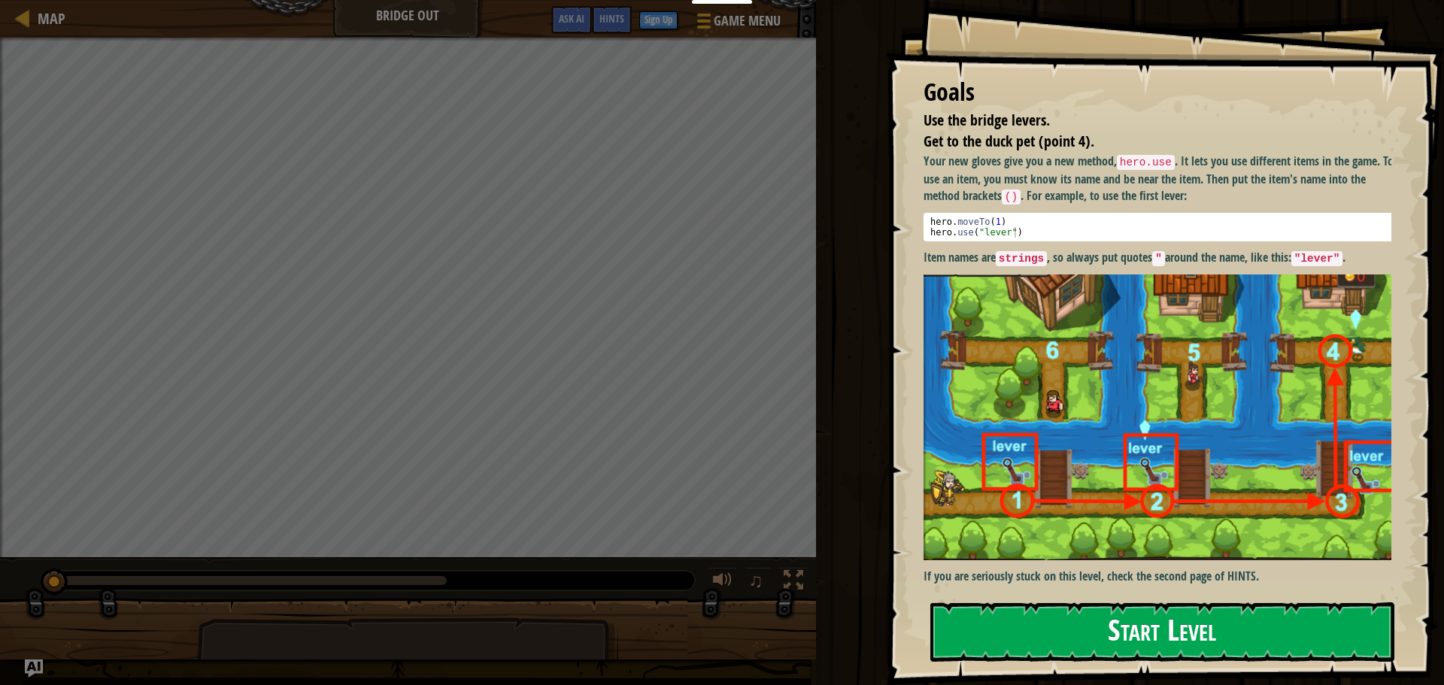
click at [1068, 624] on button "Start Level" at bounding box center [1162, 631] width 464 height 59
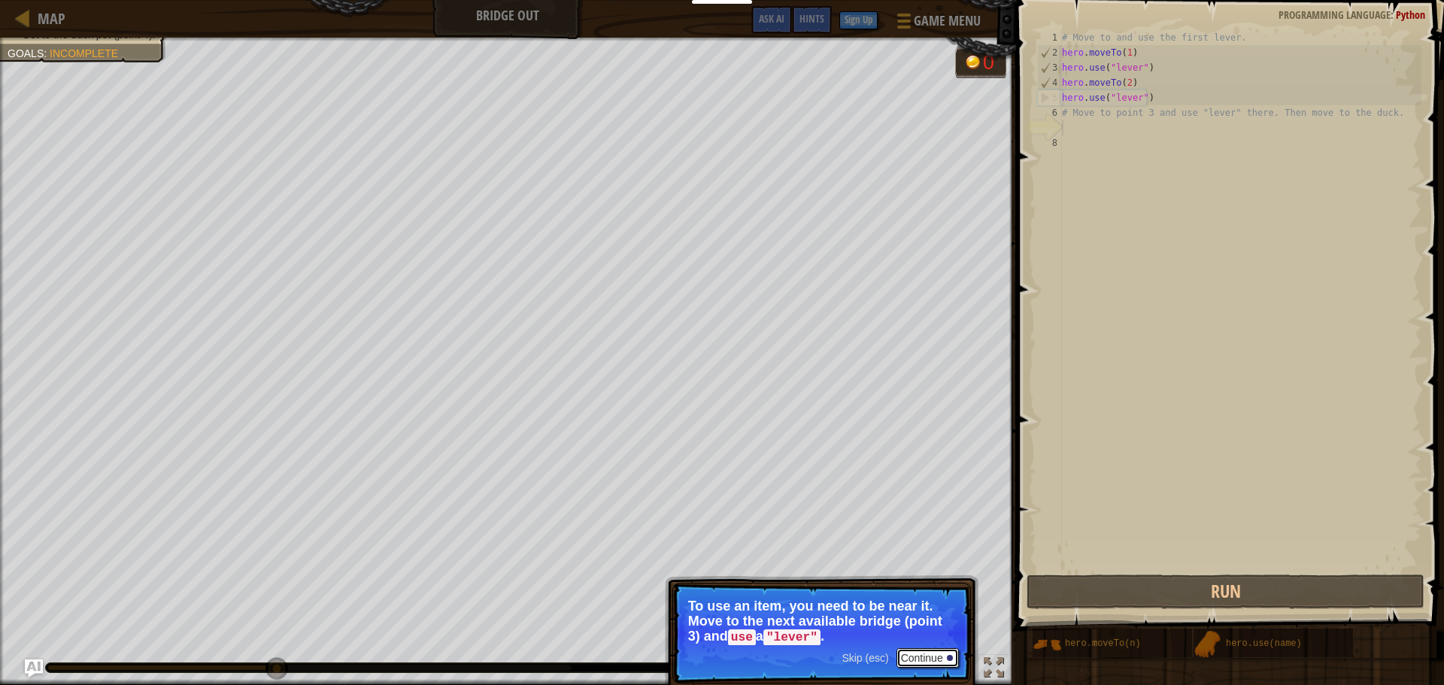
click at [920, 657] on button "Continue" at bounding box center [927, 658] width 62 height 20
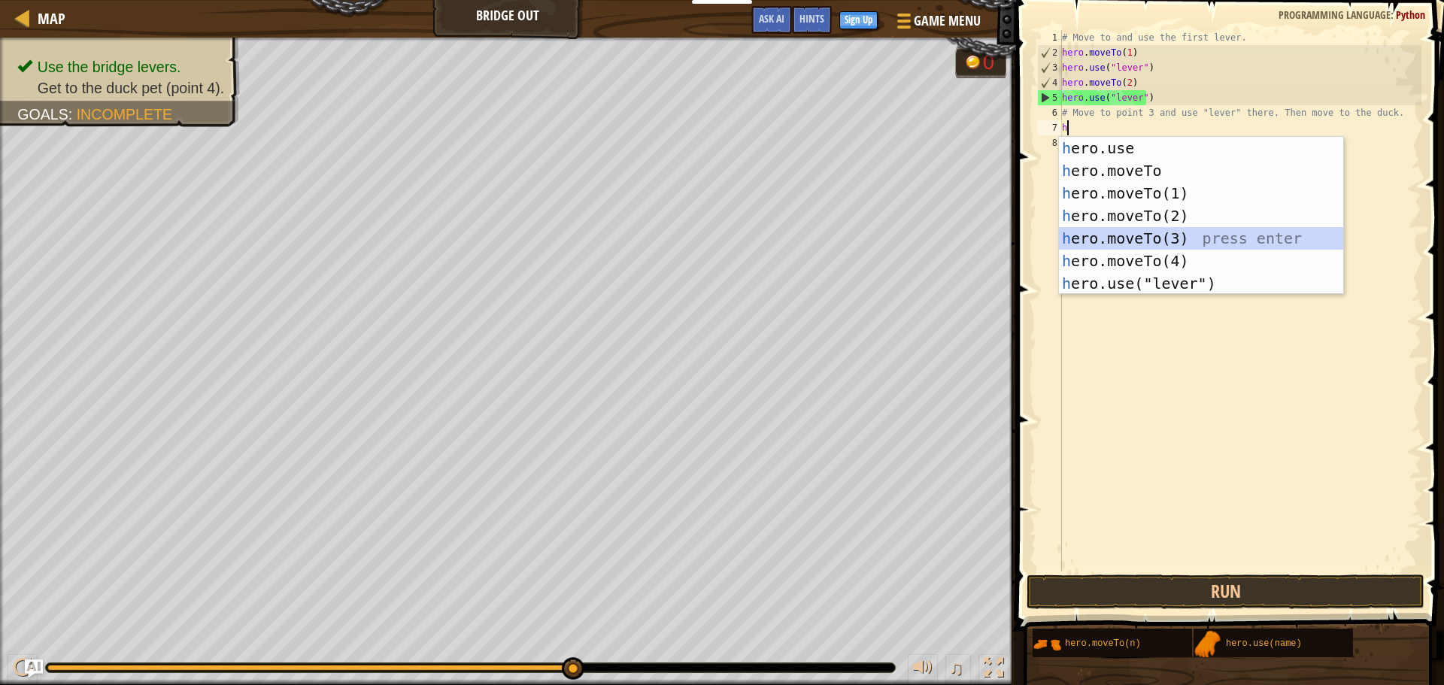
click at [1089, 235] on div "h ero.use press enter h ero.moveTo press enter h ero.moveTo(1) press enter h er…" at bounding box center [1201, 238] width 284 height 203
type textarea "hero.moveTo(3)"
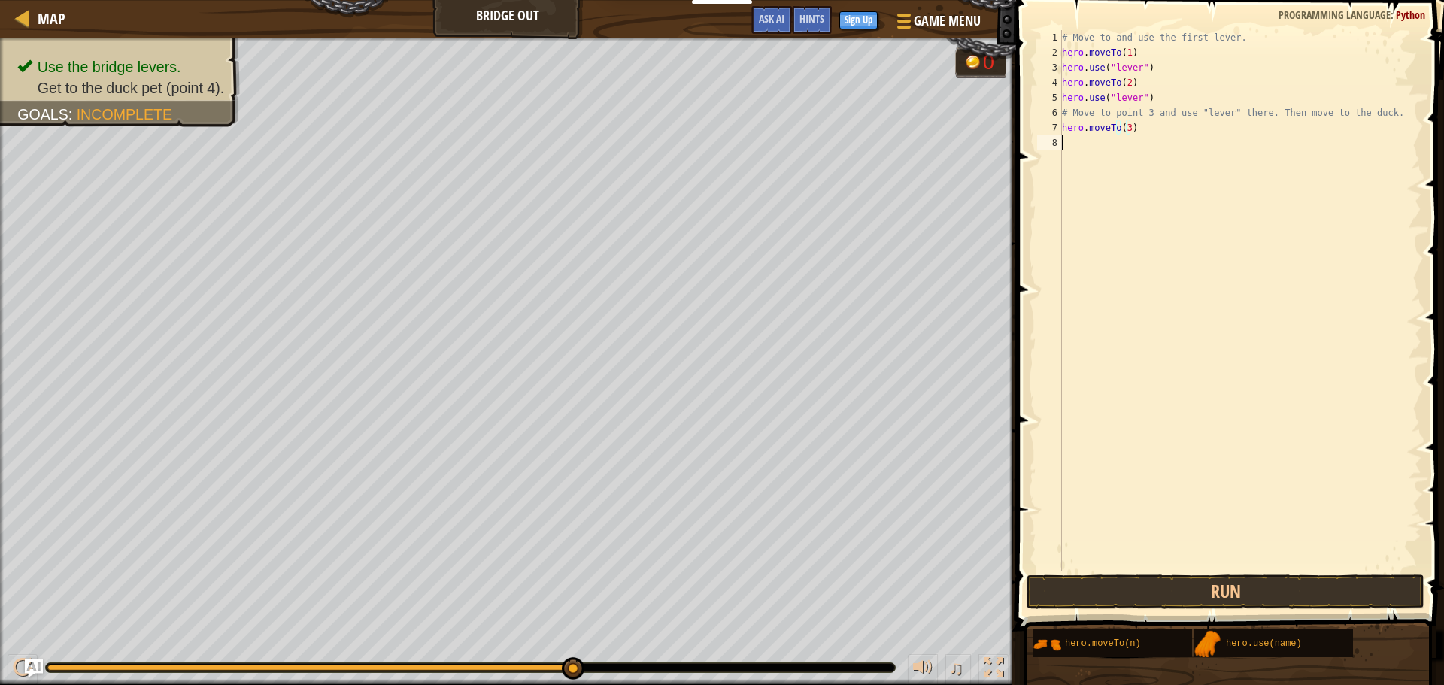
click at [1098, 141] on div "# Move to and use the first lever. hero . moveTo ( 1 ) hero . use ( "lever" ) h…" at bounding box center [1240, 315] width 362 height 571
type textarea "hero.use("lever")"
click at [1280, 584] on button "Run" at bounding box center [1225, 591] width 398 height 35
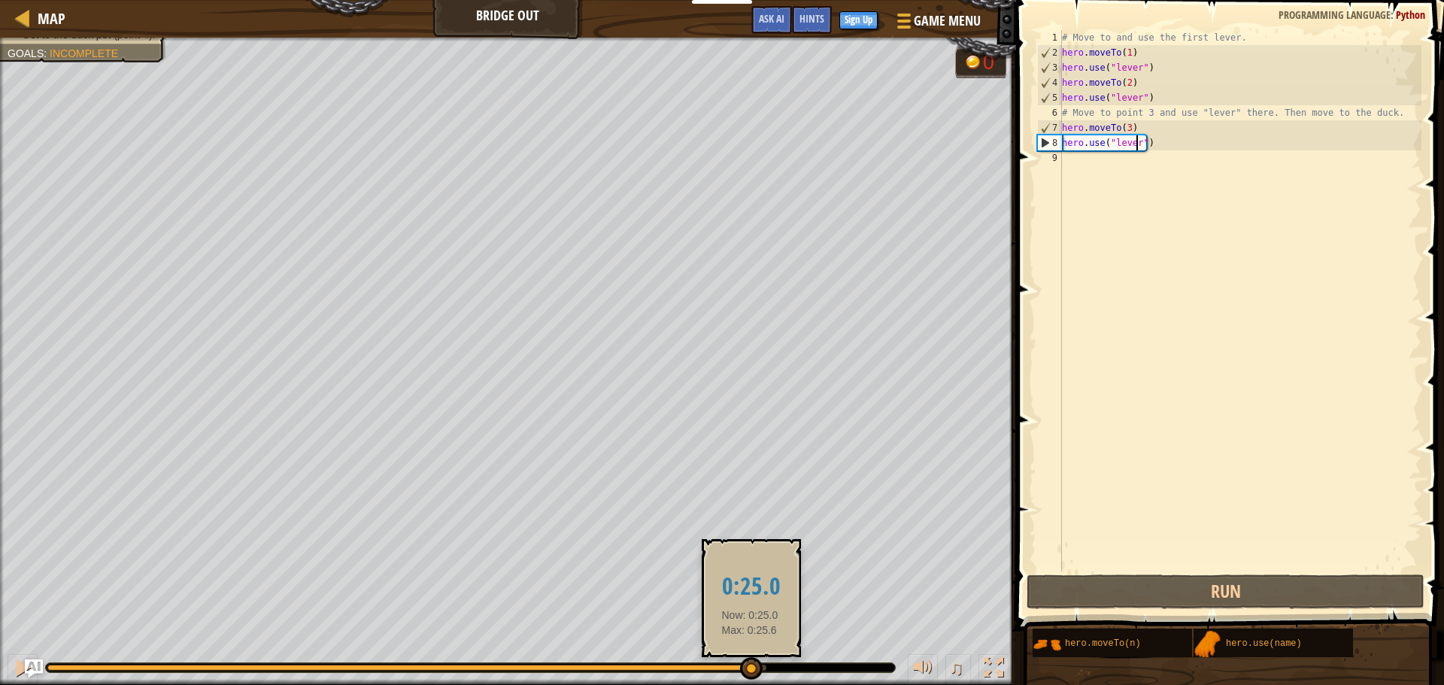
drag, startPoint x: 506, startPoint y: 673, endPoint x: 750, endPoint y: 665, distance: 243.7
click at [750, 665] on div at bounding box center [751, 668] width 23 height 23
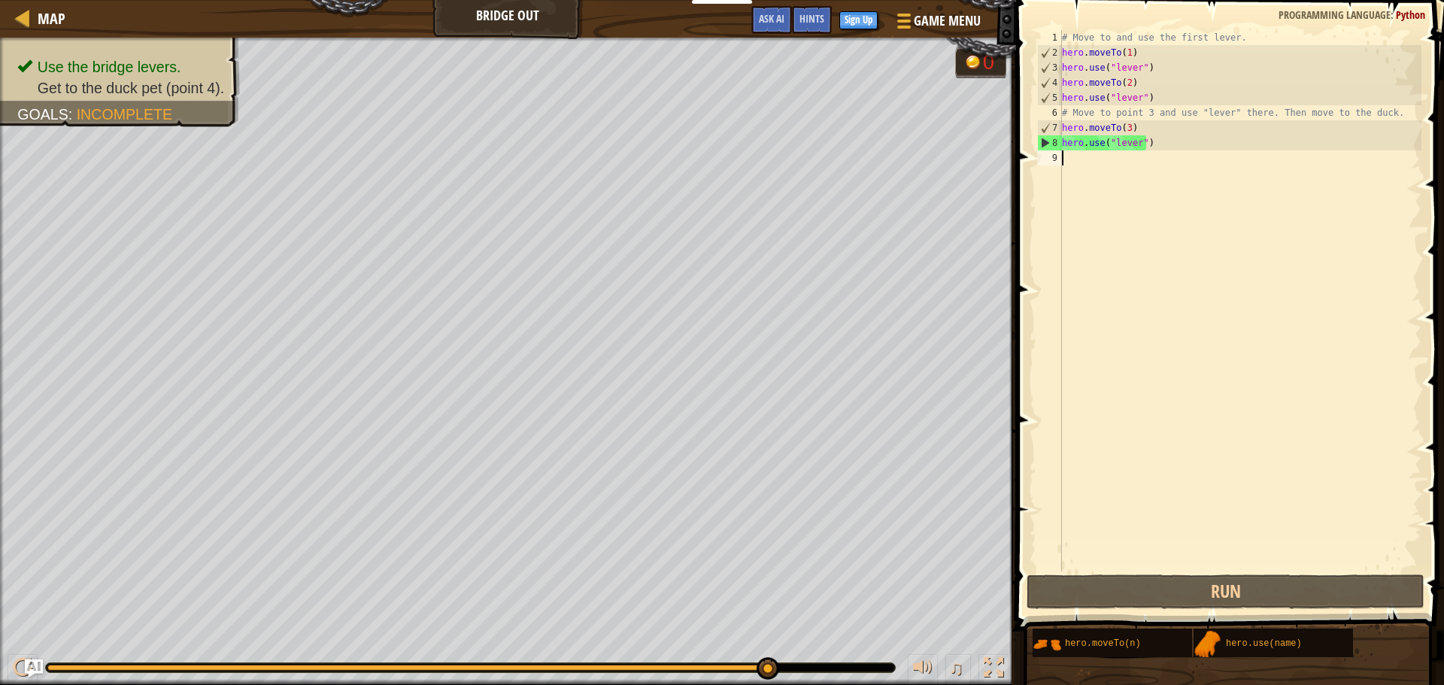
click at [1083, 156] on div "# Move to and use the first lever. hero . moveTo ( 1 ) hero . use ( "lever" ) h…" at bounding box center [1240, 315] width 362 height 571
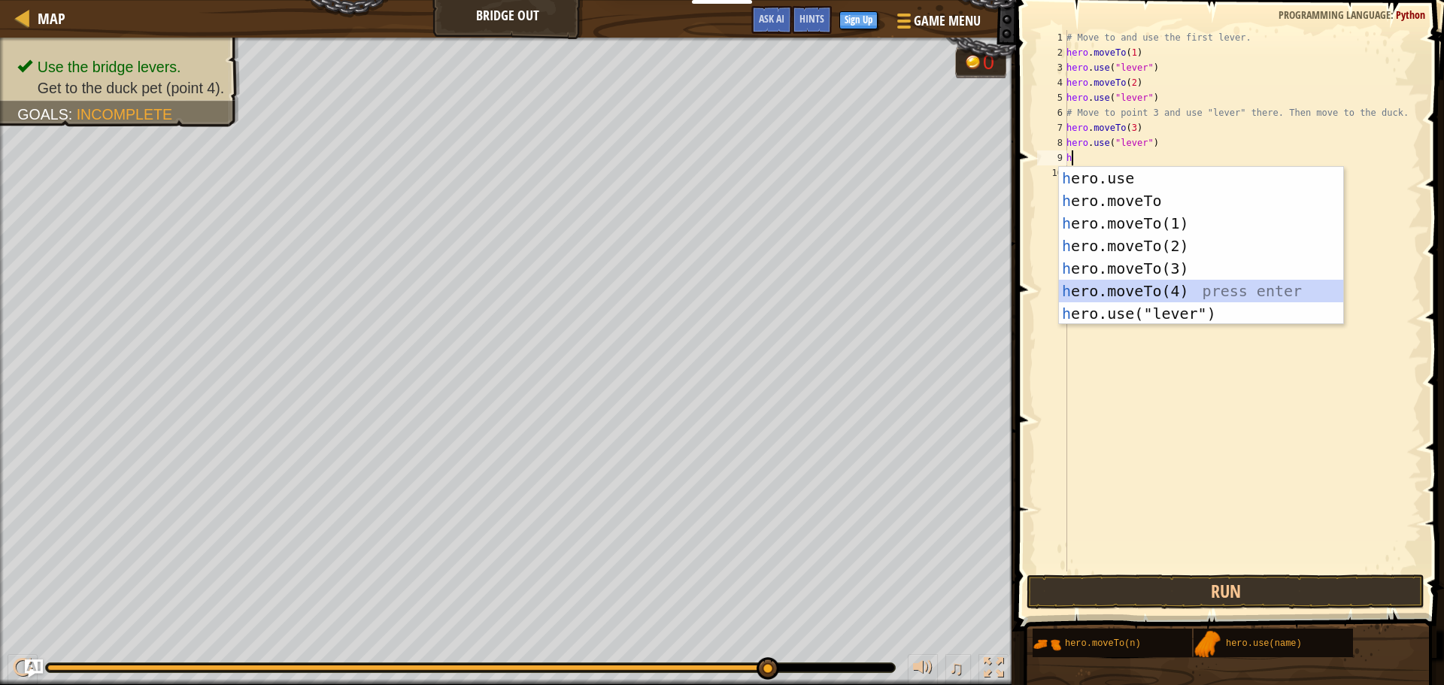
click at [1082, 282] on div "h ero.use press enter h ero.moveTo press enter h ero.moveTo(1) press enter h er…" at bounding box center [1201, 268] width 284 height 203
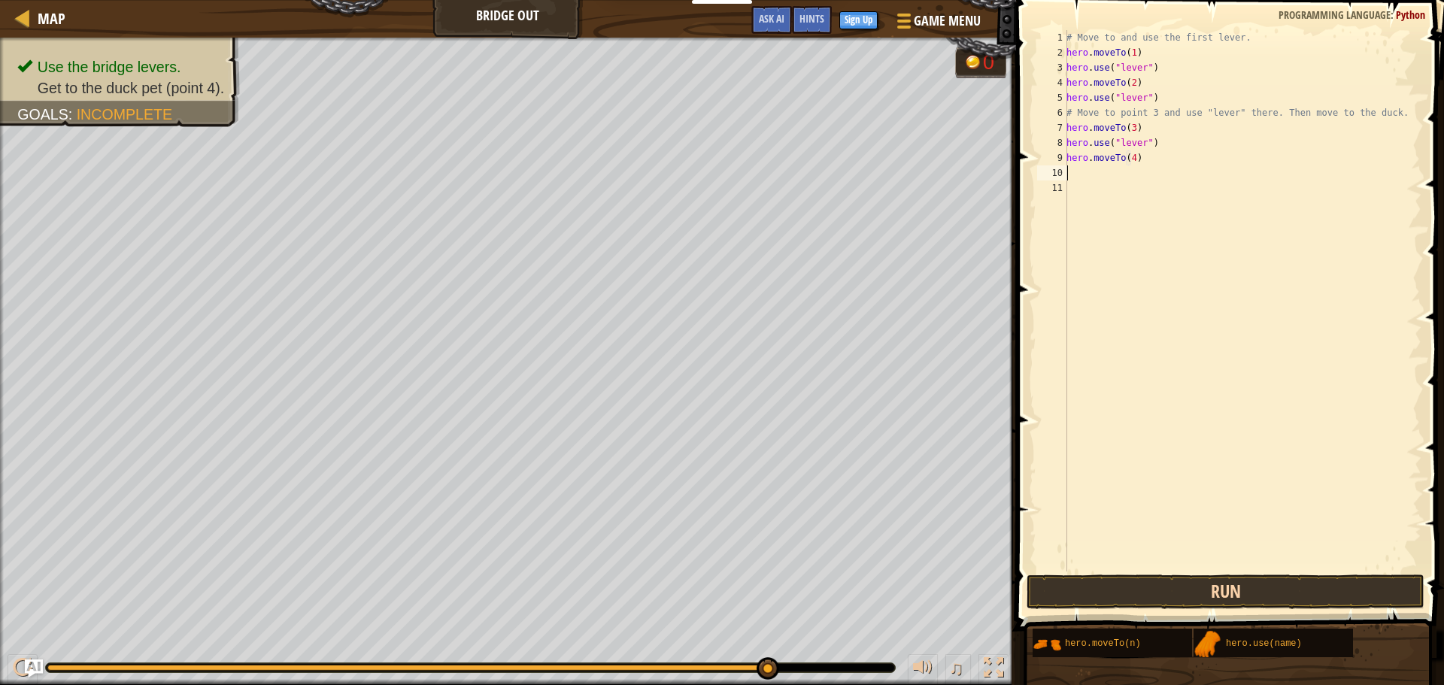
type textarea "hero.moveTo(4)"
click at [1100, 576] on button "Run" at bounding box center [1225, 591] width 398 height 35
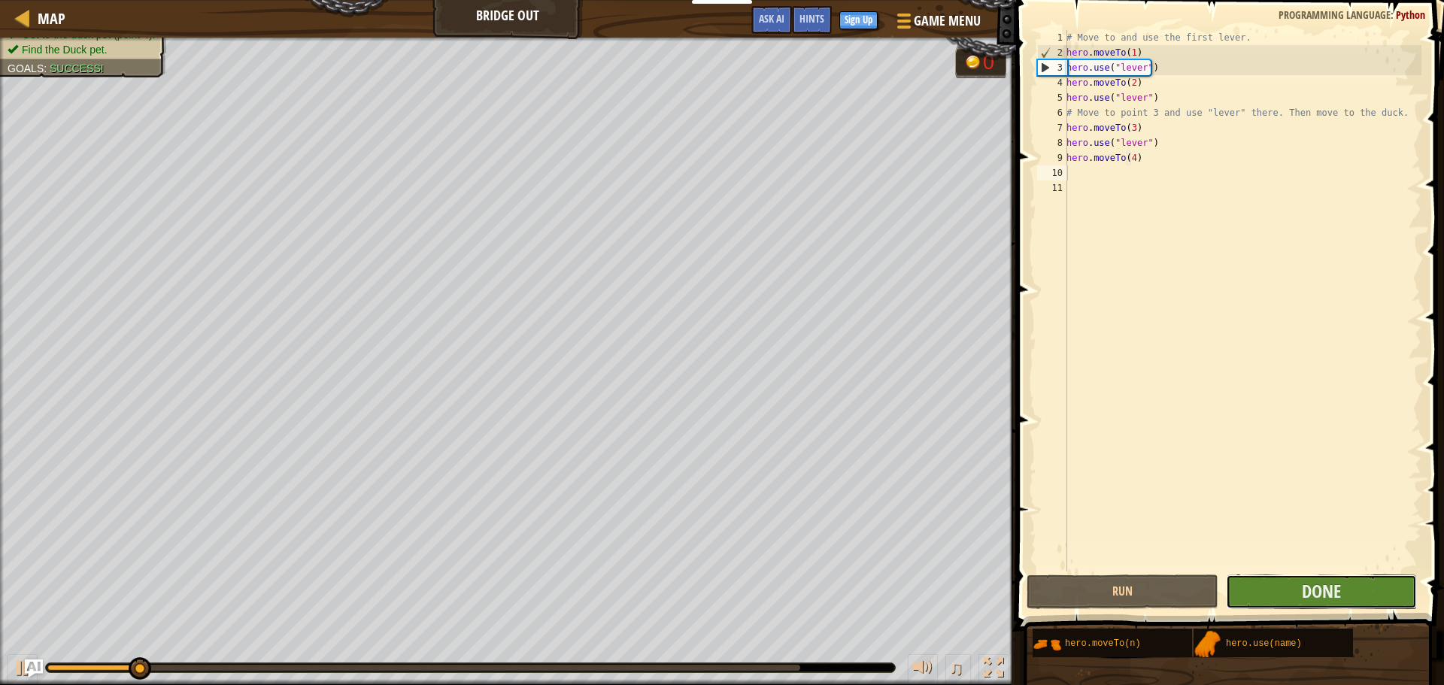
click at [1266, 586] on button "Done" at bounding box center [1321, 591] width 191 height 35
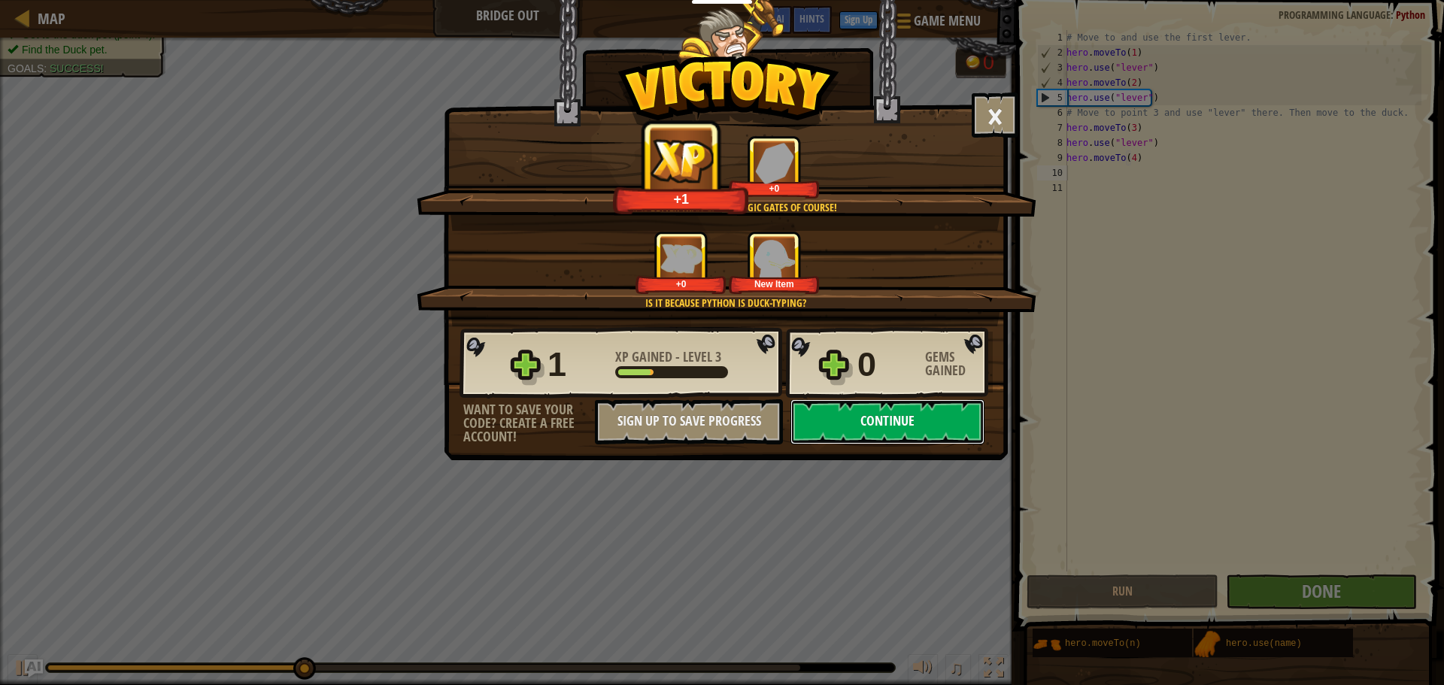
click at [890, 414] on button "Continue" at bounding box center [887, 421] width 194 height 45
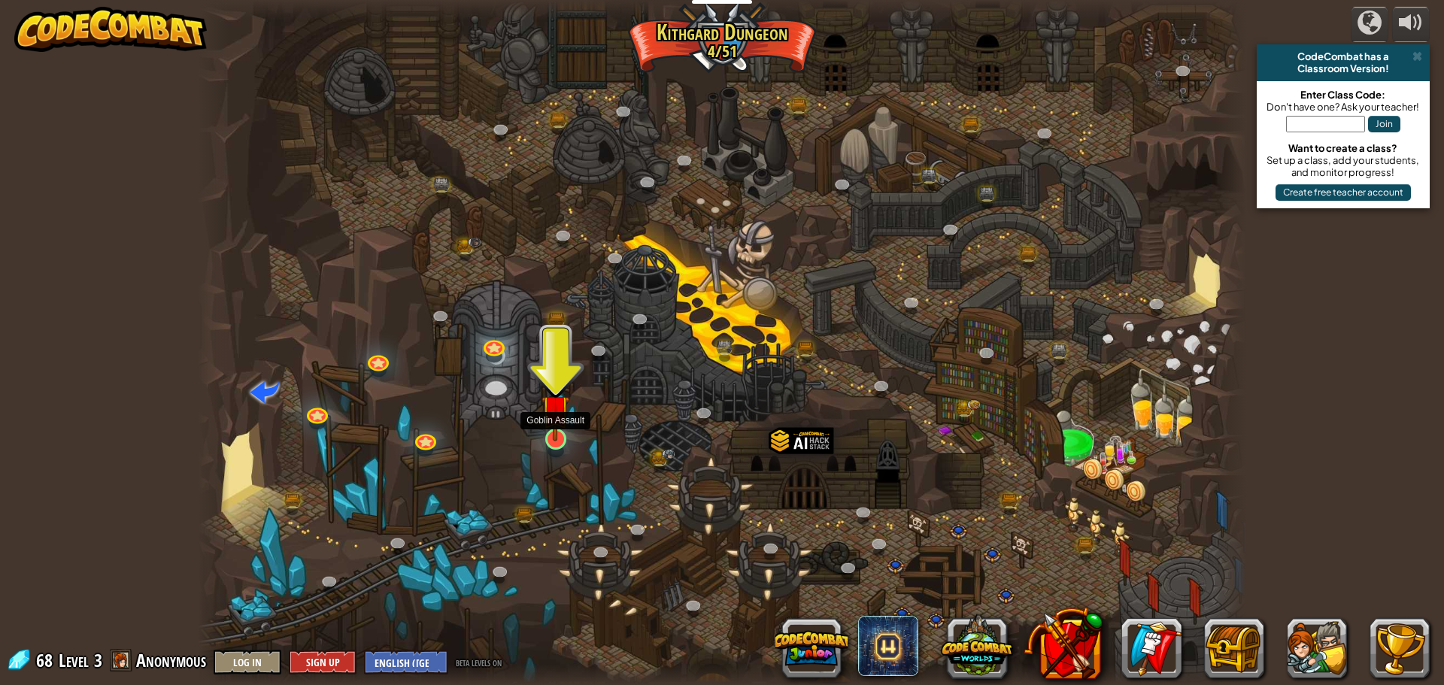
click at [559, 431] on img at bounding box center [555, 409] width 28 height 64
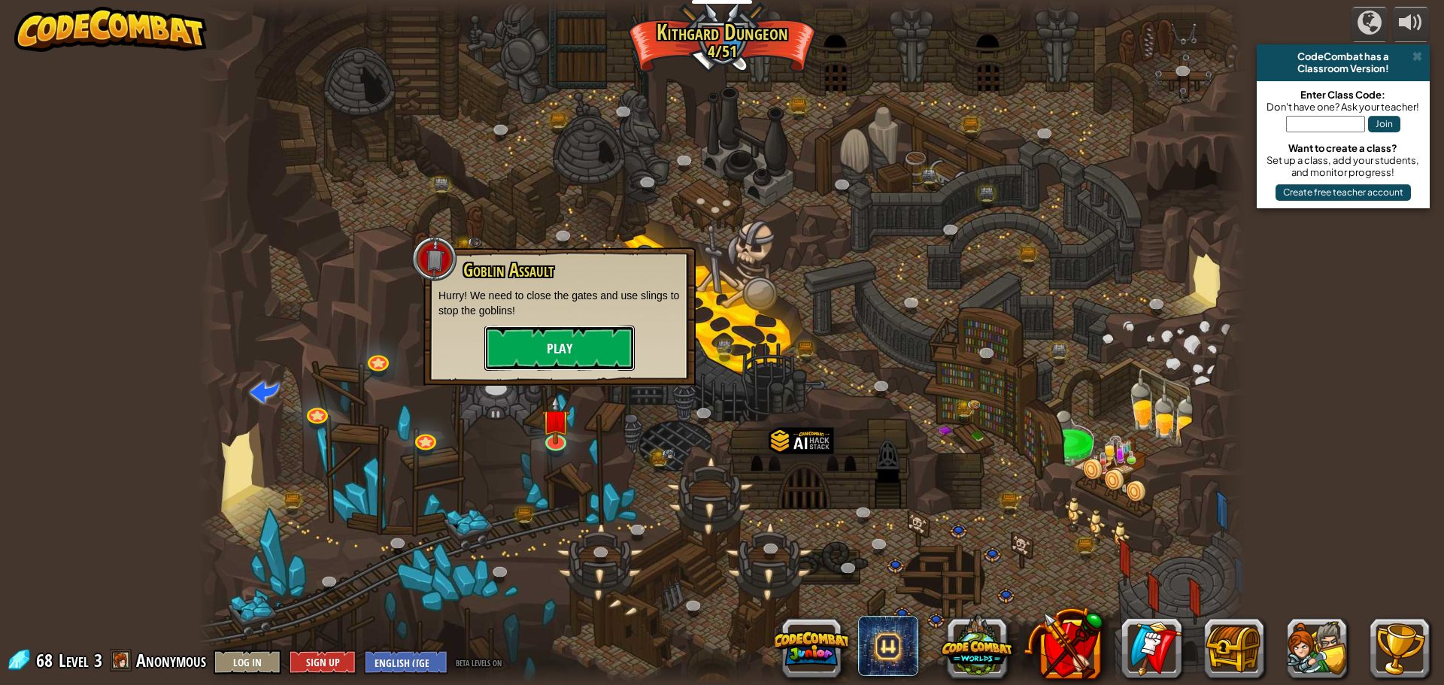
click at [604, 338] on button "Play" at bounding box center [559, 348] width 150 height 45
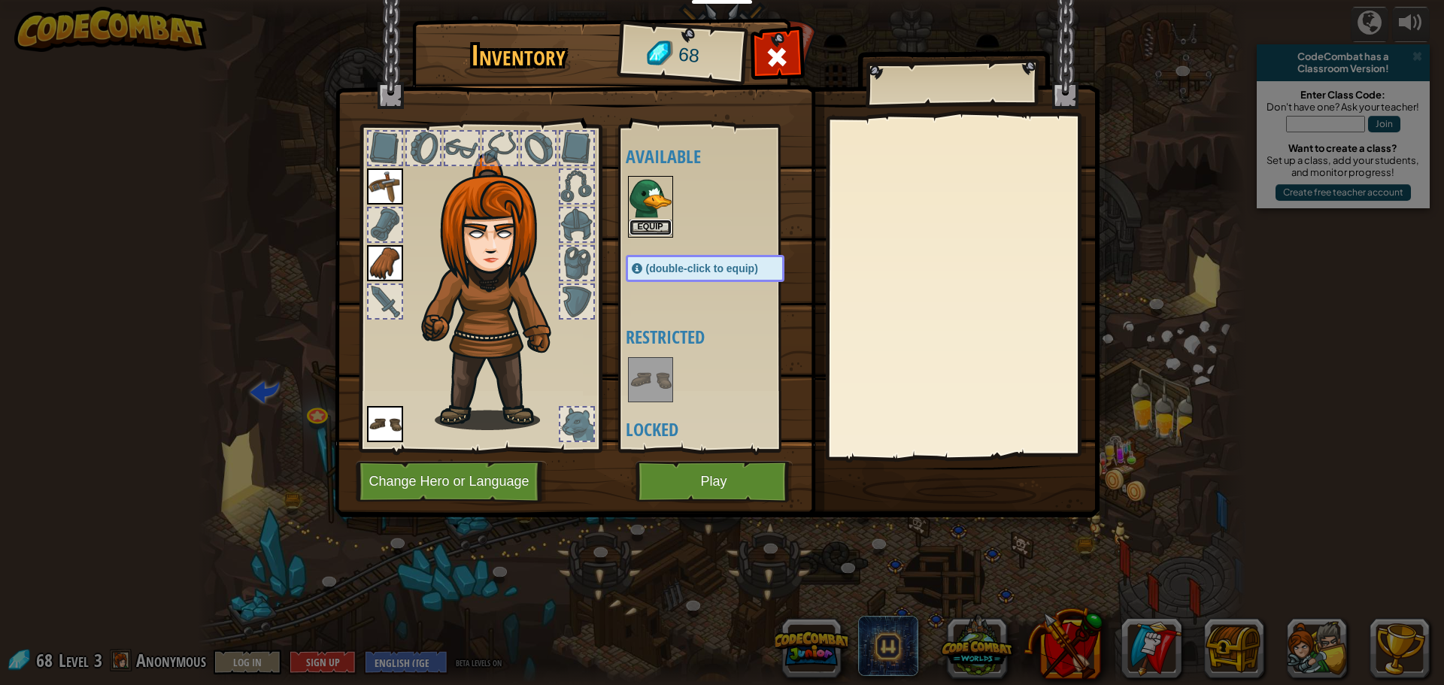
click at [652, 228] on button "Equip" at bounding box center [650, 228] width 42 height 16
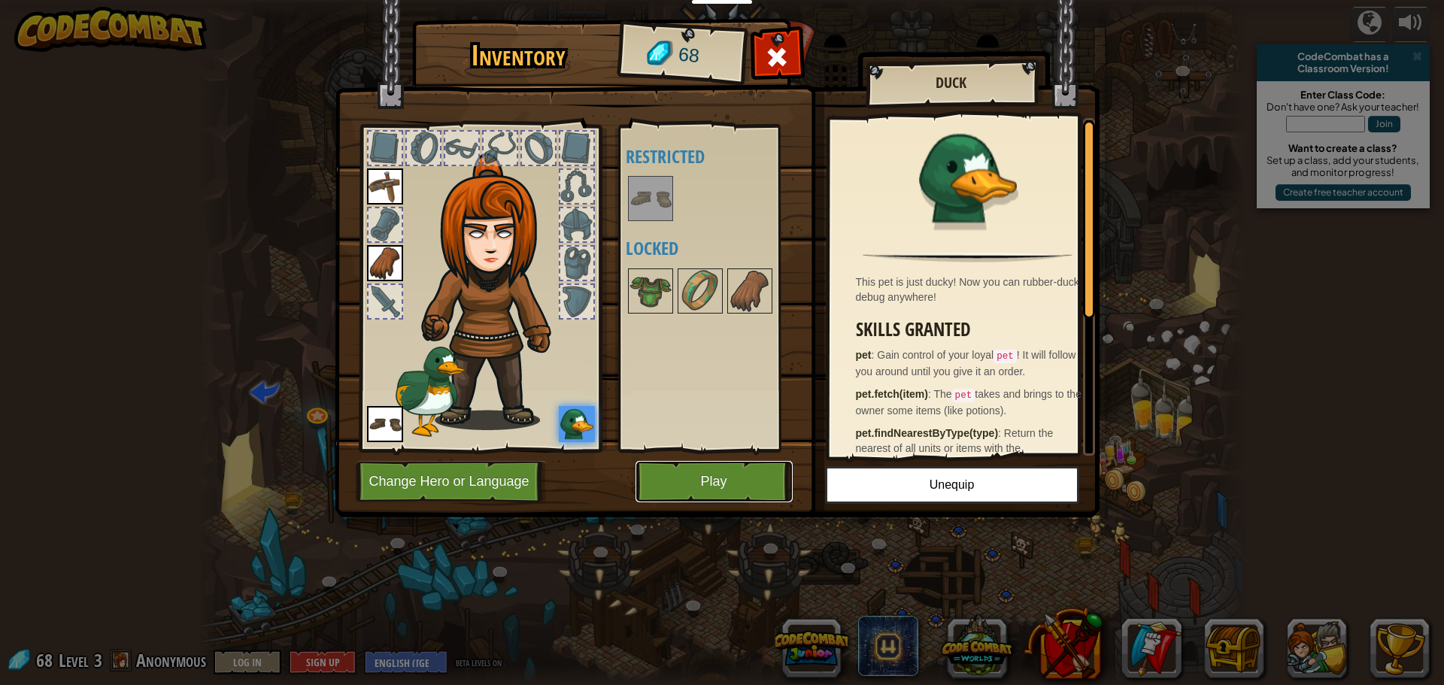
click at [665, 475] on button "Play" at bounding box center [713, 481] width 157 height 41
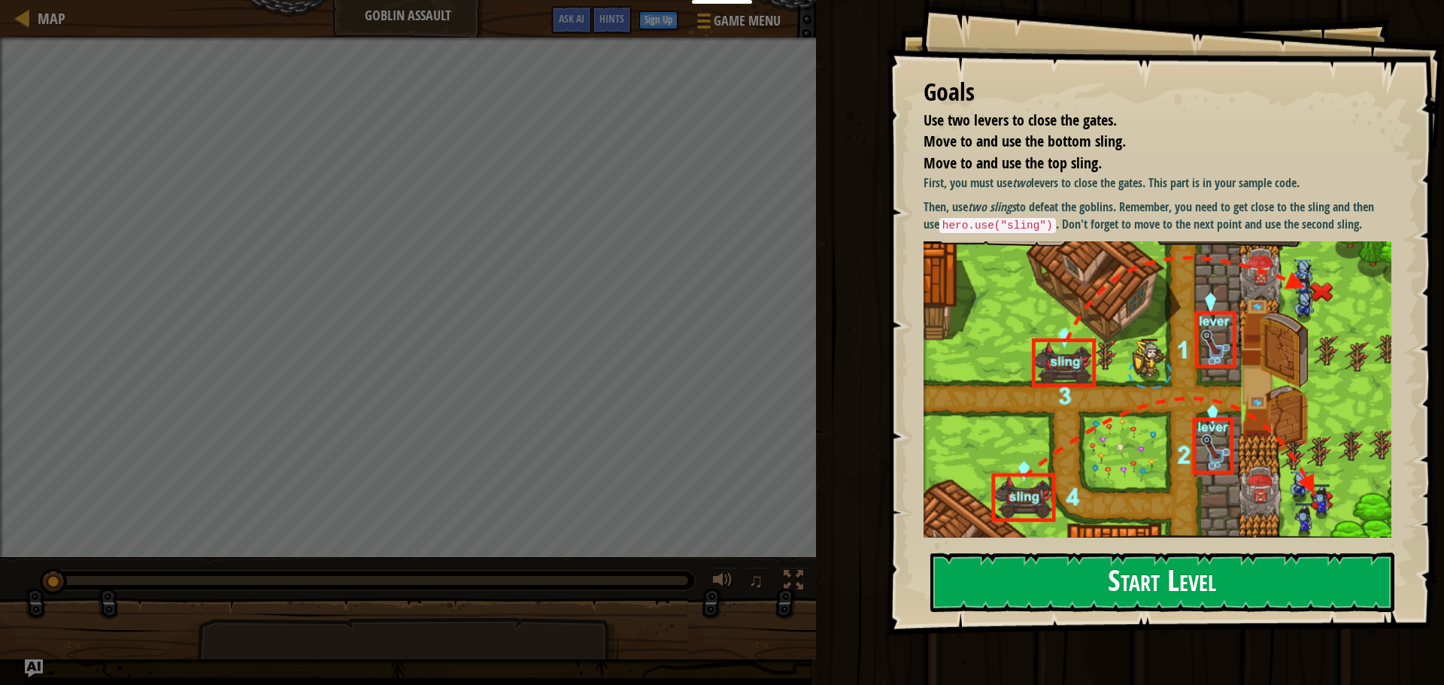
click at [1112, 598] on button "Start Level" at bounding box center [1162, 582] width 464 height 59
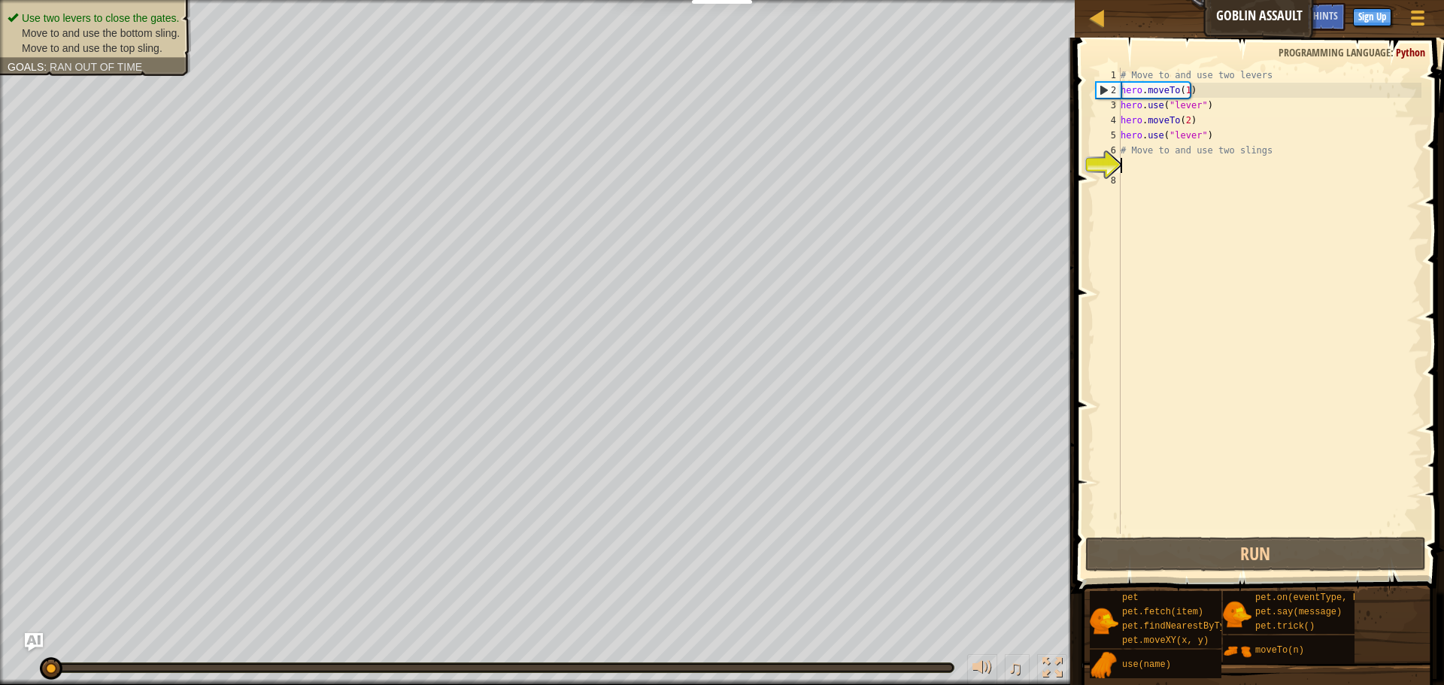
click at [1172, 525] on div "# Move to and use two levers hero . moveTo ( 1 ) hero . use ( "lever" ) hero . …" at bounding box center [1269, 316] width 304 height 496
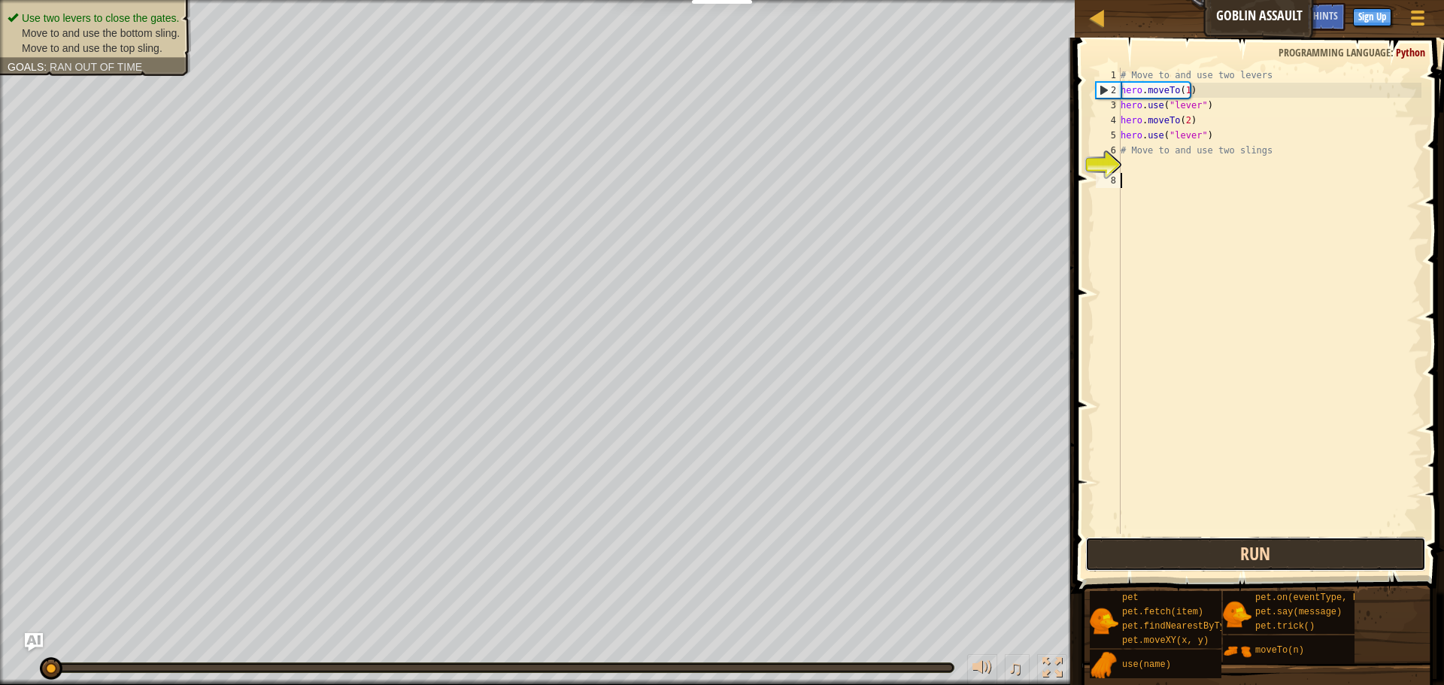
click at [1174, 547] on button "Run" at bounding box center [1255, 554] width 341 height 35
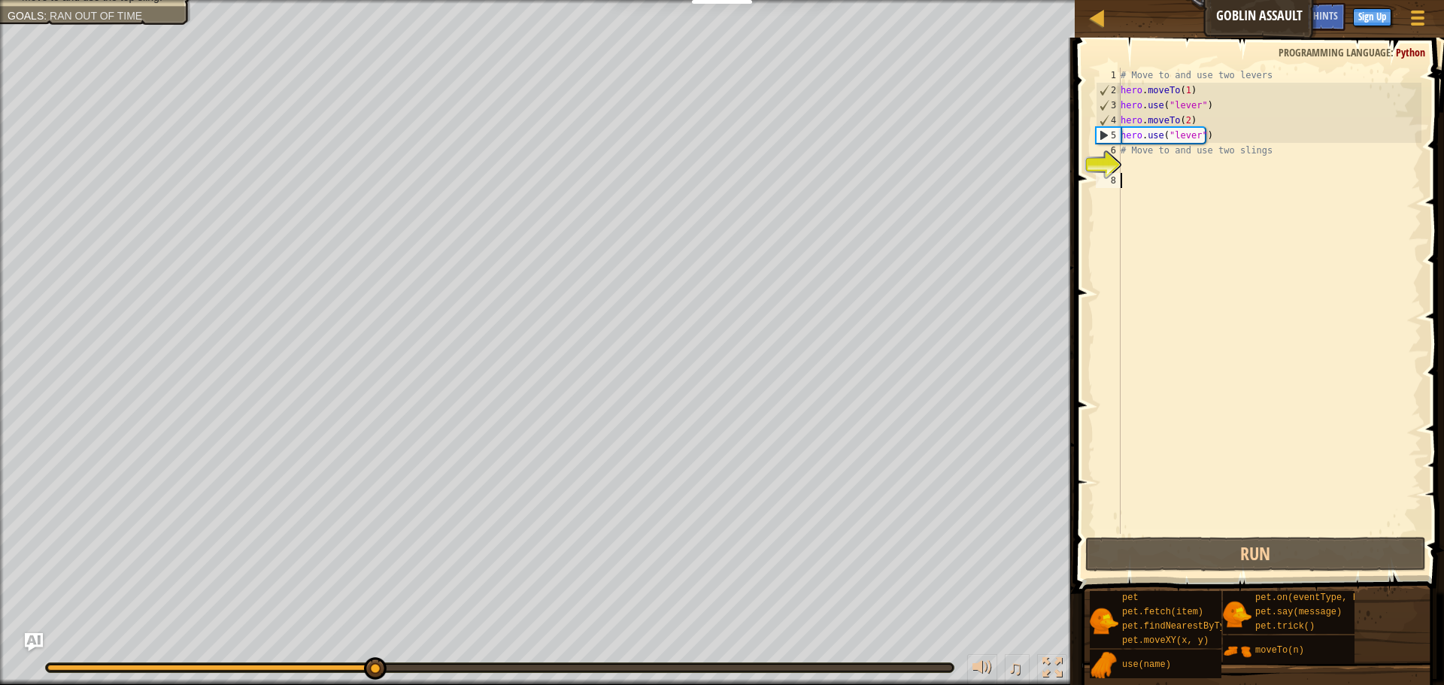
click at [1142, 165] on div "# Move to and use two levers hero . moveTo ( 1 ) hero . use ( "lever" ) hero . …" at bounding box center [1269, 316] width 304 height 496
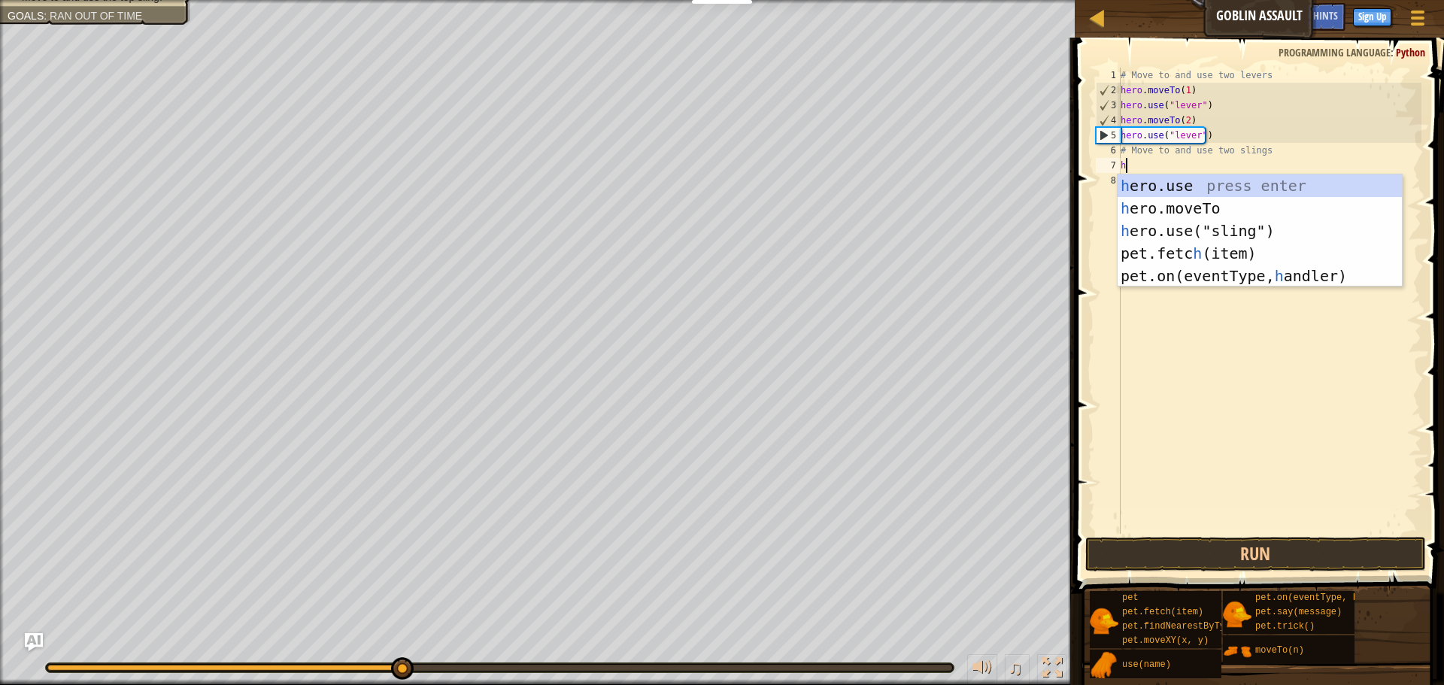
scroll to position [7, 0]
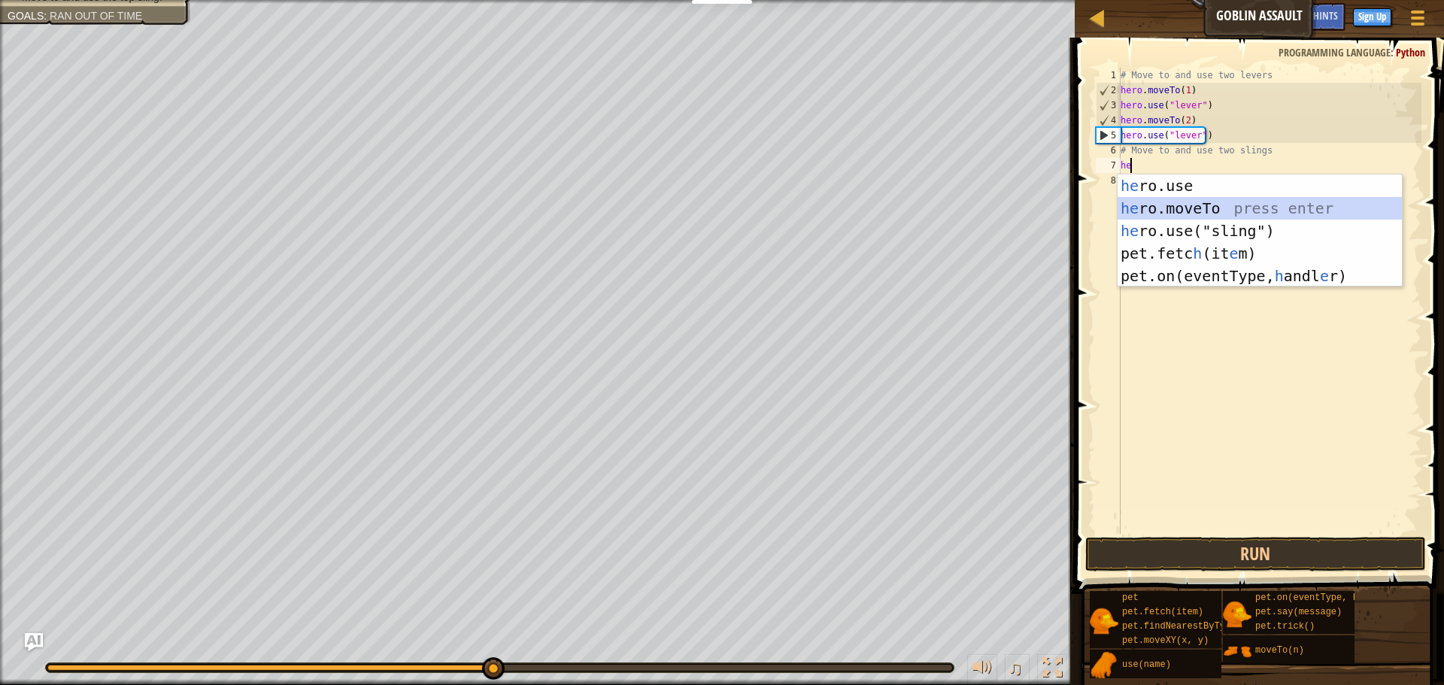
click at [1195, 212] on div "he ro.use press enter he ro.moveTo press enter he ro.use("sling") press enter p…" at bounding box center [1259, 253] width 284 height 158
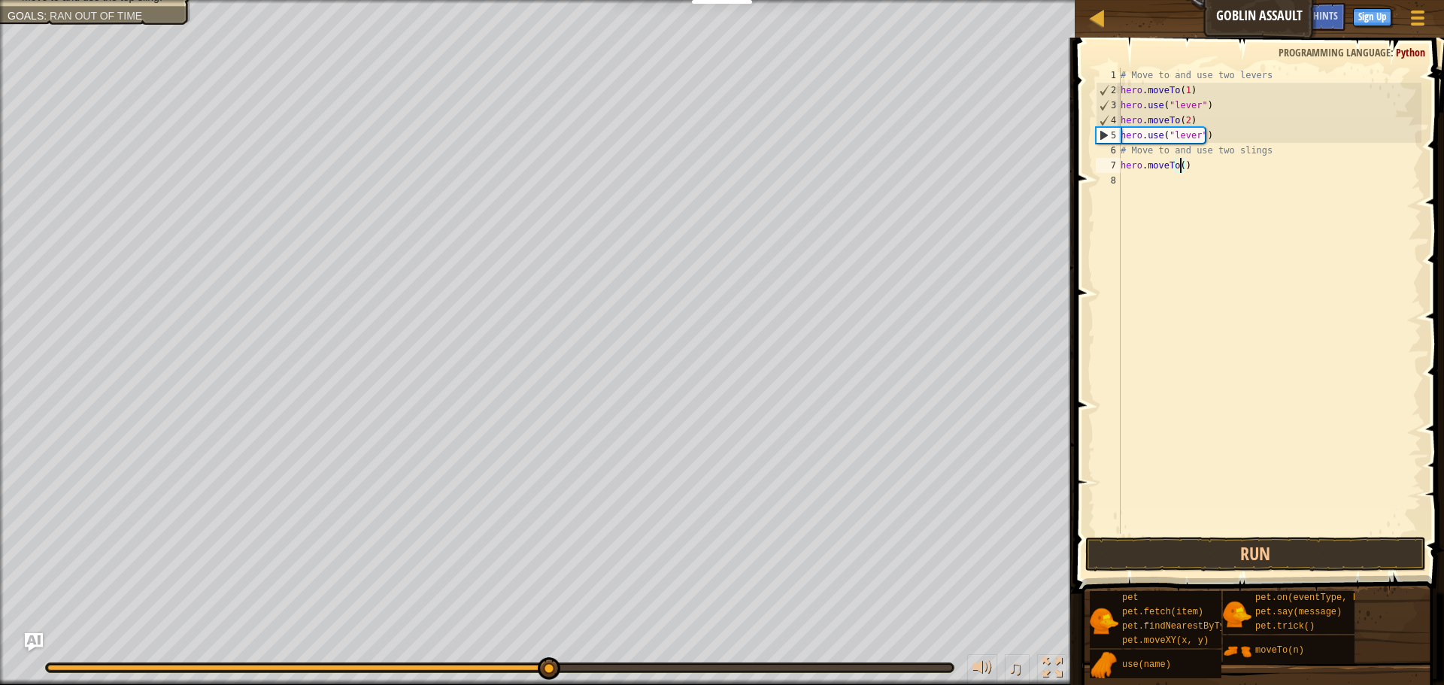
type textarea "hero.moveTo(3)"
click at [1141, 178] on div "# Move to and use two levers hero . moveTo ( 1 ) hero . use ( "lever" ) hero . …" at bounding box center [1269, 316] width 304 height 496
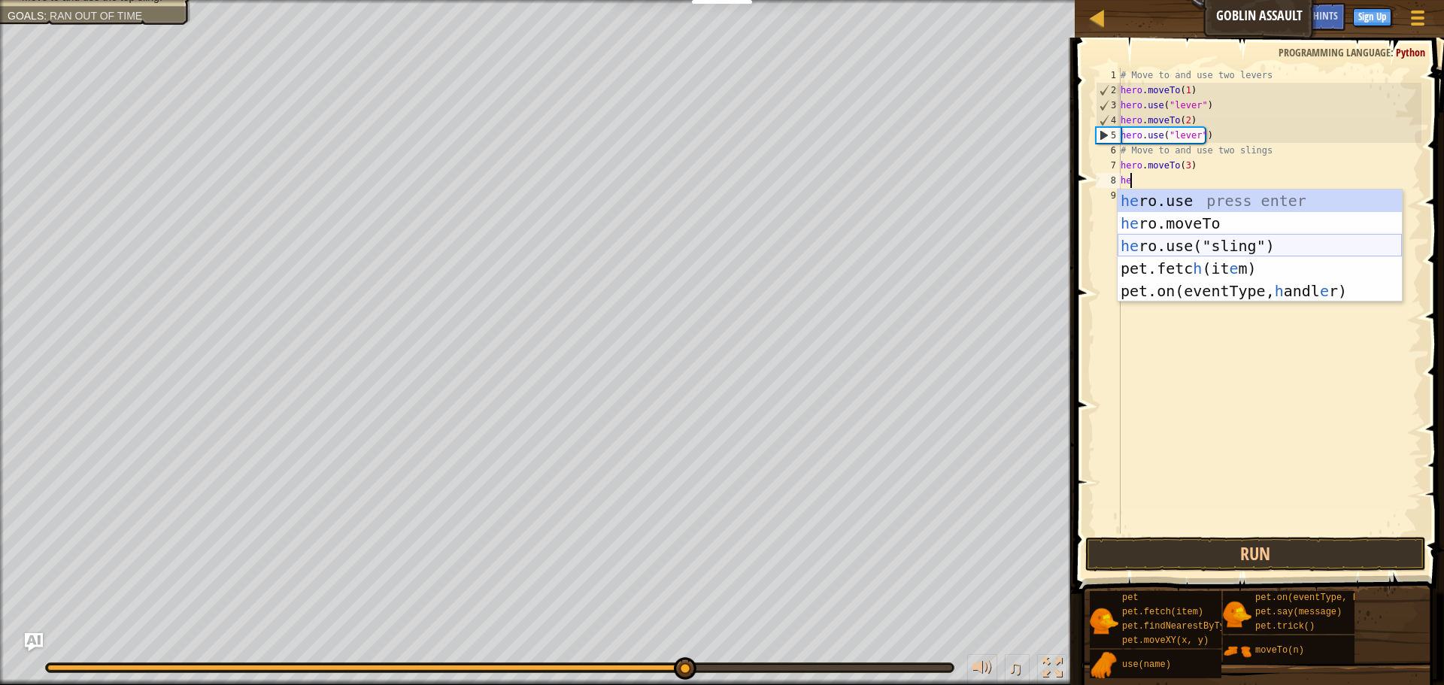
click at [1248, 241] on div "he ro.use press enter he ro.moveTo press enter he ro.use("sling") press enter p…" at bounding box center [1259, 268] width 284 height 158
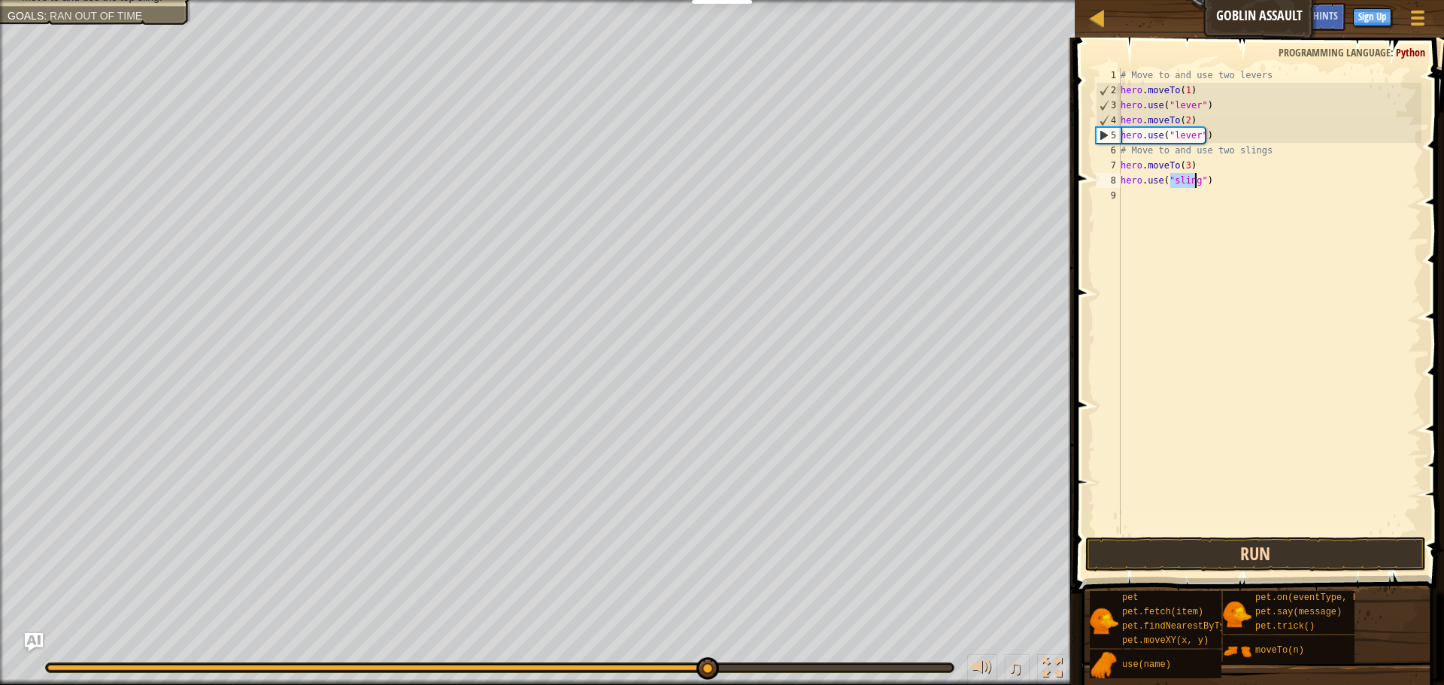
type textarea "hero.use("sling")"
click at [1192, 562] on button "Run" at bounding box center [1255, 554] width 341 height 35
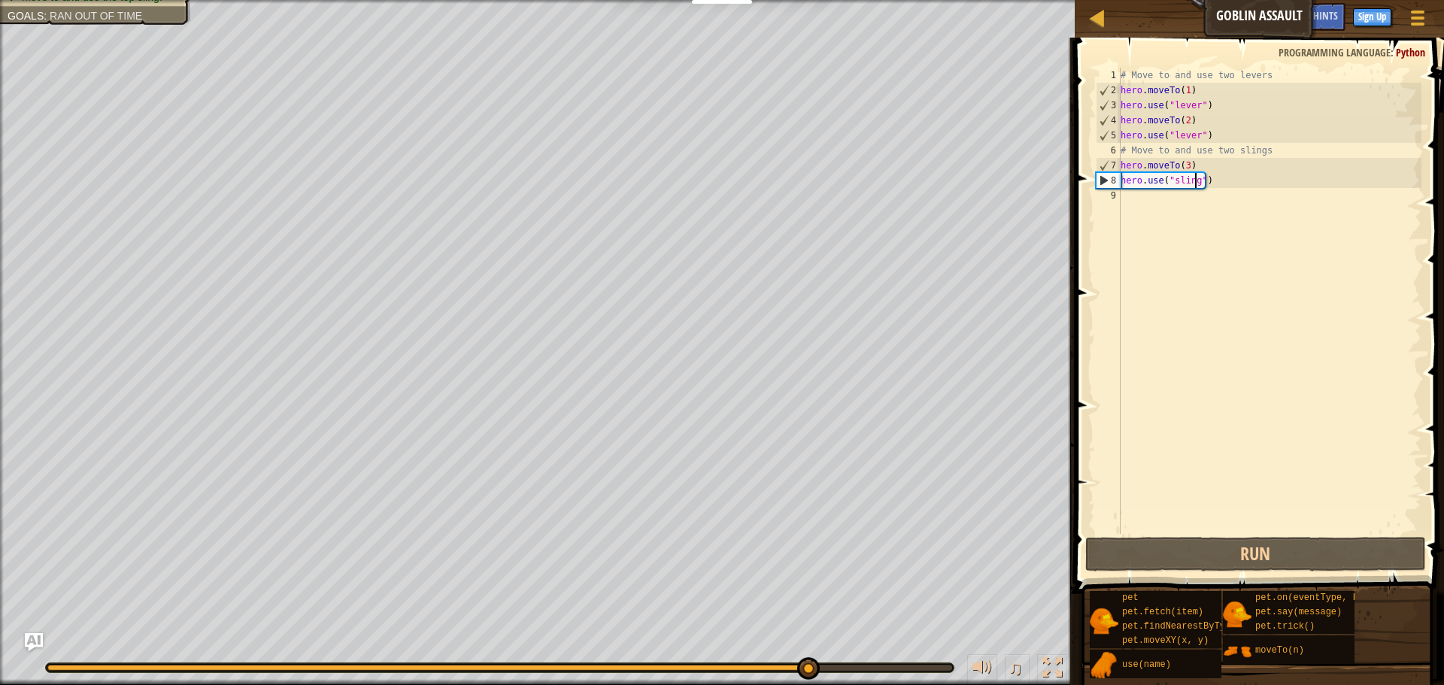
drag, startPoint x: 318, startPoint y: 674, endPoint x: 852, endPoint y: 675, distance: 533.8
click at [820, 675] on div at bounding box center [808, 668] width 23 height 23
click at [1121, 190] on div "# Move to and use two levers hero . moveTo ( 1 ) hero . use ( "lever" ) hero . …" at bounding box center [1269, 316] width 304 height 496
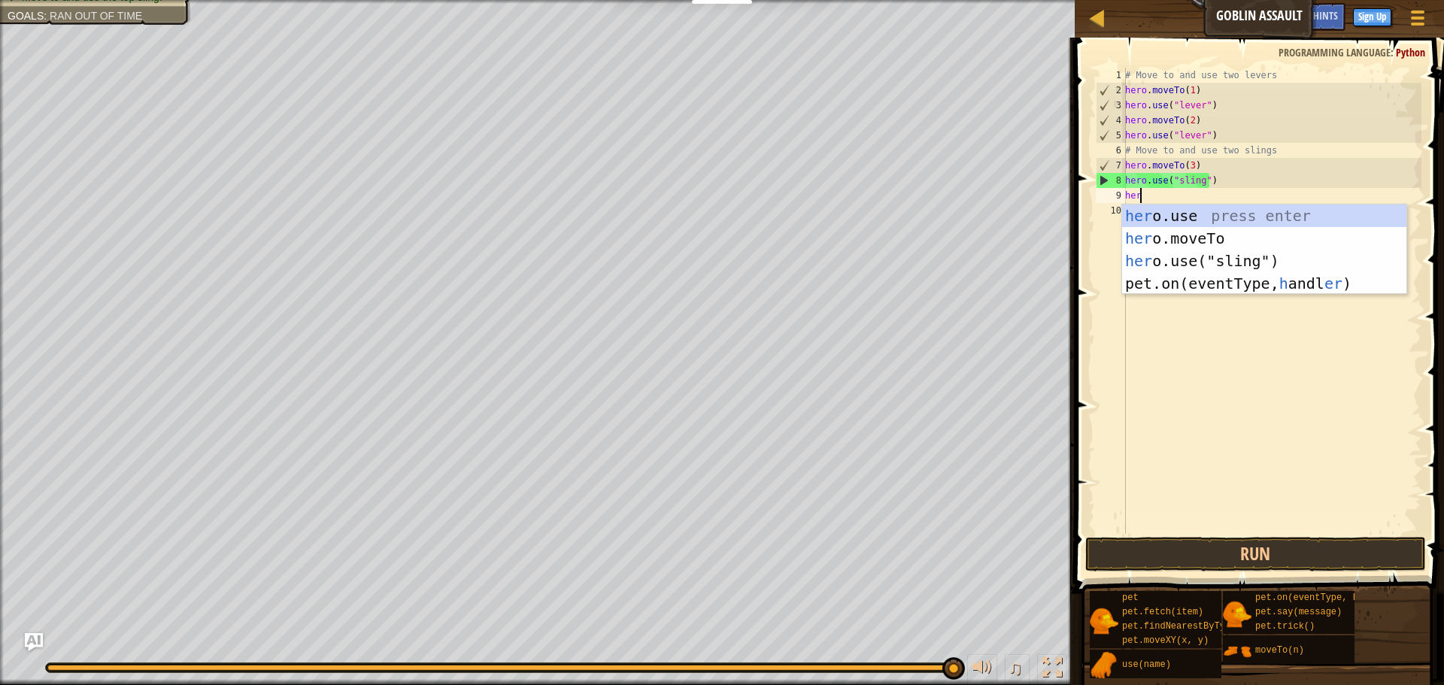
scroll to position [7, 1]
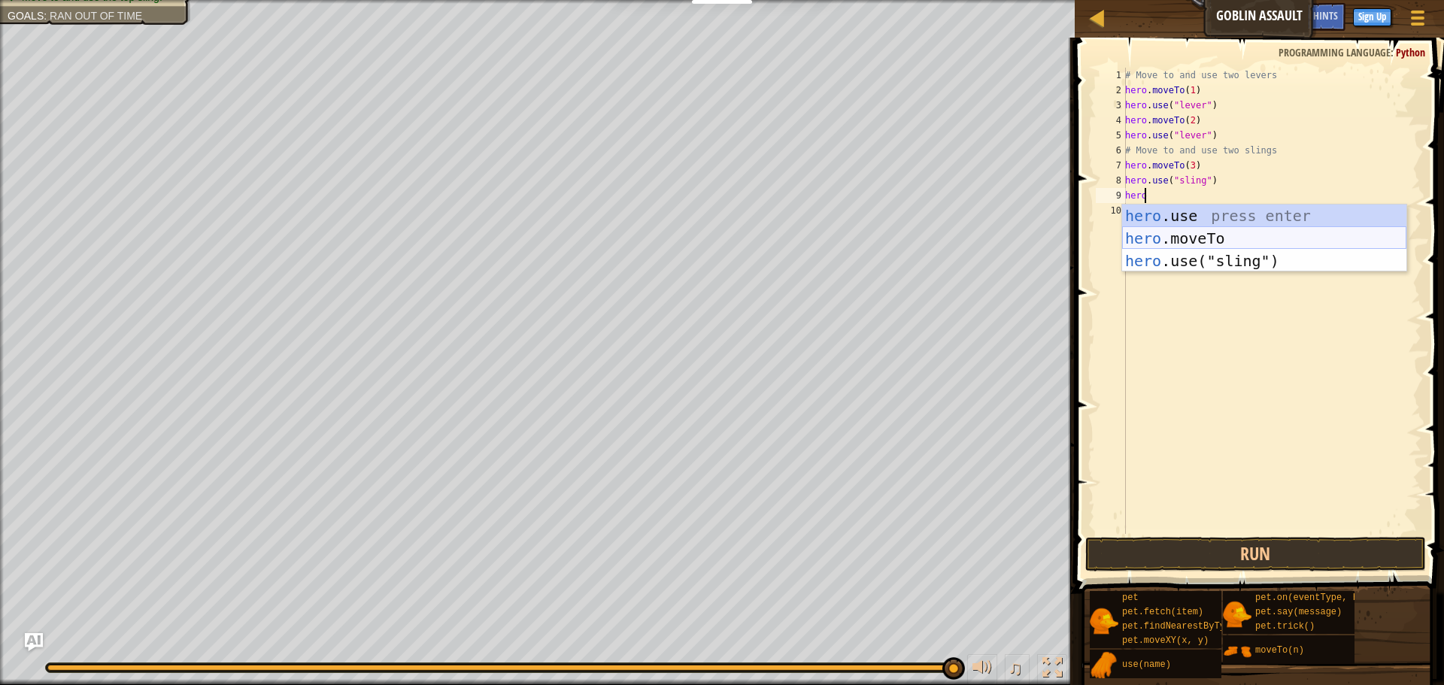
click at [1153, 247] on div "hero .use press enter hero .moveTo press enter hero .use("sling") press enter" at bounding box center [1264, 261] width 284 height 113
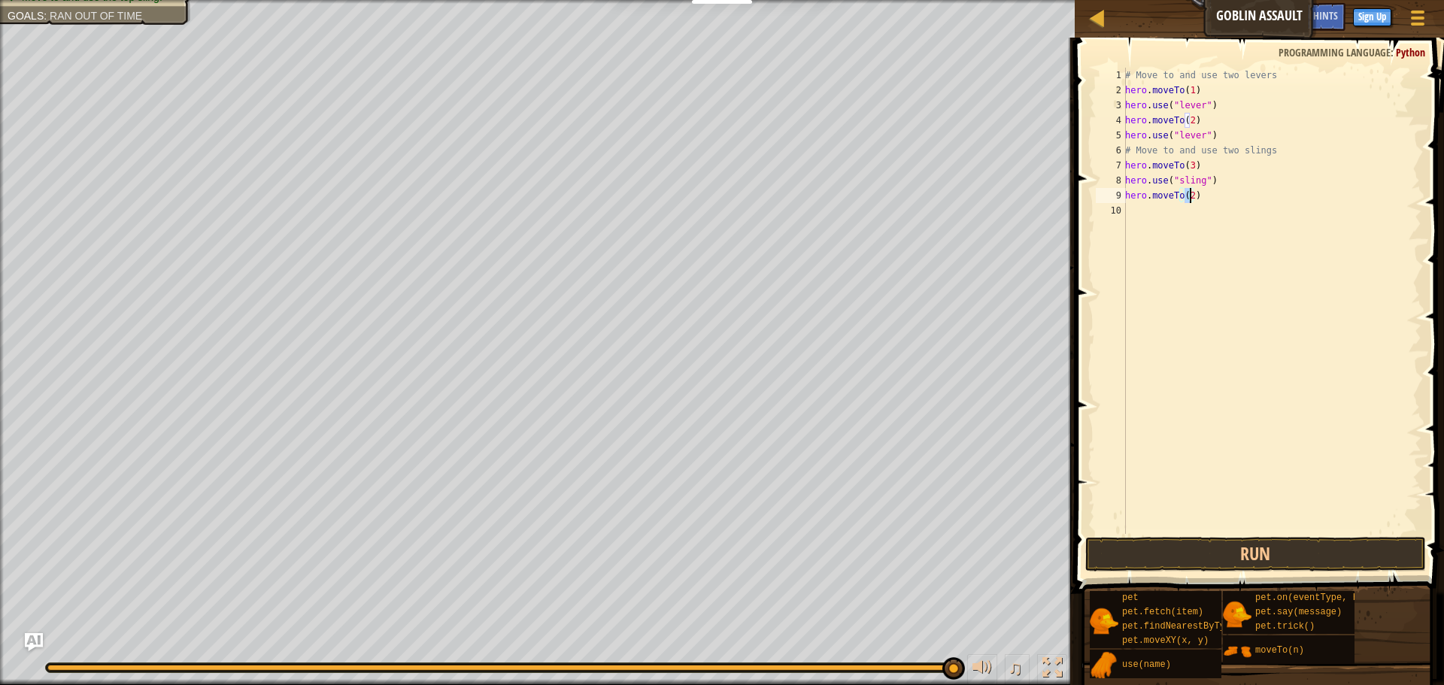
type textarea "hero.moveTo(4)"
click at [1152, 217] on div "# Move to and use two levers hero . moveTo ( 1 ) hero . use ( "lever" ) hero . …" at bounding box center [1271, 316] width 299 height 496
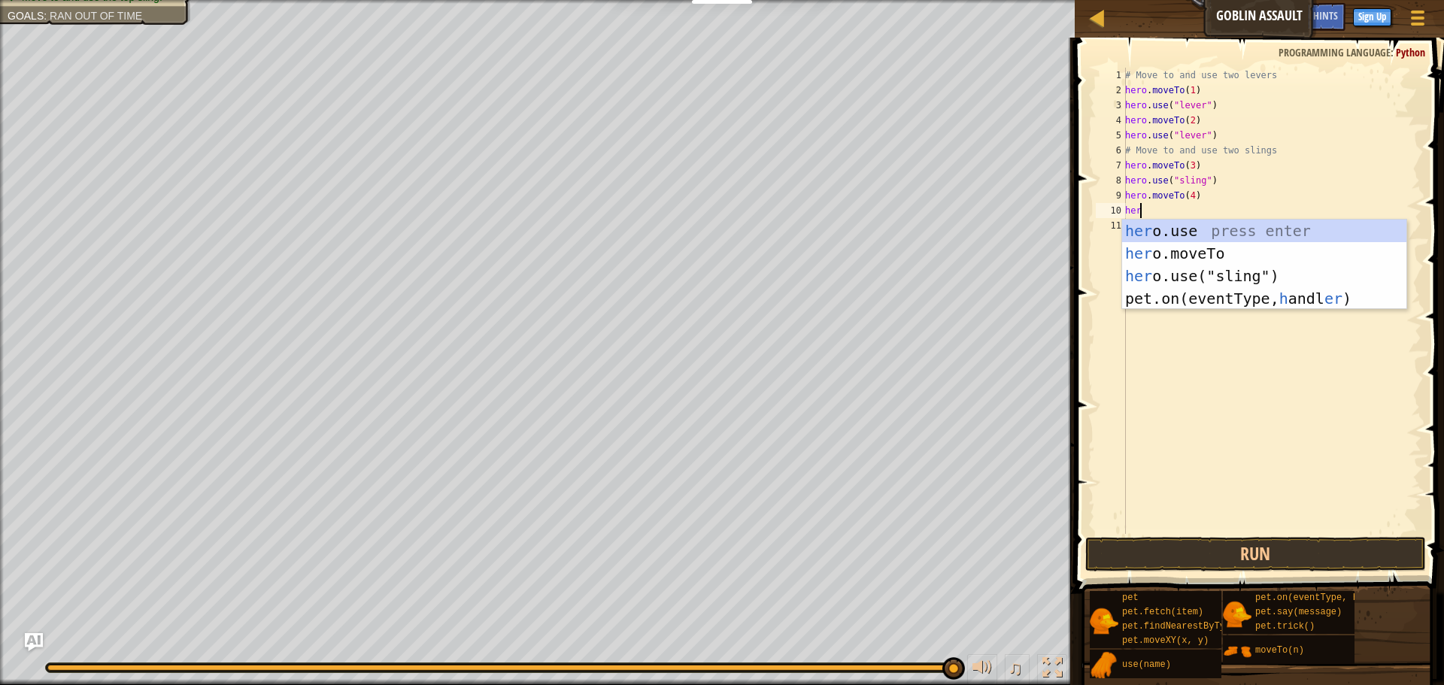
scroll to position [7, 1]
click at [1139, 271] on div "her o.use press enter her o.moveTo press enter her o.use("sling") press enter p…" at bounding box center [1264, 287] width 284 height 135
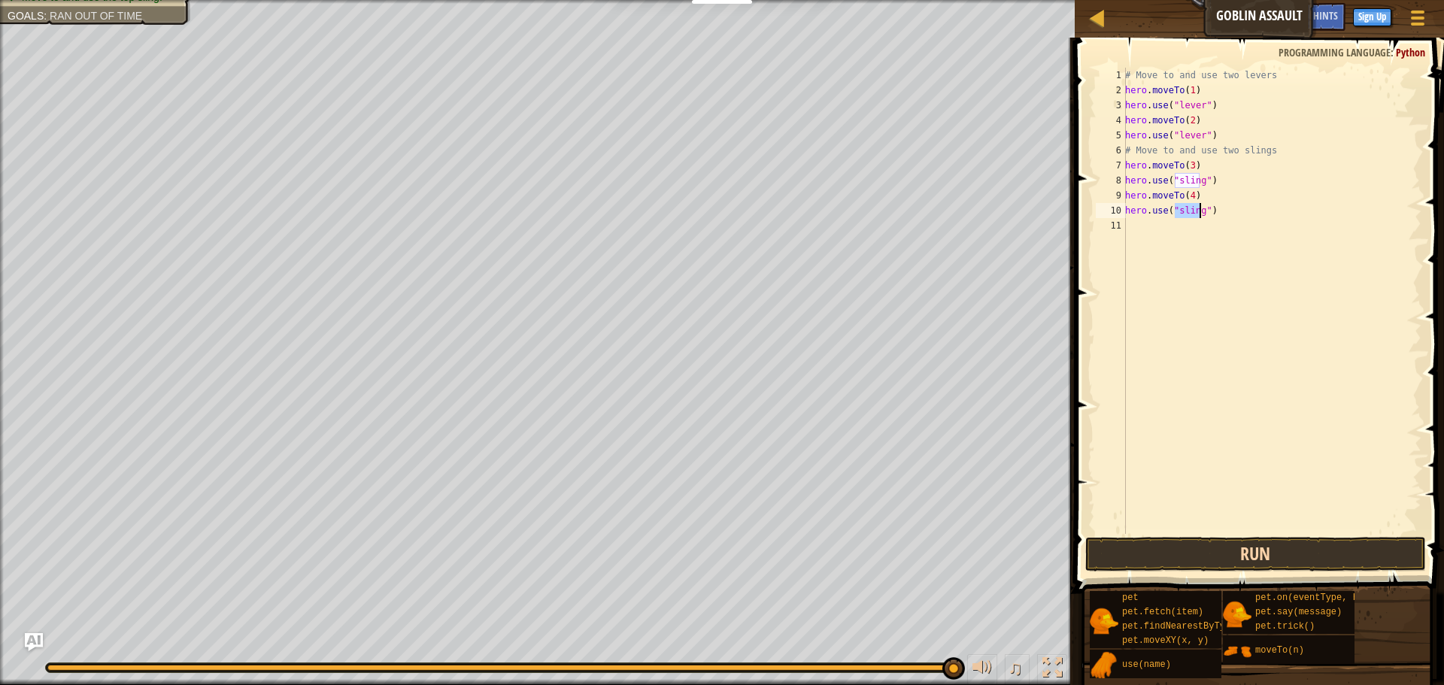
type textarea "hero.use("sling")"
click at [1148, 551] on button "Run" at bounding box center [1255, 554] width 341 height 35
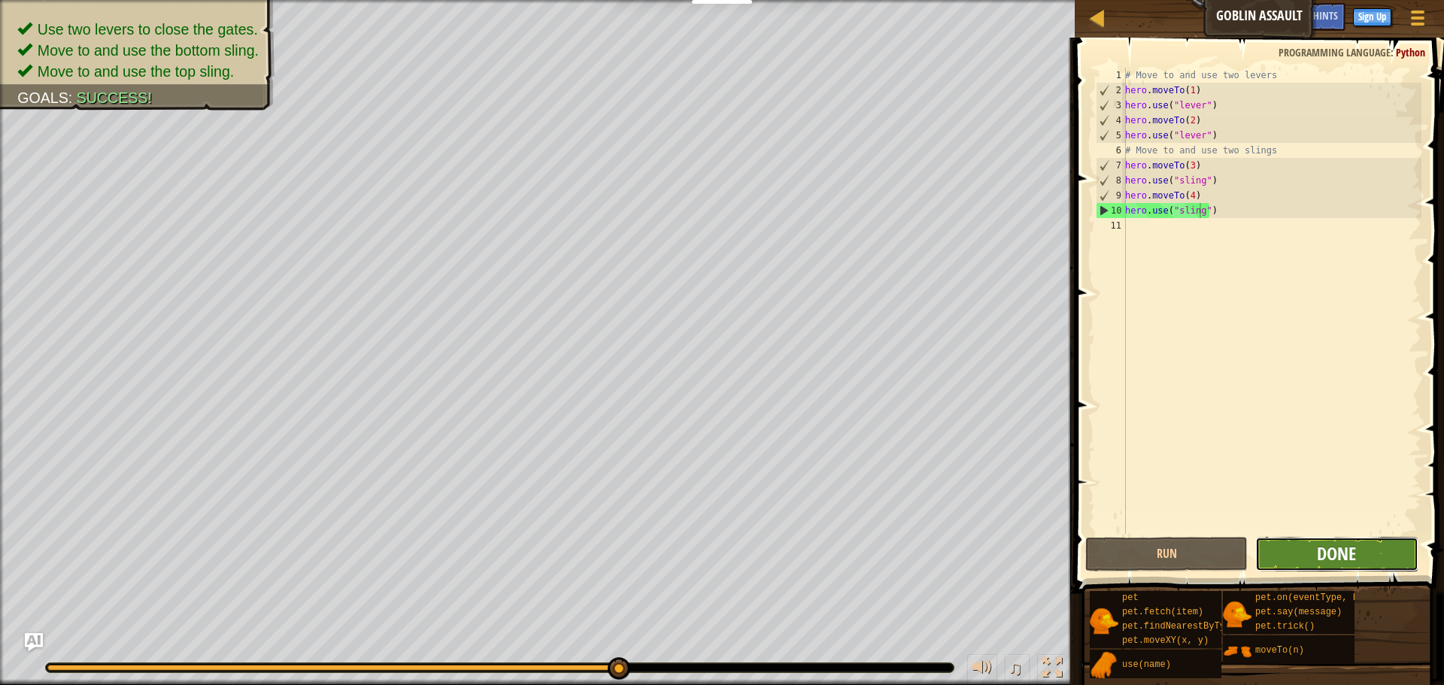
click at [1319, 549] on span "Done" at bounding box center [1336, 553] width 39 height 24
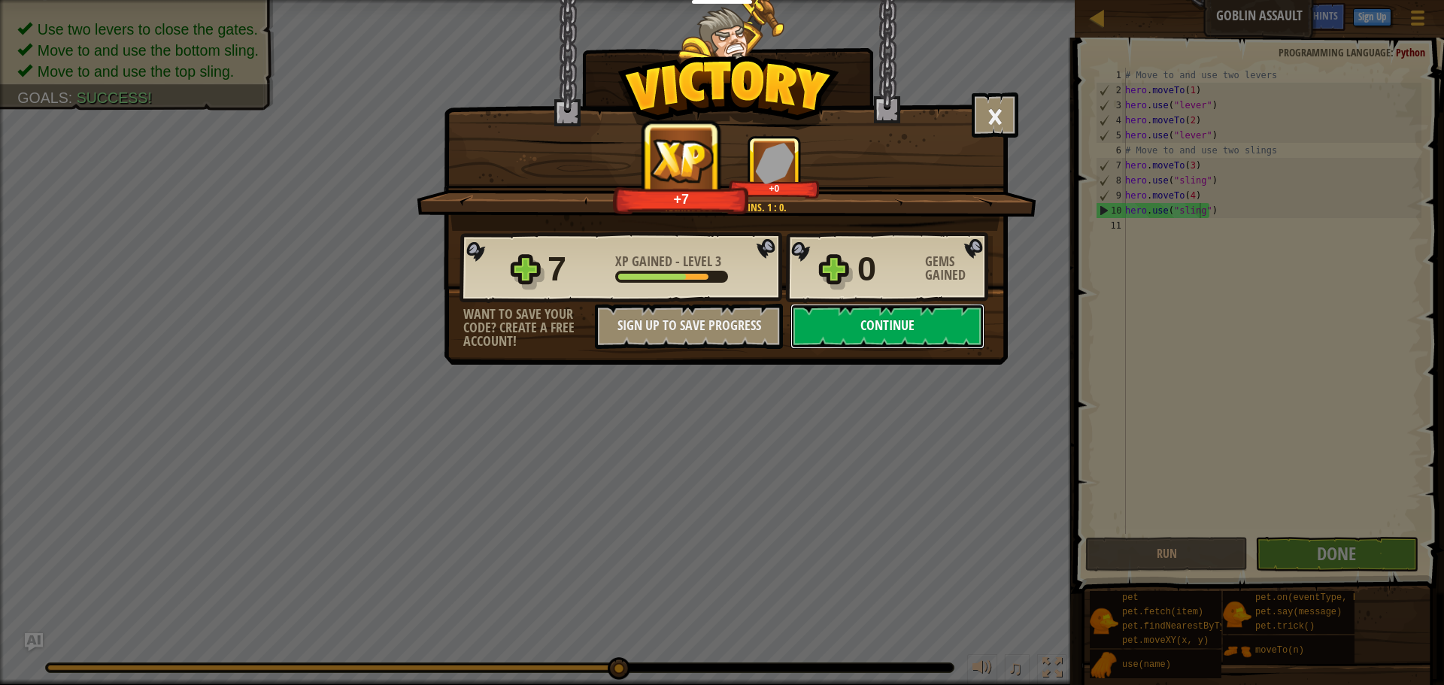
click at [852, 342] on button "Continue" at bounding box center [887, 326] width 194 height 45
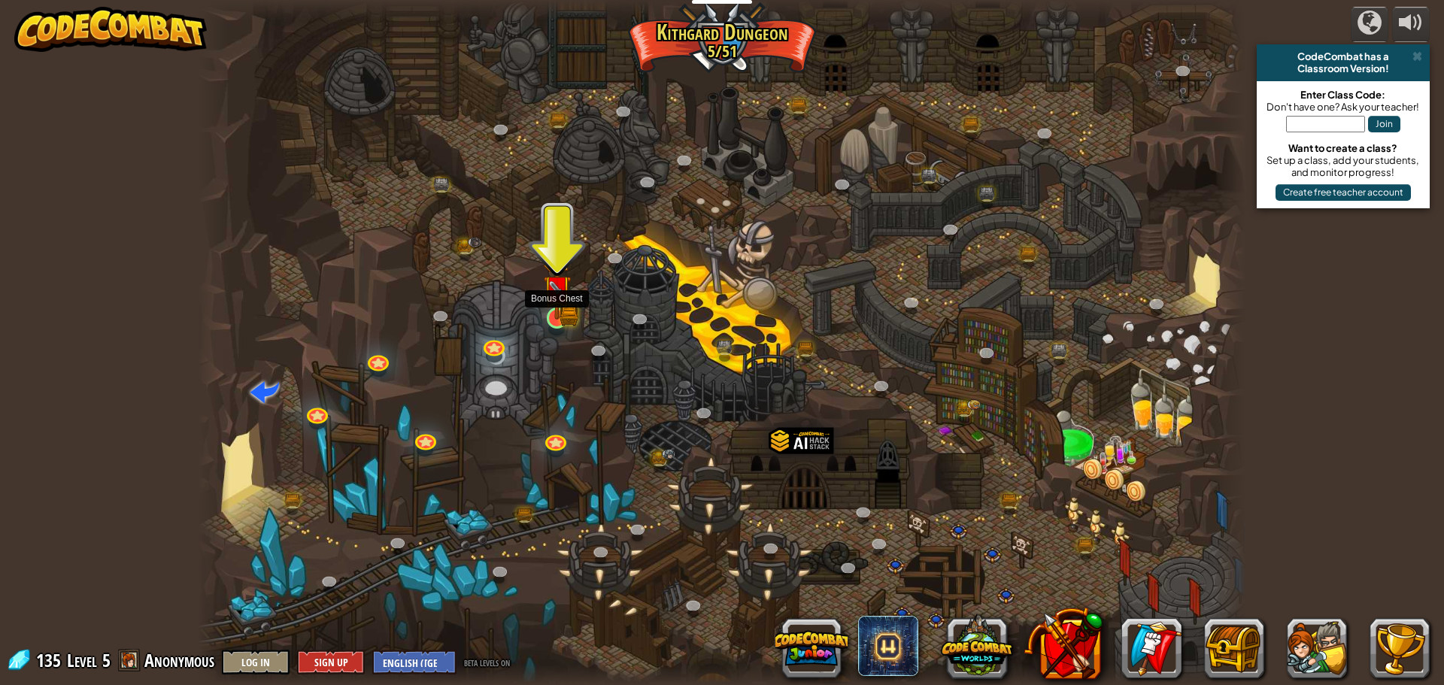
click at [550, 316] on img at bounding box center [557, 290] width 28 height 62
